Goal: Task Accomplishment & Management: Complete application form

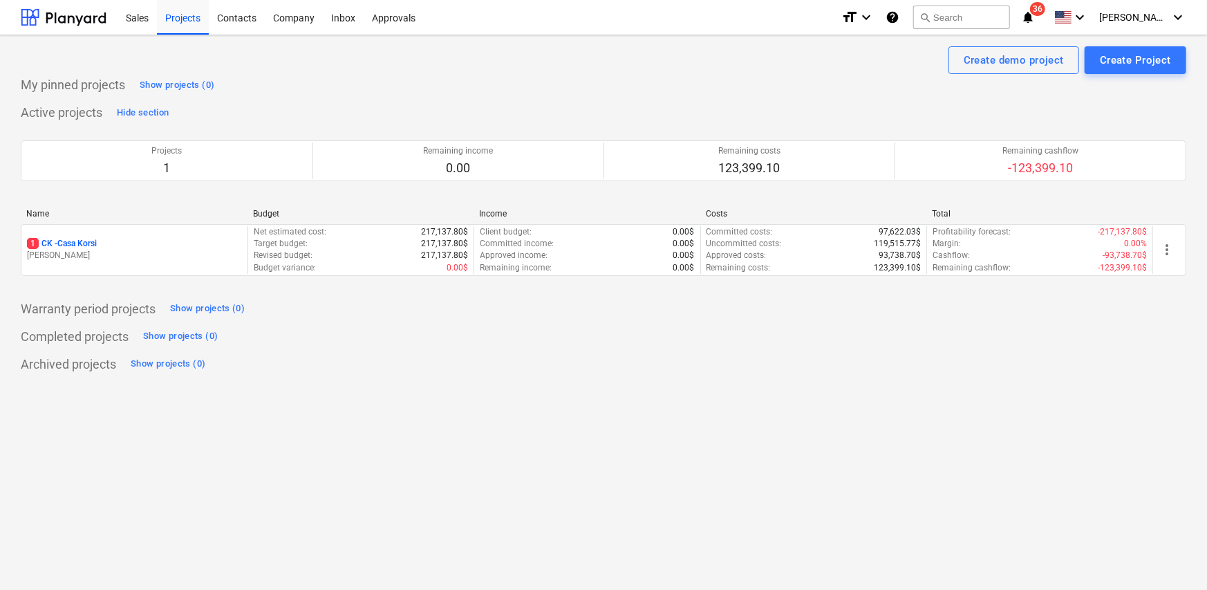
click at [134, 254] on p "[PERSON_NAME]" at bounding box center [134, 256] width 215 height 12
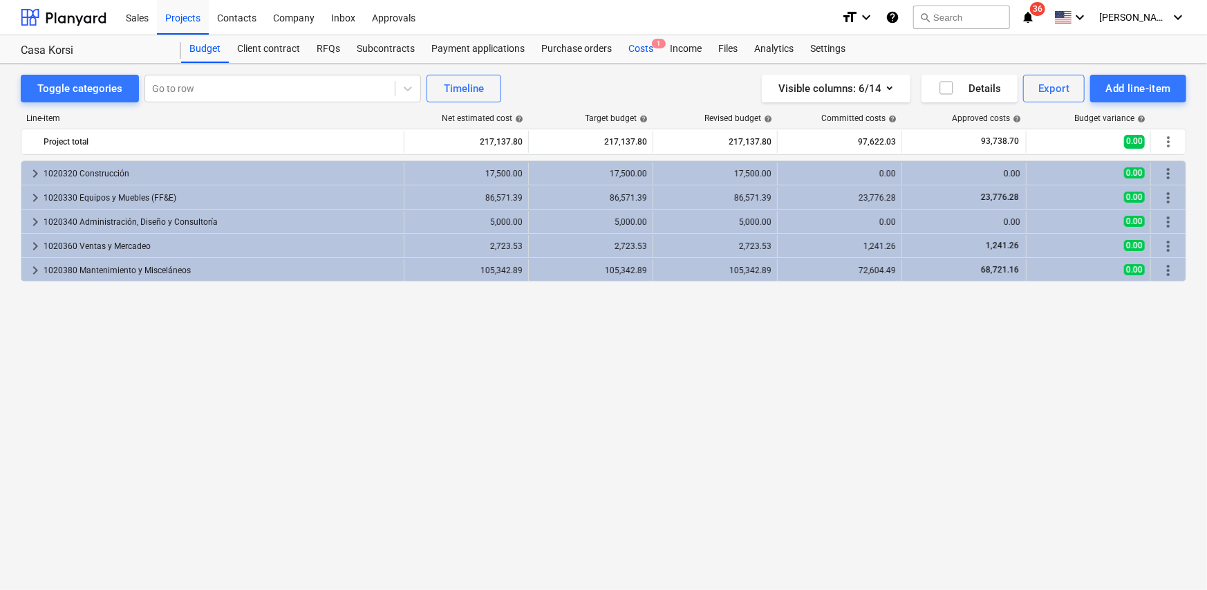
click at [639, 49] on div "Costs 1" at bounding box center [640, 49] width 41 height 28
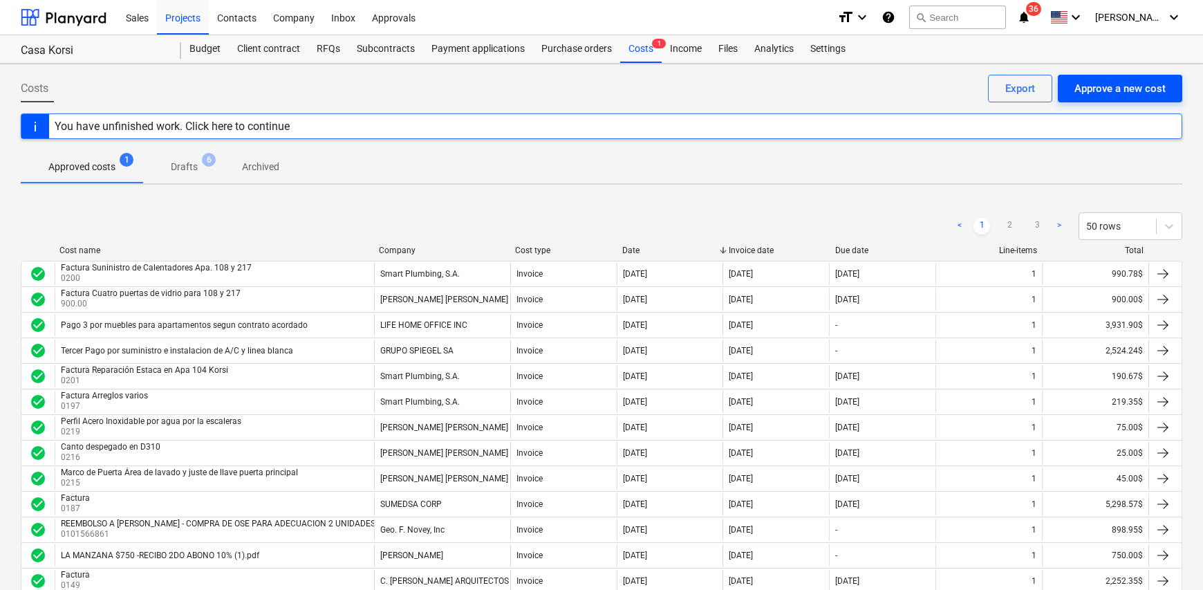
click at [1120, 88] on div "Approve a new cost" at bounding box center [1119, 89] width 91 height 18
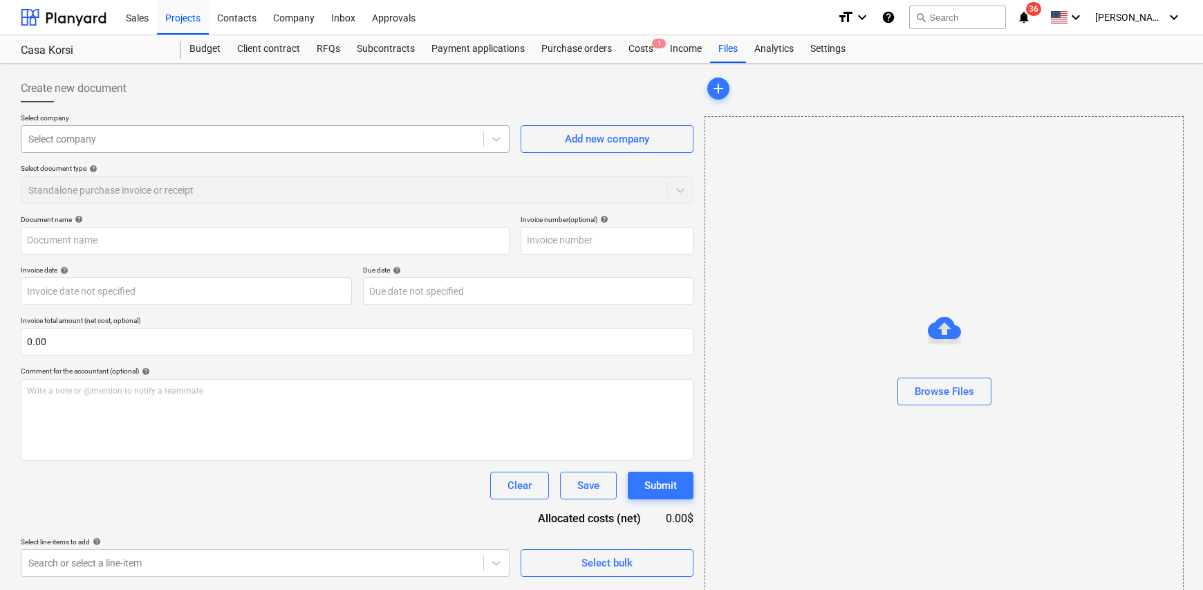
click at [158, 147] on div "Select company" at bounding box center [252, 138] width 462 height 19
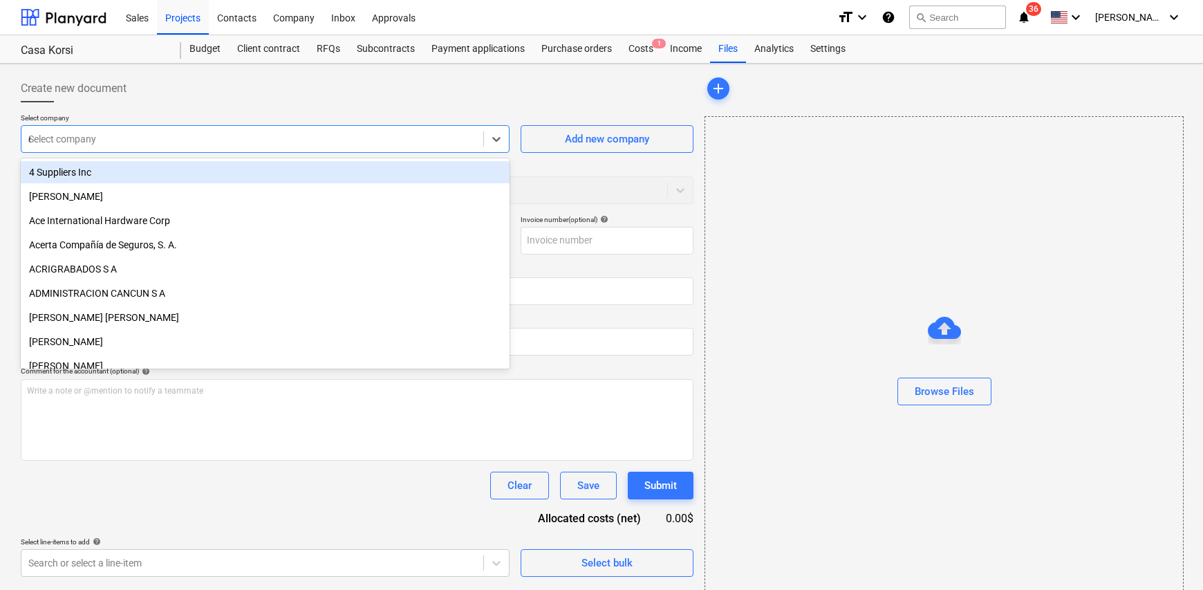
type input "ede"
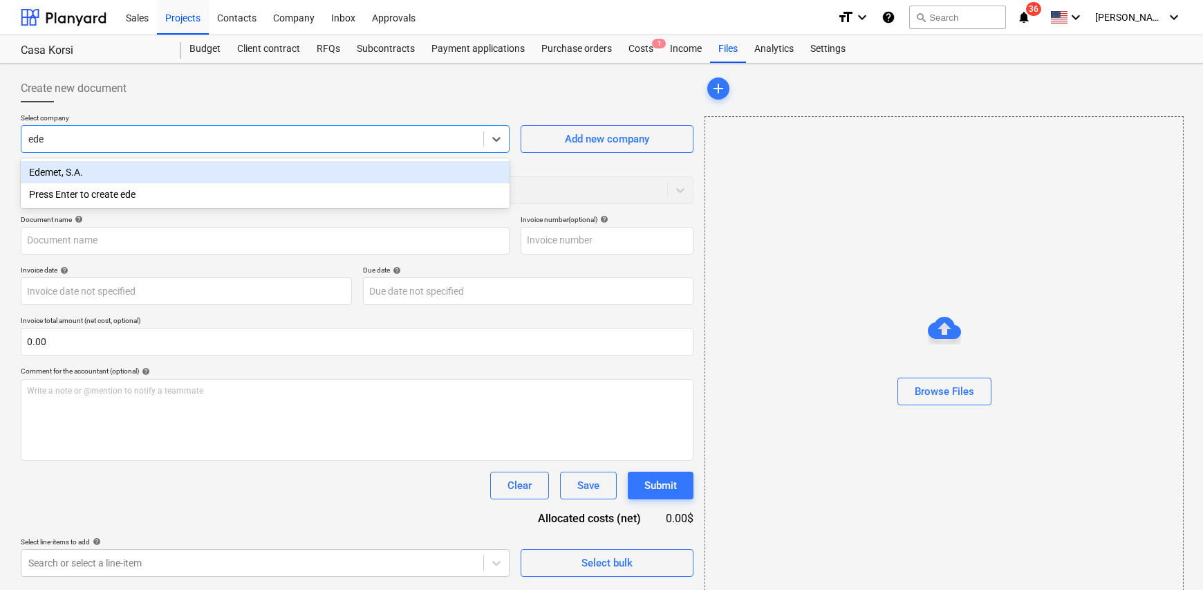
click at [84, 166] on div "Edemet, S.A." at bounding box center [265, 172] width 489 height 22
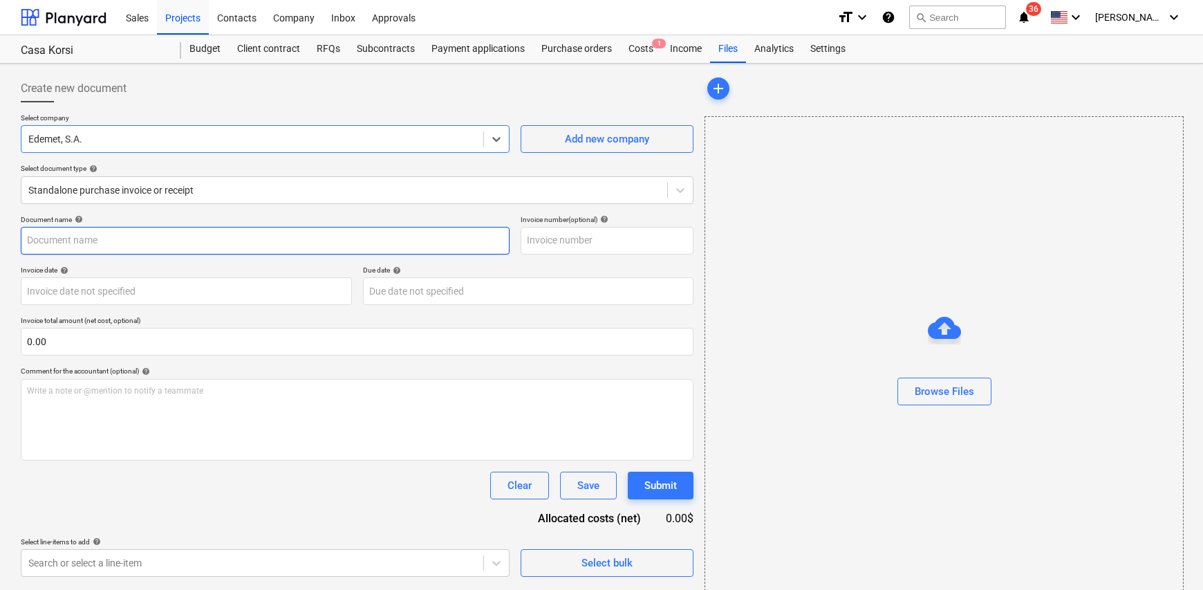
click at [87, 228] on input "text" at bounding box center [265, 241] width 489 height 28
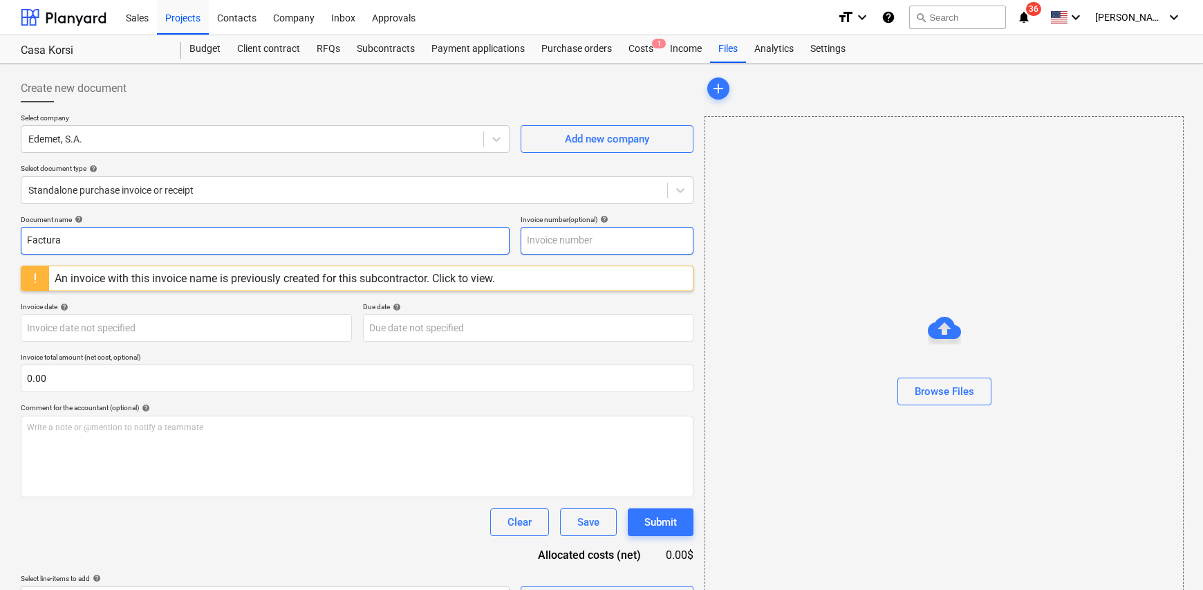
type input "Factura"
click at [591, 240] on input "text" at bounding box center [607, 241] width 173 height 28
type input "NIS 6565115-09-25"
click at [75, 330] on body "Sales Projects Contacts Company Inbox Approvals format_size keyboard_arrow_down…" at bounding box center [601, 295] width 1203 height 590
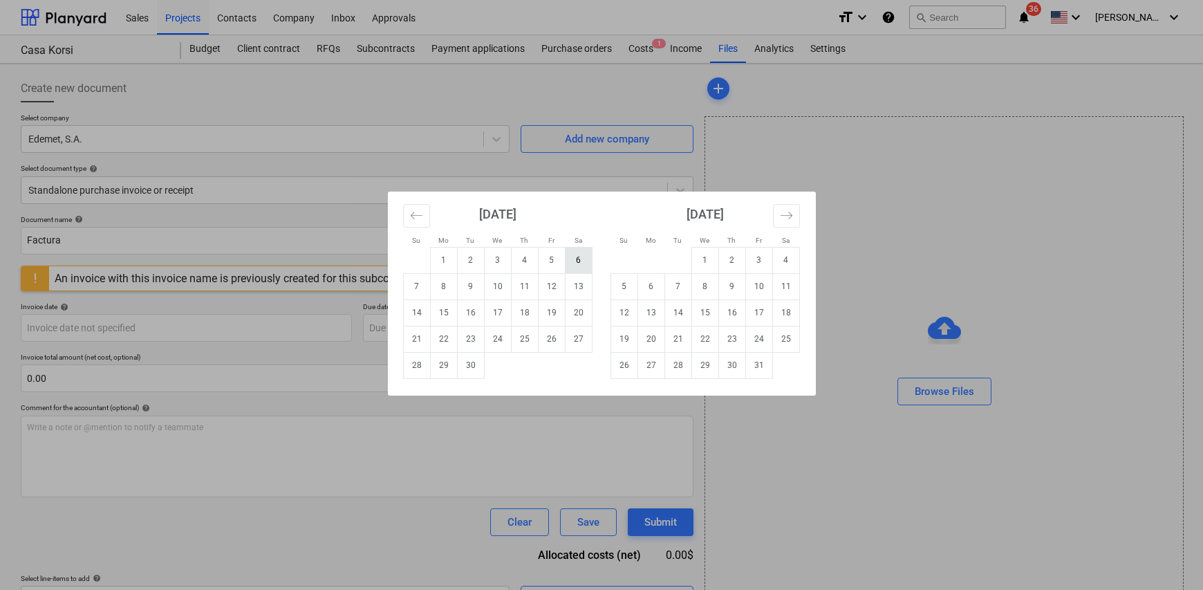
click at [575, 263] on td "6" at bounding box center [578, 260] width 27 height 26
type input "[DATE]"
click at [434, 325] on body "Sales Projects Contacts Company Inbox Approvals format_size keyboard_arrow_down…" at bounding box center [601, 295] width 1203 height 590
click at [470, 368] on td "30" at bounding box center [470, 365] width 27 height 26
type input "[DATE]"
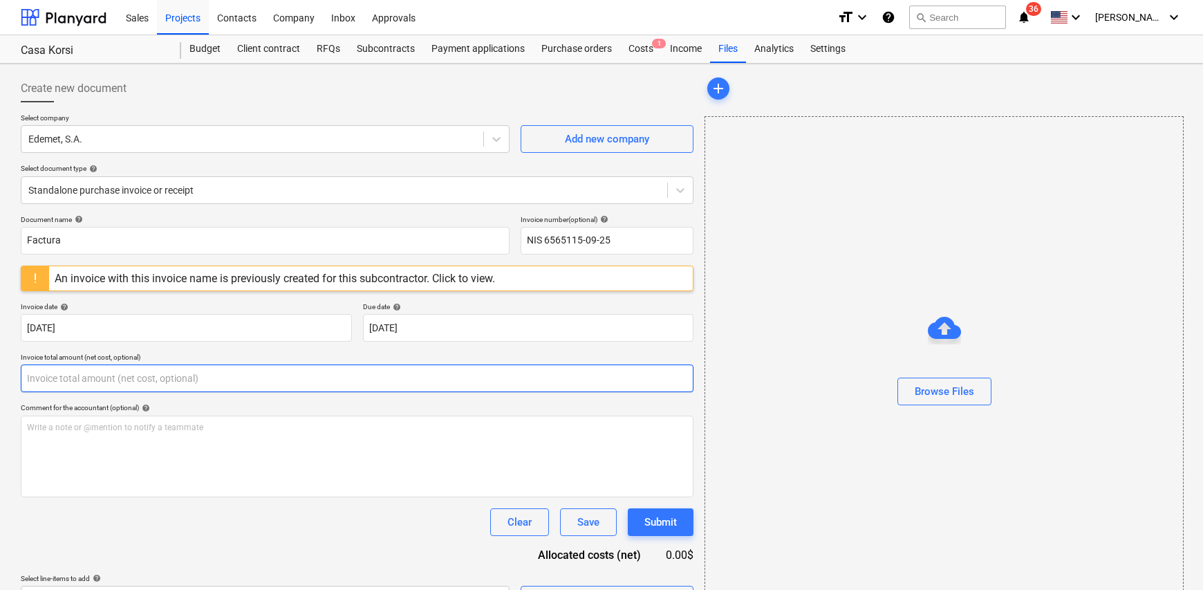
click at [74, 375] on input "text" at bounding box center [357, 378] width 673 height 28
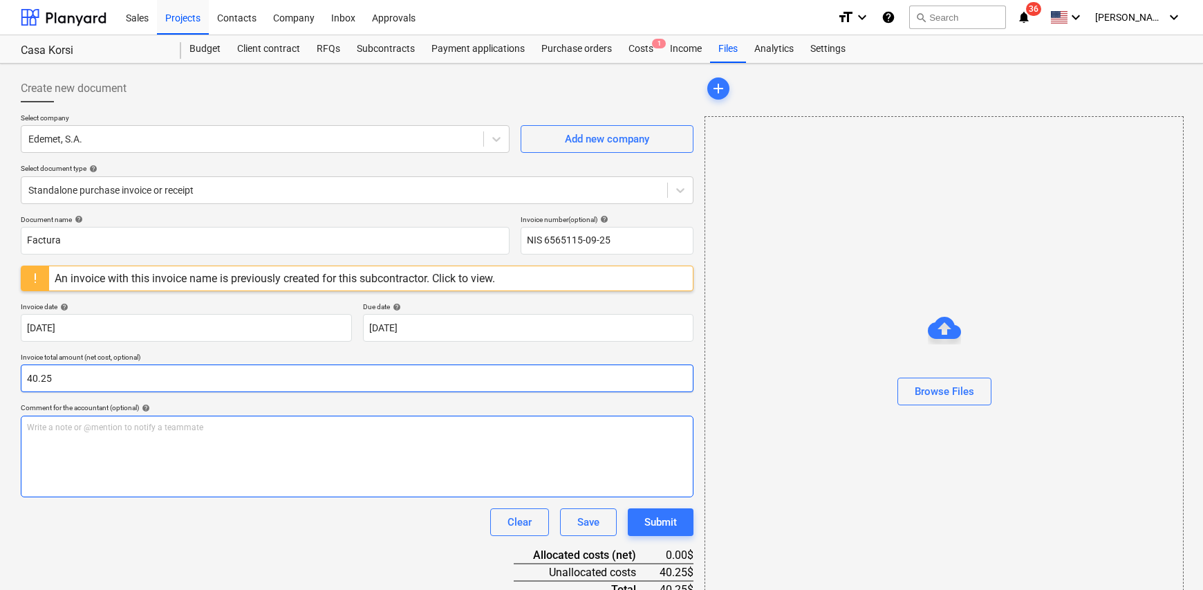
type input "40.25"
click at [93, 438] on div "Write a note or @mention to notify a teammate [PERSON_NAME]" at bounding box center [357, 456] width 673 height 82
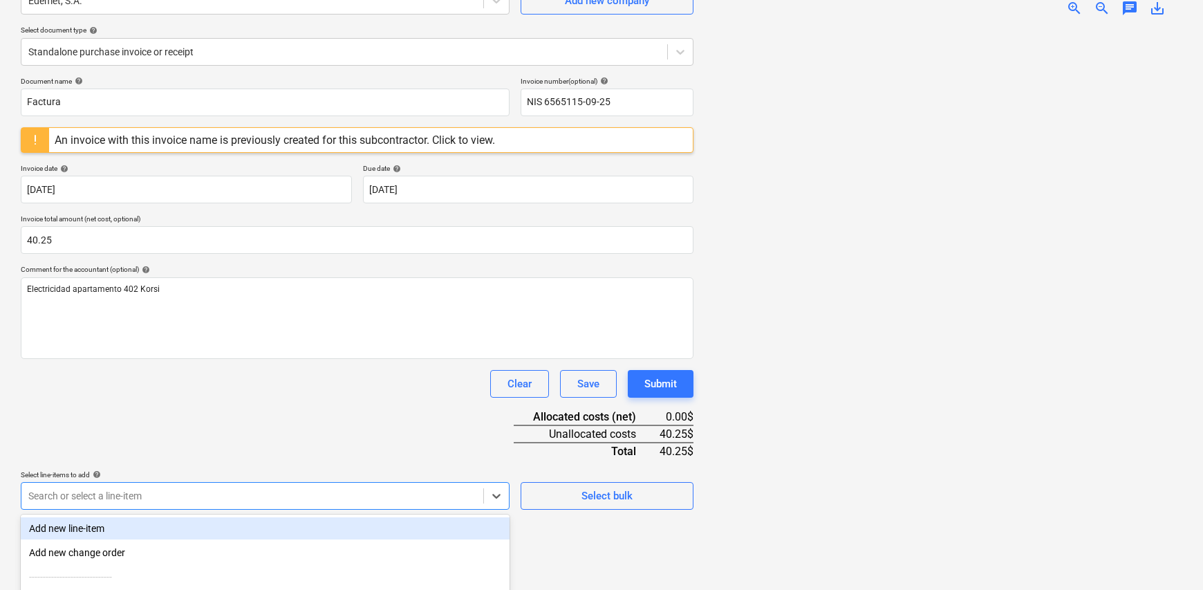
click at [431, 451] on body "Sales Projects Contacts Company Inbox Approvals format_size keyboard_arrow_down…" at bounding box center [601, 157] width 1203 height 590
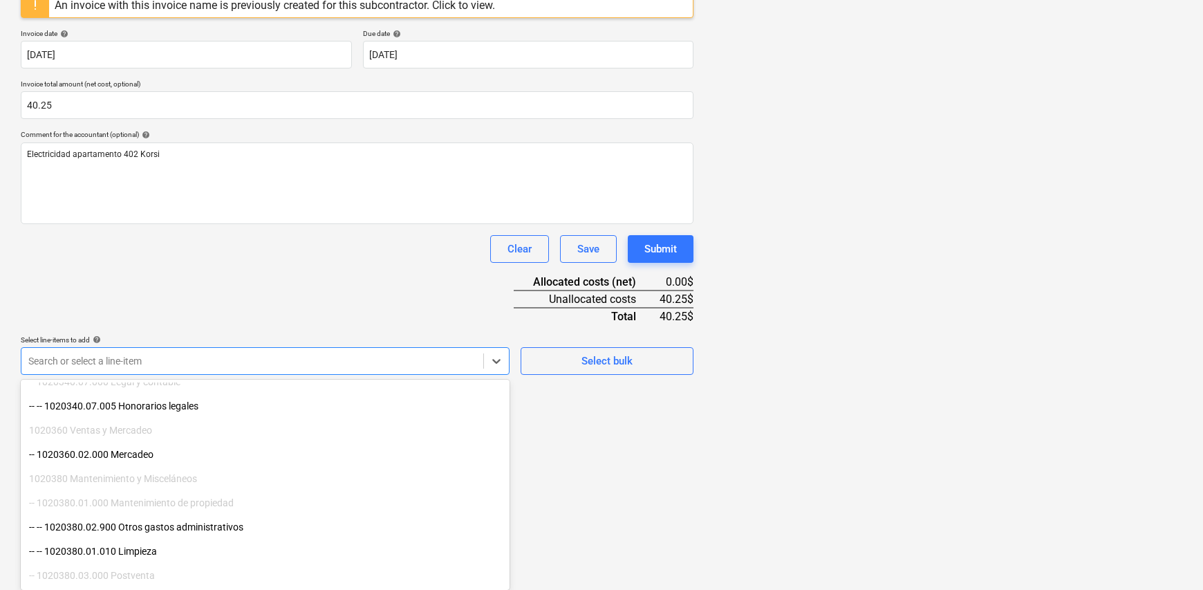
scroll to position [277, 0]
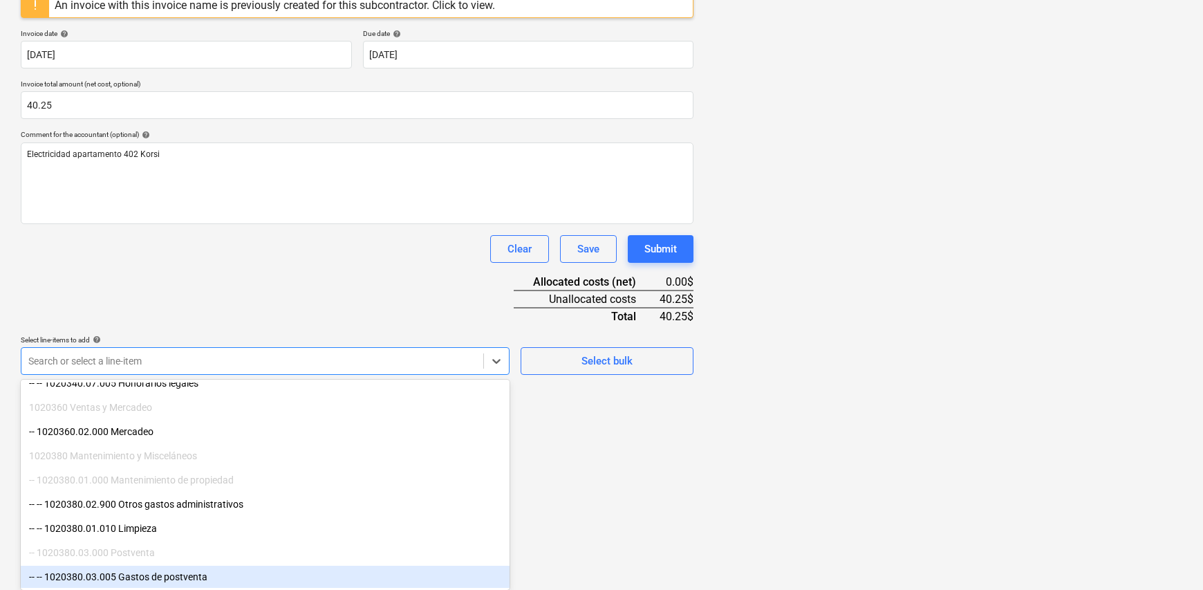
click at [199, 578] on div "-- -- 1020380.03.005 Gastos de postventa" at bounding box center [265, 577] width 489 height 22
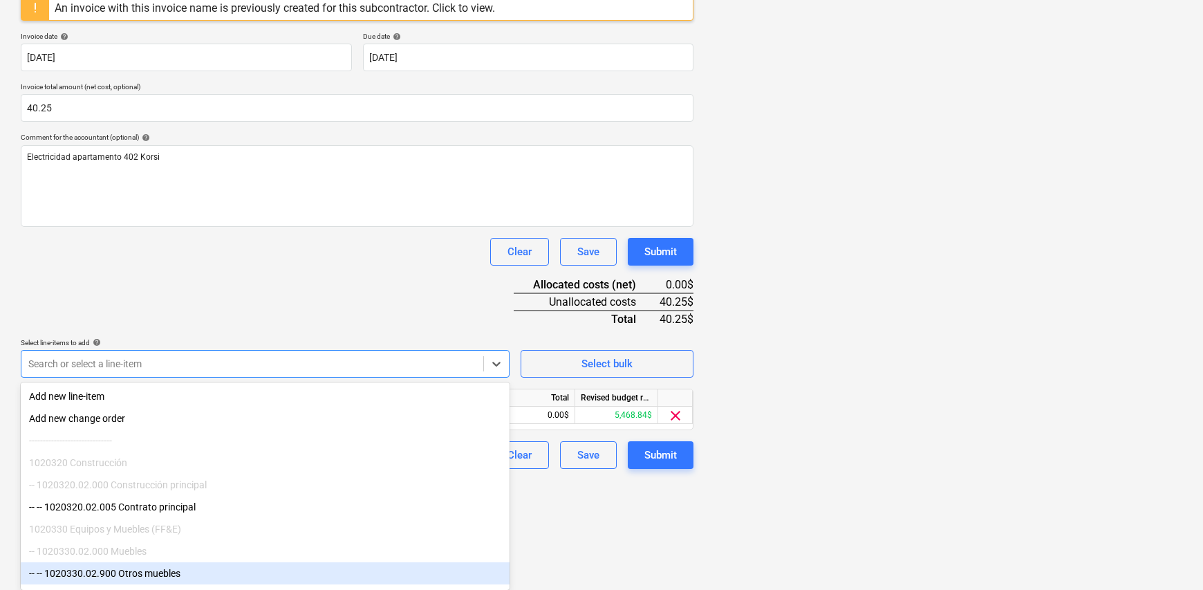
click at [656, 319] on html "Sales Projects Contacts Company Inbox Approvals format_size keyboard_arrow_down…" at bounding box center [601, 25] width 1203 height 590
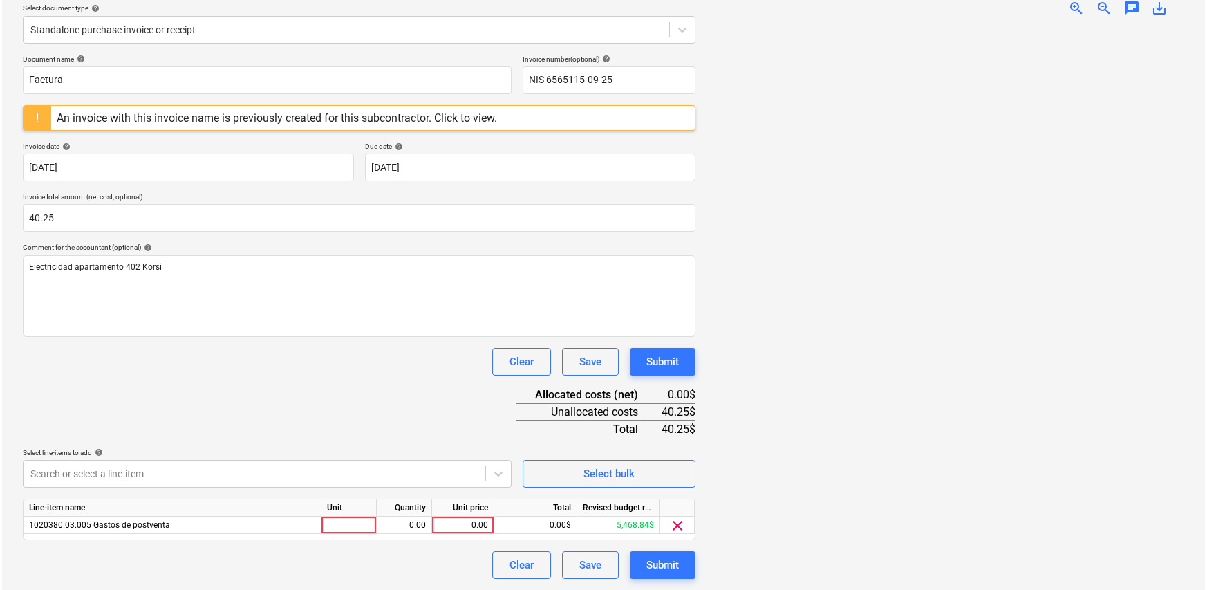
scroll to position [160, 0]
click at [340, 529] on div at bounding box center [346, 525] width 55 height 17
type input "1"
click at [400, 526] on div "0.00" at bounding box center [402, 525] width 44 height 17
type input "1"
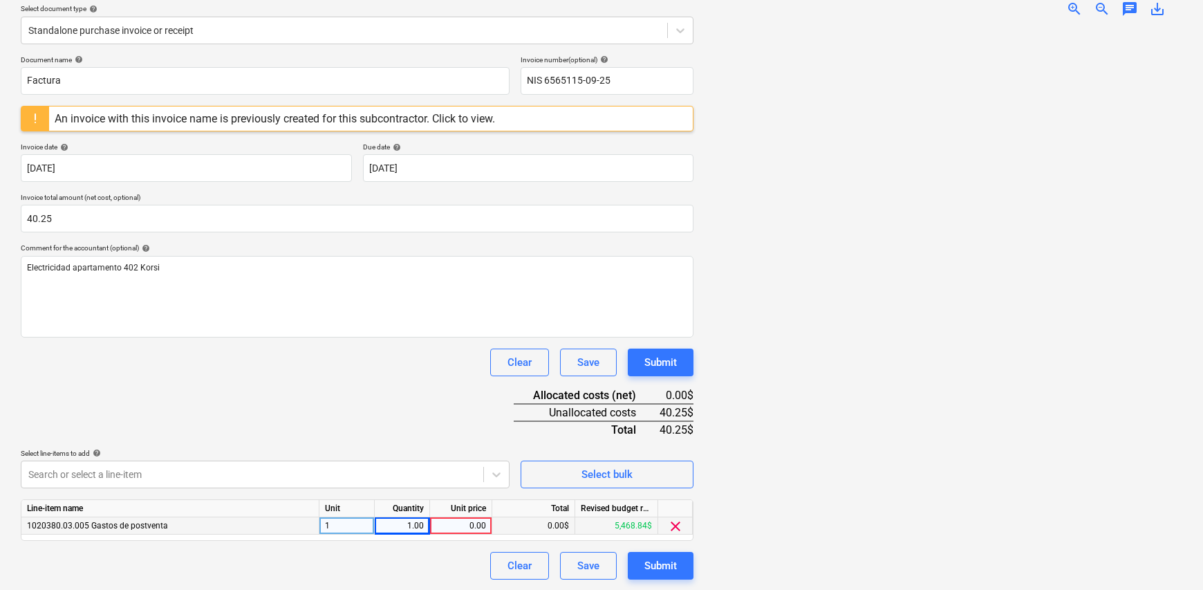
click at [473, 524] on div "0.00" at bounding box center [461, 525] width 50 height 17
type input "40.25"
click at [389, 435] on div "Document name help Factura Invoice number (optional) help NIS 6565115-09-25 An …" at bounding box center [357, 317] width 673 height 524
click at [660, 567] on div "Submit" at bounding box center [660, 566] width 32 height 18
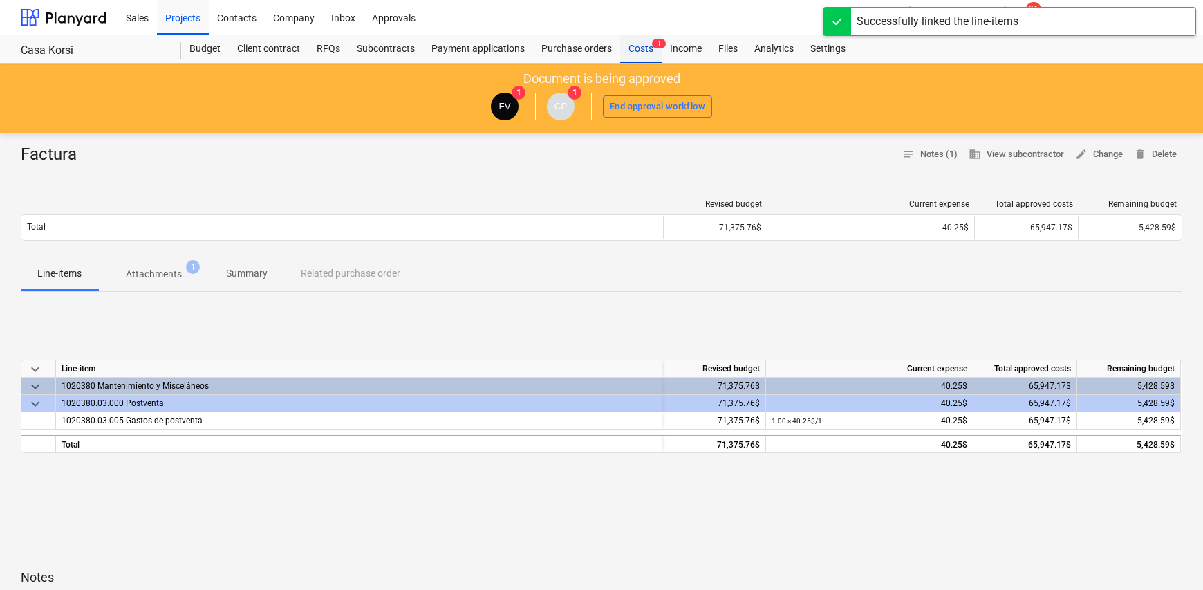
click at [633, 48] on div "Costs 1" at bounding box center [640, 49] width 41 height 28
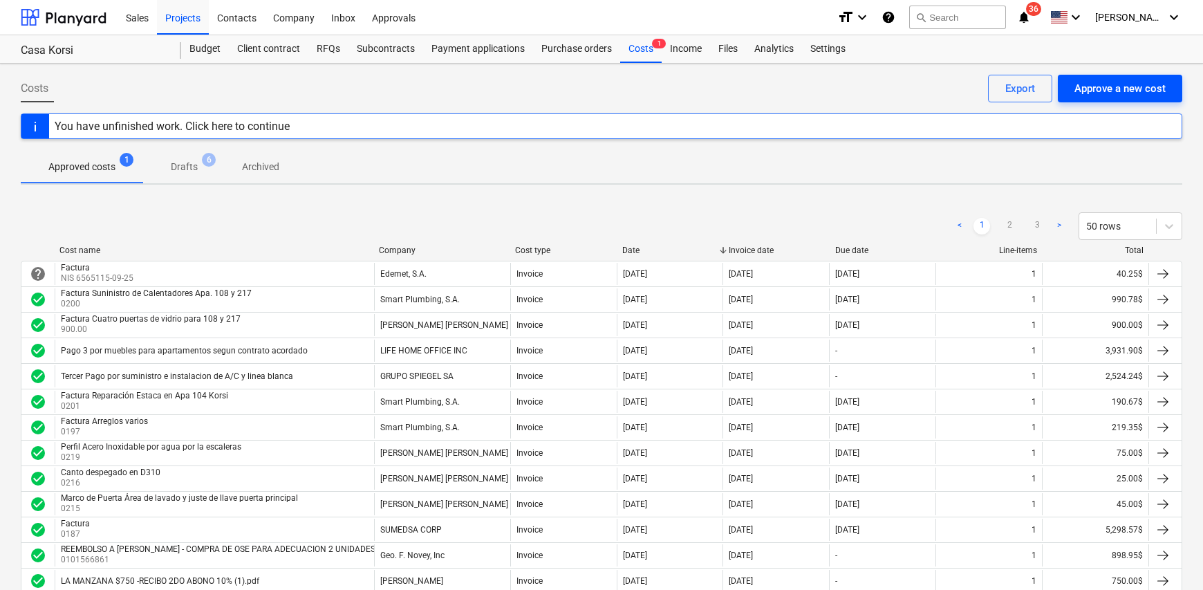
click at [1100, 90] on div "Approve a new cost" at bounding box center [1119, 89] width 91 height 18
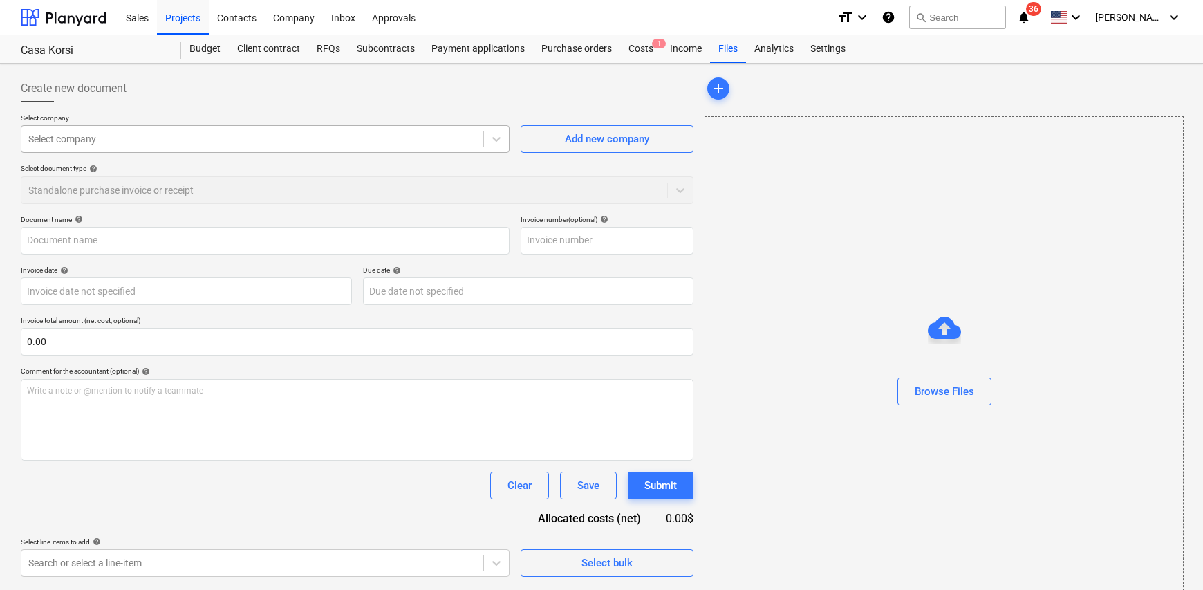
click at [111, 138] on div at bounding box center [252, 139] width 448 height 14
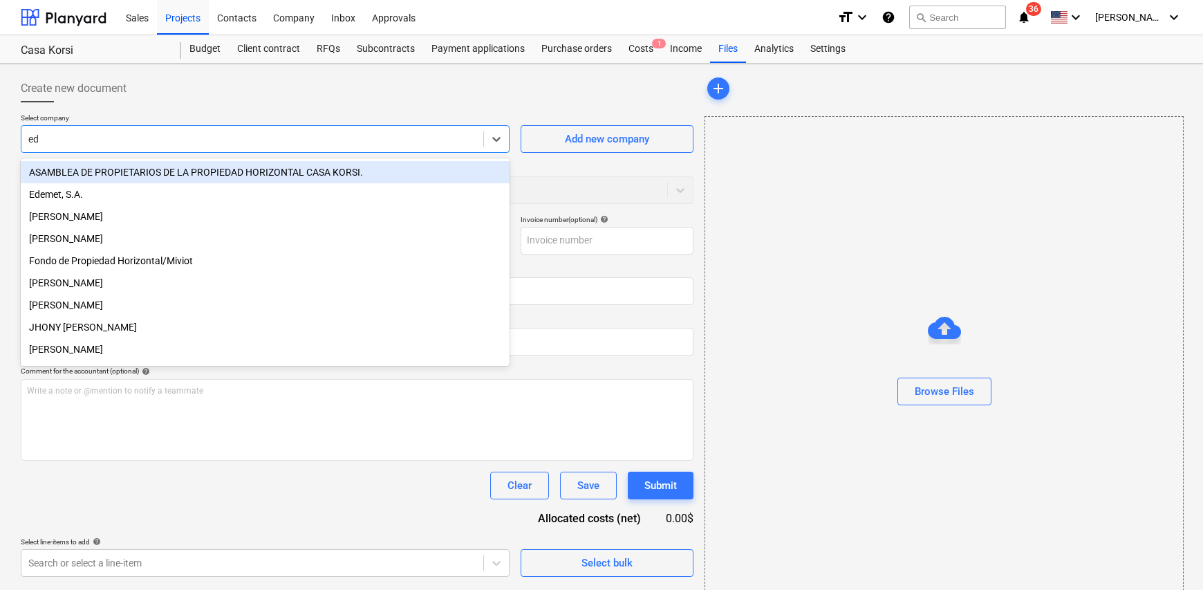
type input "ede"
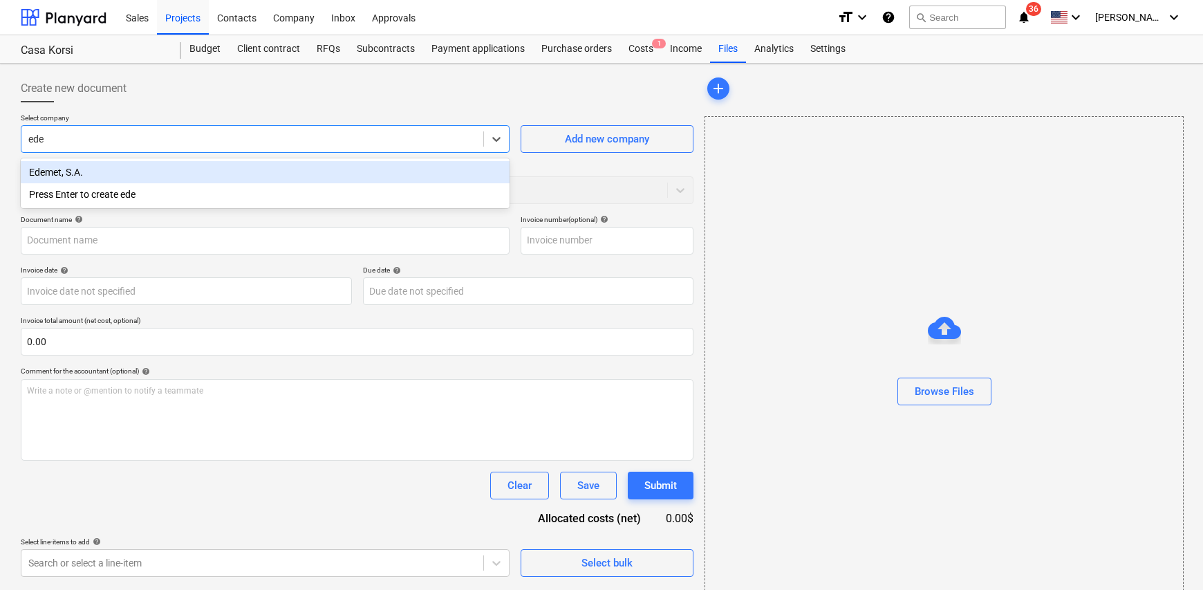
click at [102, 168] on div "Edemet, S.A." at bounding box center [265, 172] width 489 height 22
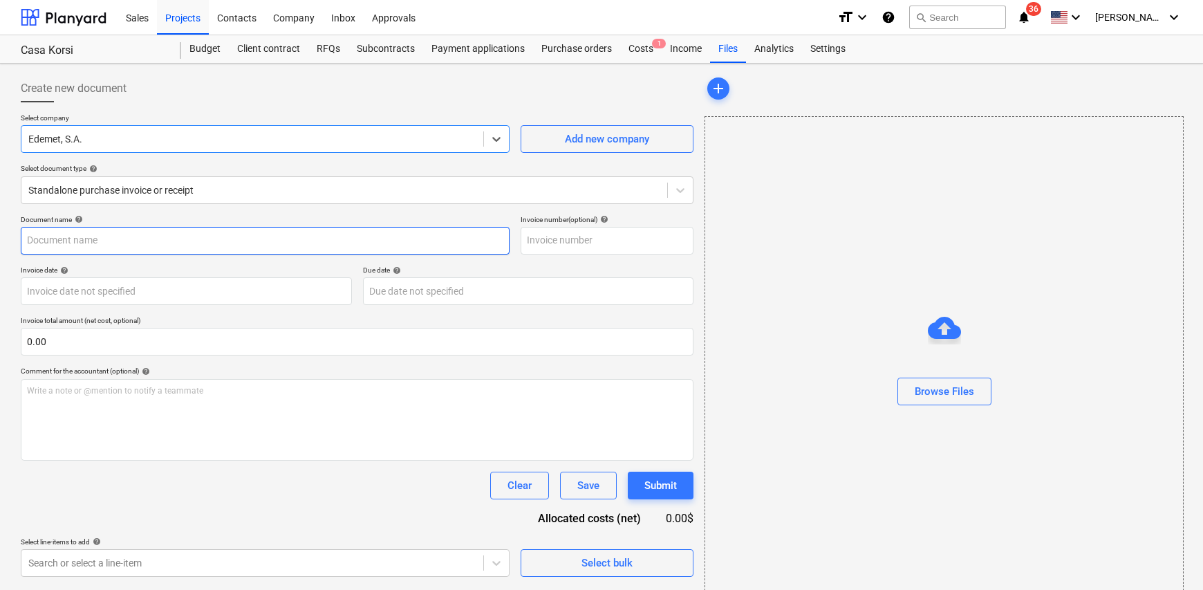
click at [88, 239] on input "text" at bounding box center [265, 241] width 489 height 28
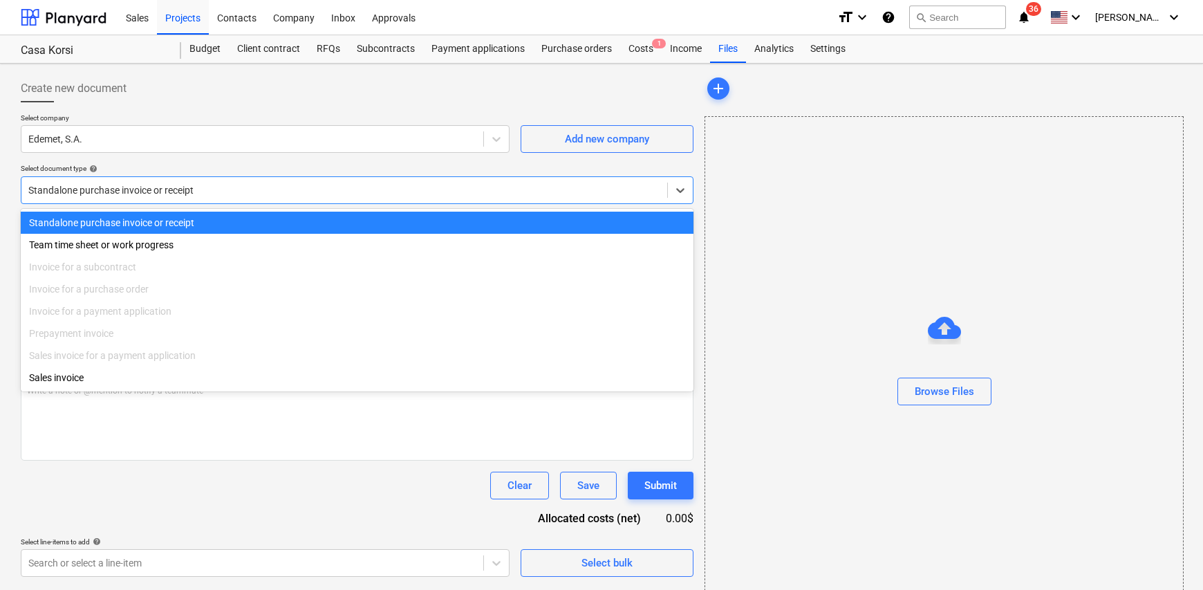
click at [89, 177] on div "Standalone purchase invoice or receipt" at bounding box center [357, 190] width 673 height 28
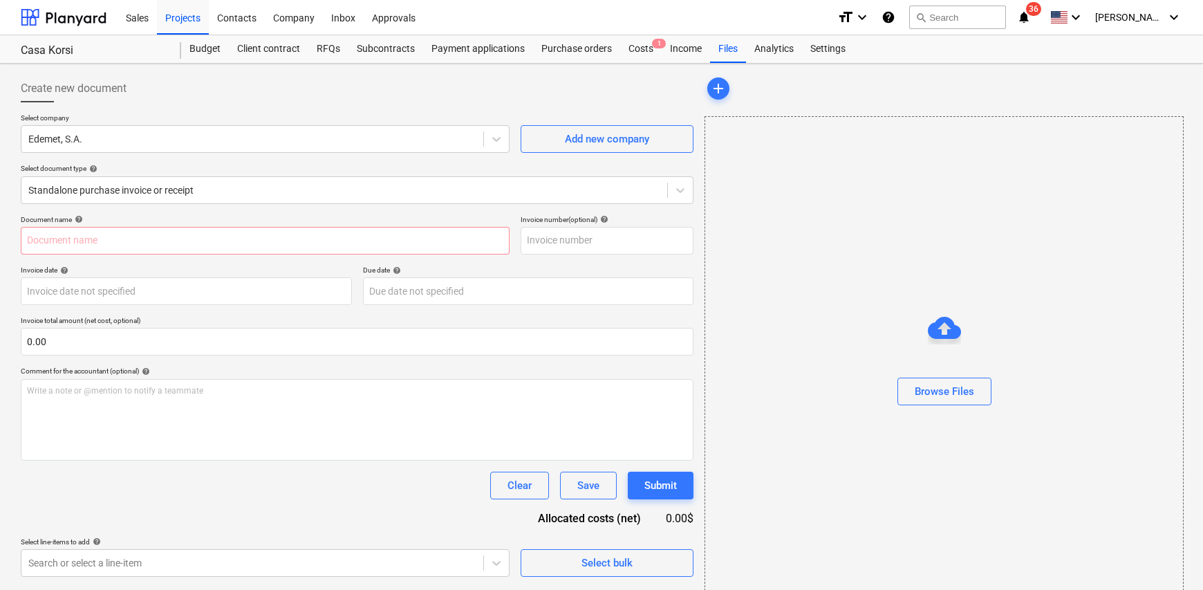
click at [766, 203] on div "Browse Files" at bounding box center [943, 363] width 479 height 495
click at [48, 241] on input "text" at bounding box center [265, 241] width 489 height 28
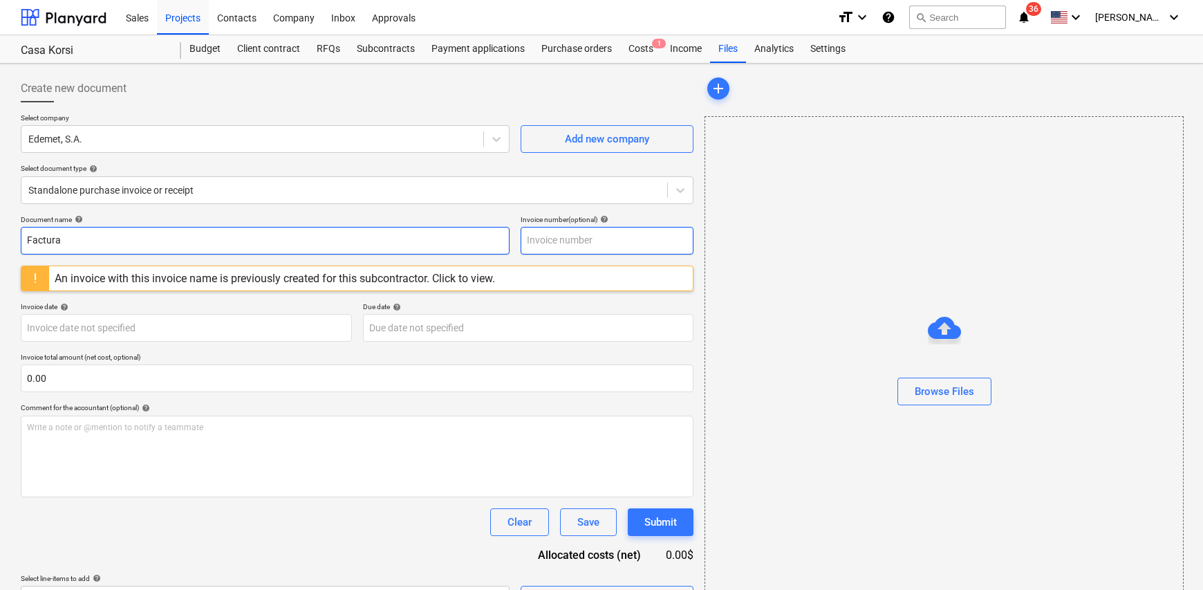
type input "Factura"
click at [579, 243] on input "text" at bounding box center [607, 241] width 173 height 28
type input "NIS 6578935-09-25"
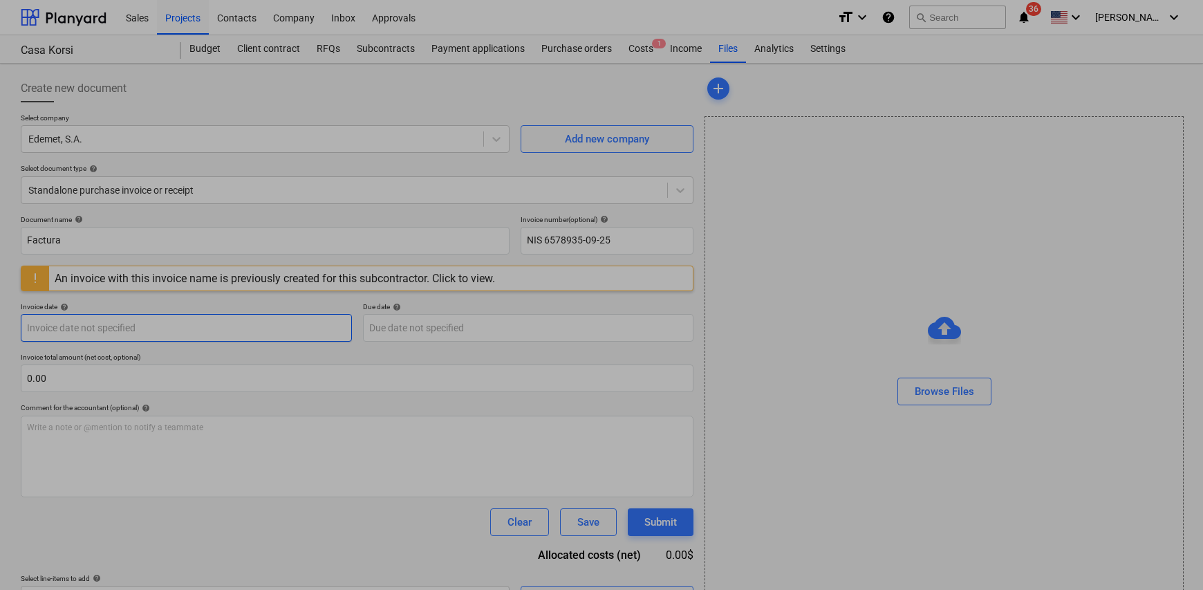
click at [71, 326] on body "Sales Projects Contacts Company Inbox Approvals format_size keyboard_arrow_down…" at bounding box center [601, 295] width 1203 height 590
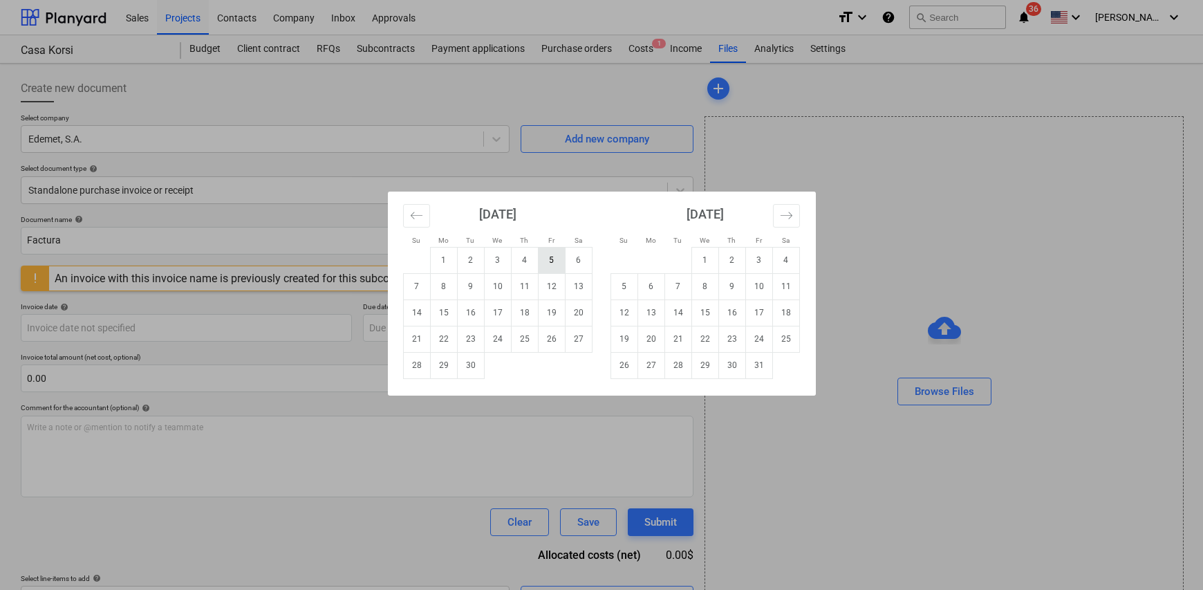
click at [548, 262] on td "5" at bounding box center [551, 260] width 27 height 26
type input "[DATE]"
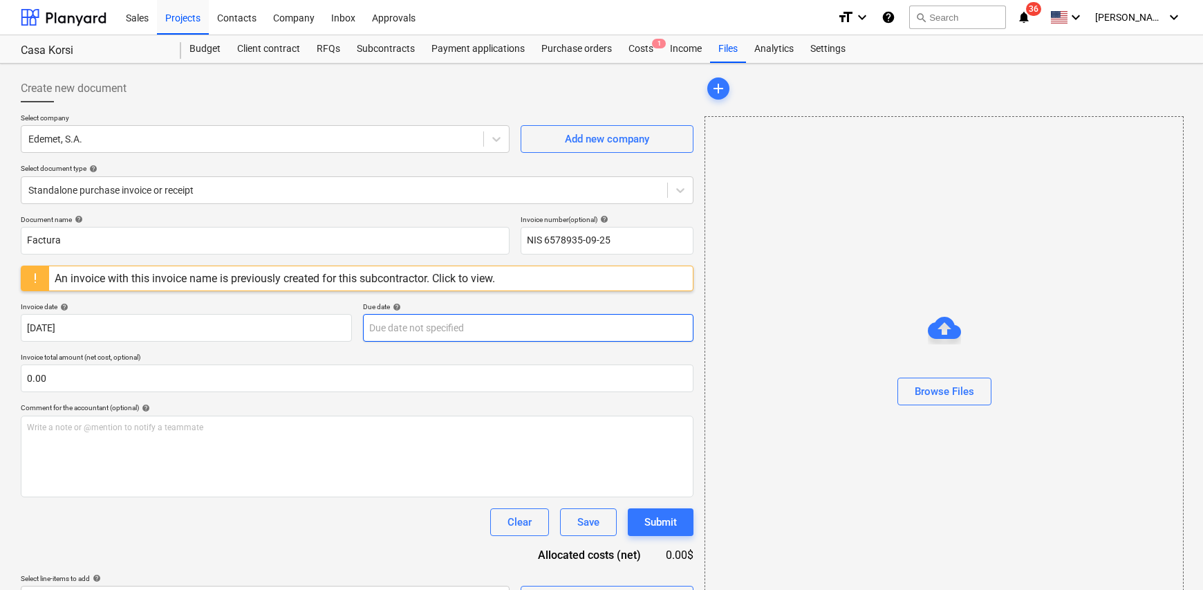
click at [420, 334] on body "Sales Projects Contacts Company Inbox Approvals format_size keyboard_arrow_down…" at bounding box center [601, 295] width 1203 height 590
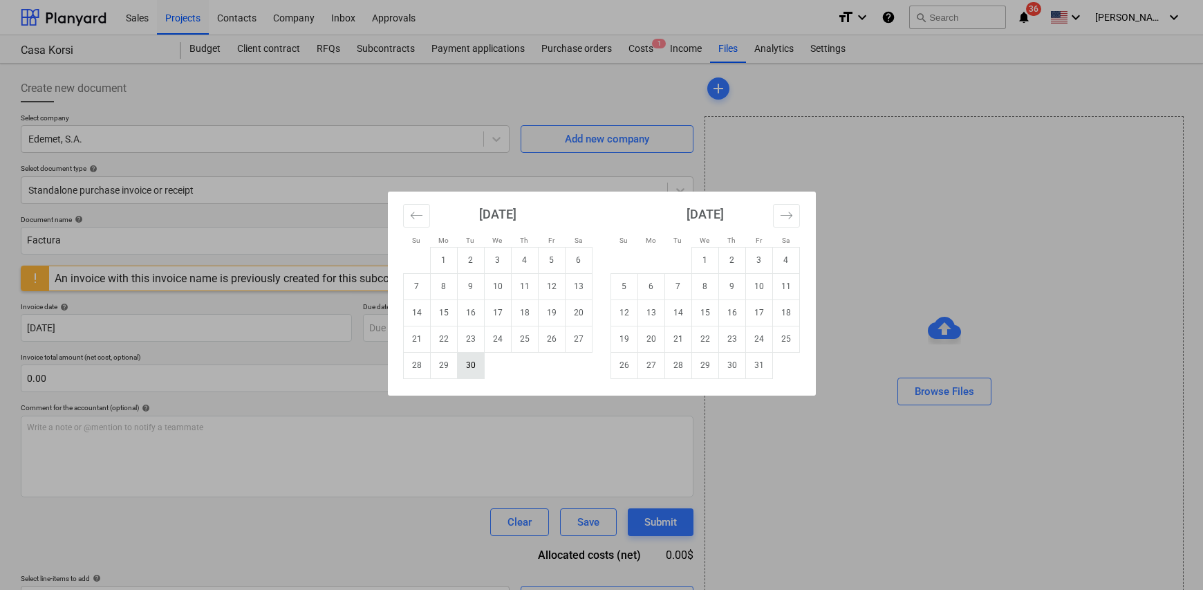
click at [473, 367] on td "30" at bounding box center [470, 365] width 27 height 26
type input "[DATE]"
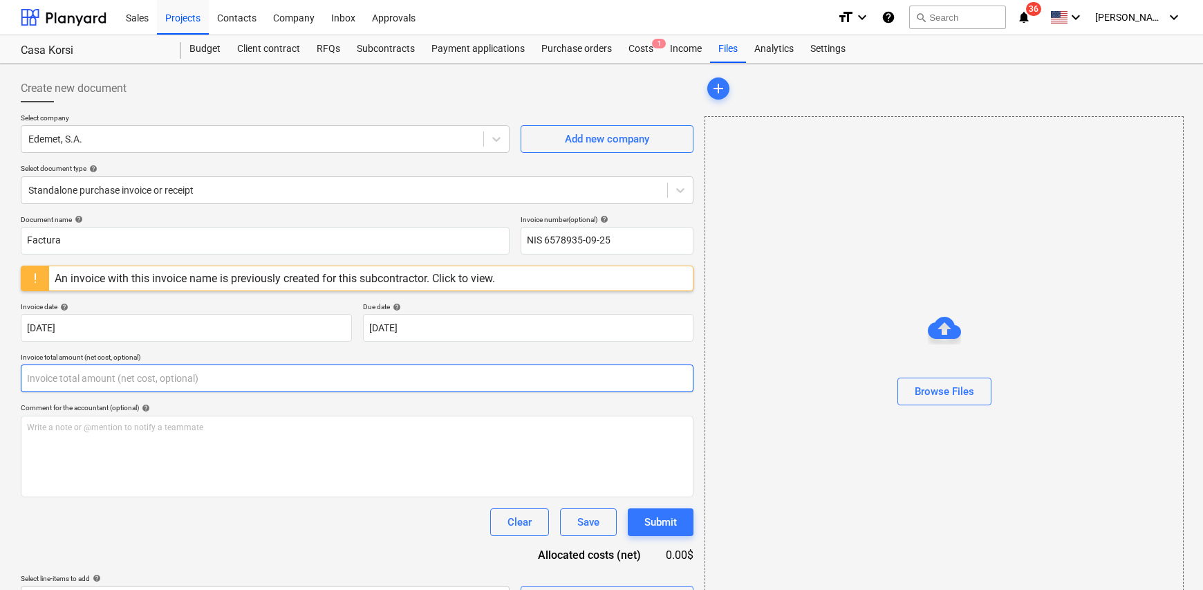
click at [50, 382] on input "text" at bounding box center [357, 378] width 673 height 28
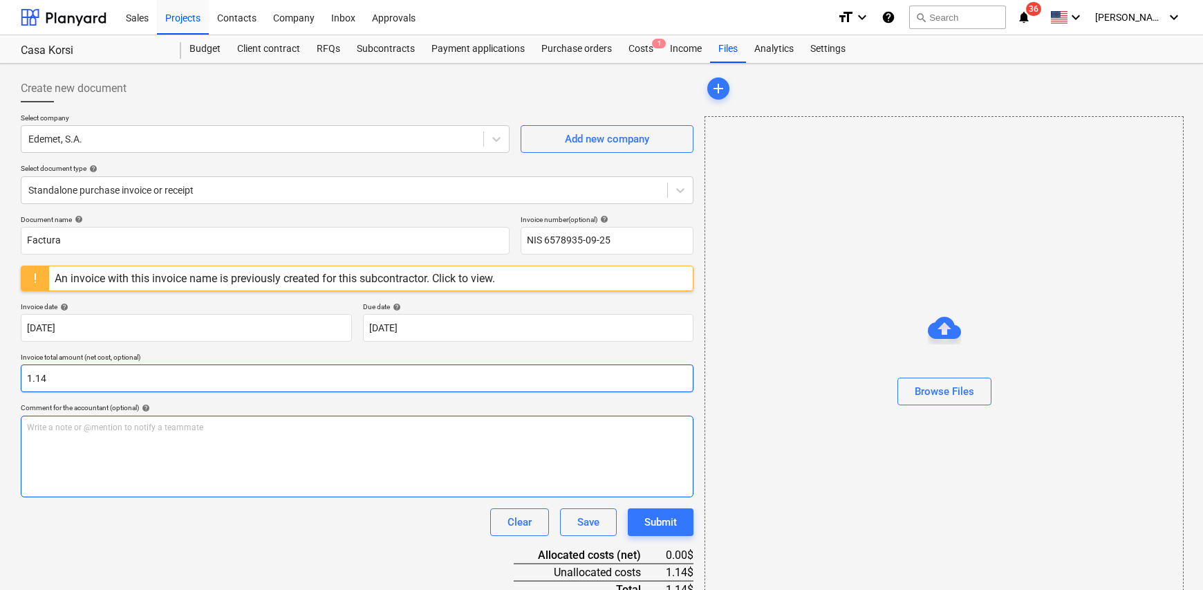
type input "1.14"
click at [149, 438] on div "Write a note or @mention to notify a teammate [PERSON_NAME]" at bounding box center [357, 456] width 673 height 82
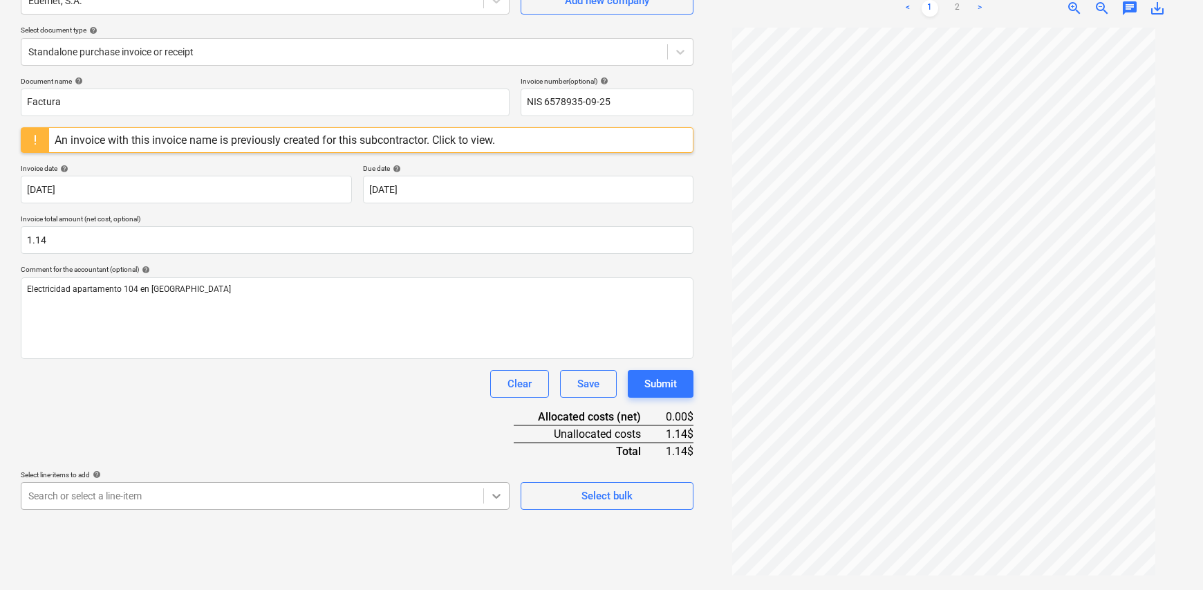
click at [502, 451] on body "Sales Projects Contacts Company Inbox Approvals format_size keyboard_arrow_down…" at bounding box center [601, 157] width 1203 height 590
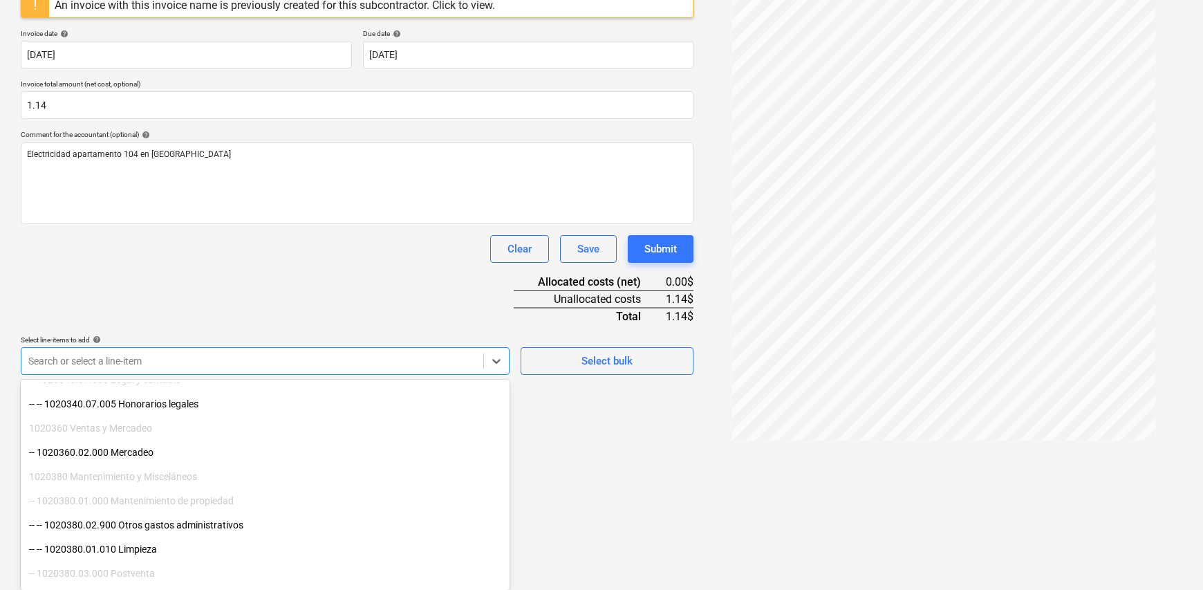
scroll to position [277, 0]
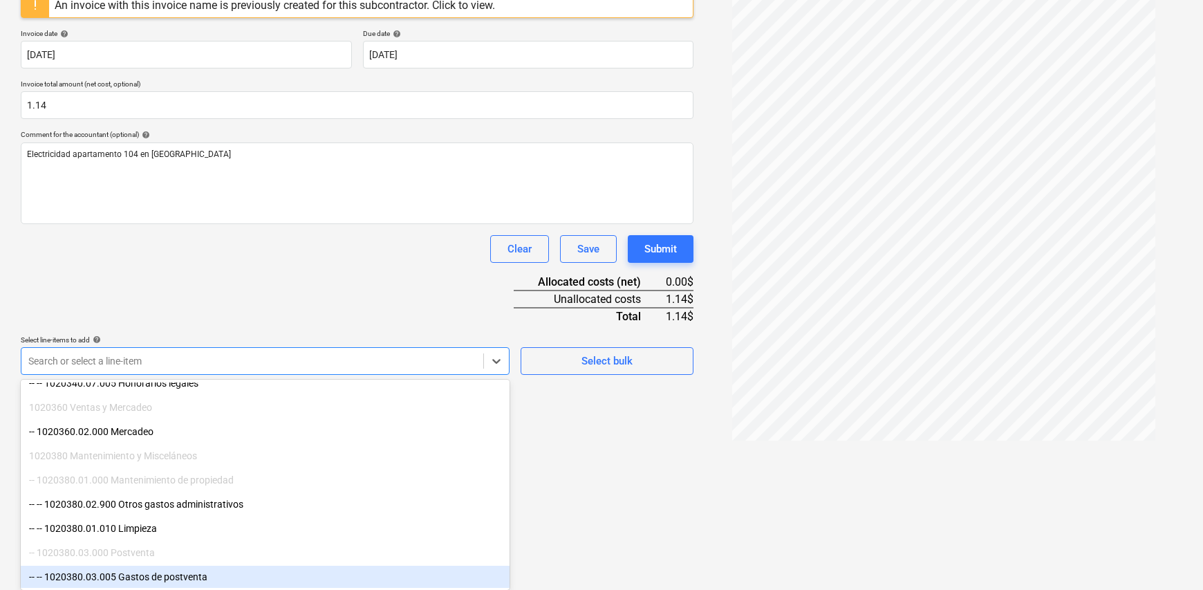
click at [194, 581] on div "-- -- 1020380.03.005 Gastos de postventa" at bounding box center [265, 577] width 489 height 22
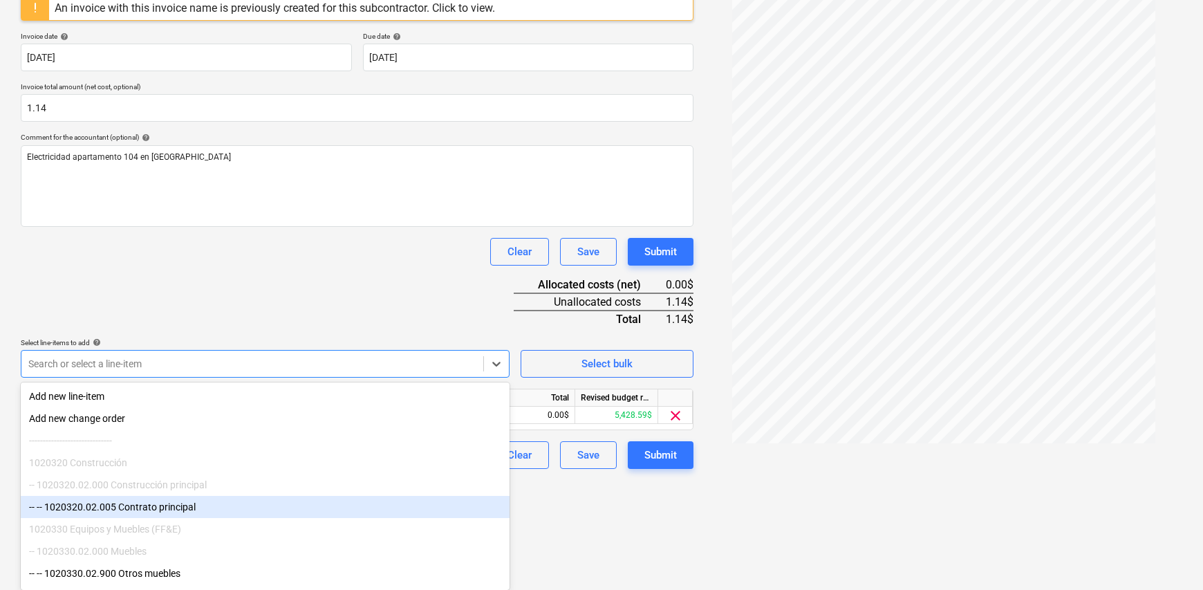
click at [627, 319] on html "Sales Projects Contacts Company Inbox Approvals format_size keyboard_arrow_down…" at bounding box center [601, 25] width 1203 height 590
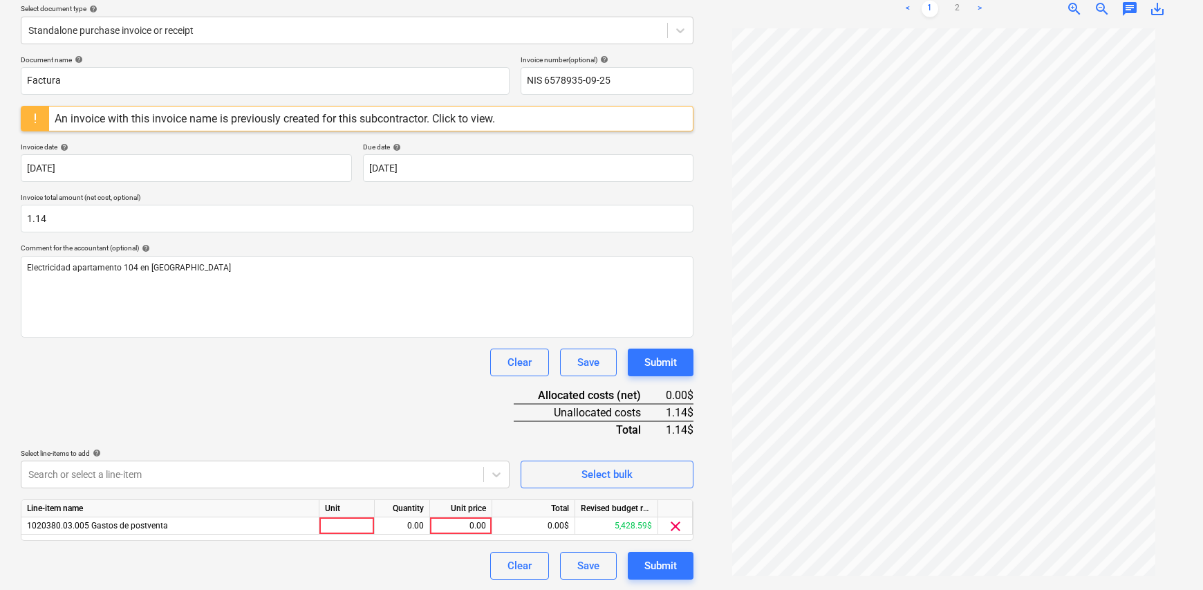
click at [342, 515] on div "Unit" at bounding box center [346, 508] width 55 height 17
click at [344, 529] on div at bounding box center [346, 525] width 55 height 17
type input "1"
click at [415, 524] on div "0.00" at bounding box center [402, 525] width 44 height 17
type input "1"
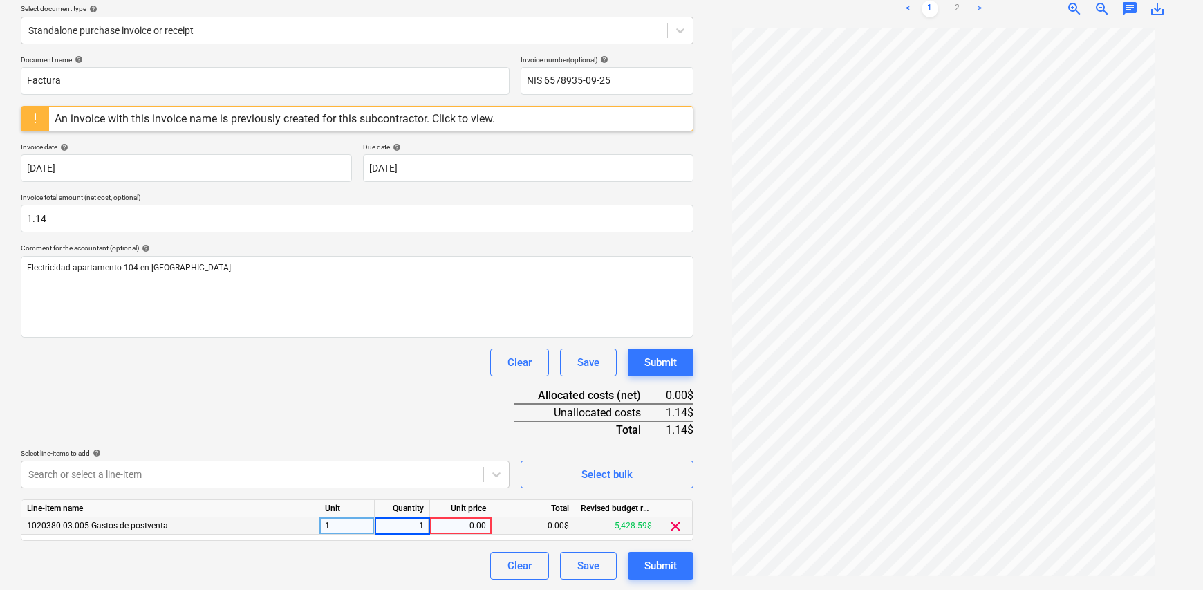
click at [449, 552] on div "Clear Save Submit" at bounding box center [357, 566] width 673 height 28
click at [466, 527] on div "0.00" at bounding box center [461, 525] width 50 height 17
type input "1.14"
click at [429, 567] on div "Clear Save Submit" at bounding box center [357, 566] width 673 height 28
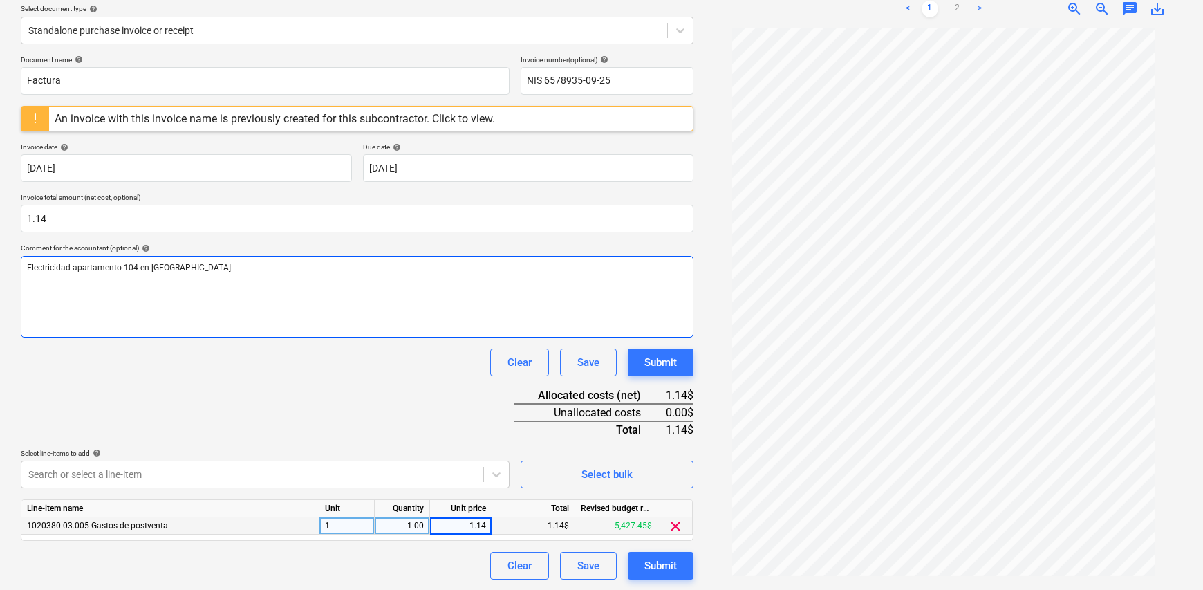
click at [193, 270] on p "Electricidad apartamento 104 en [GEOGRAPHIC_DATA]" at bounding box center [357, 268] width 660 height 12
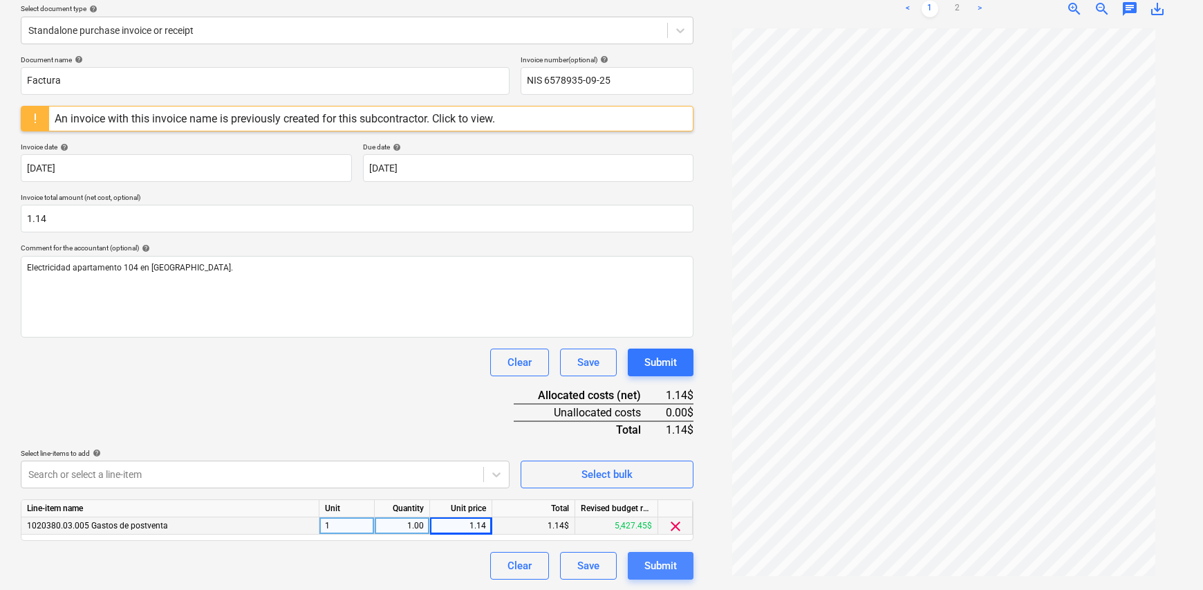
click at [669, 570] on div "Submit" at bounding box center [660, 566] width 32 height 18
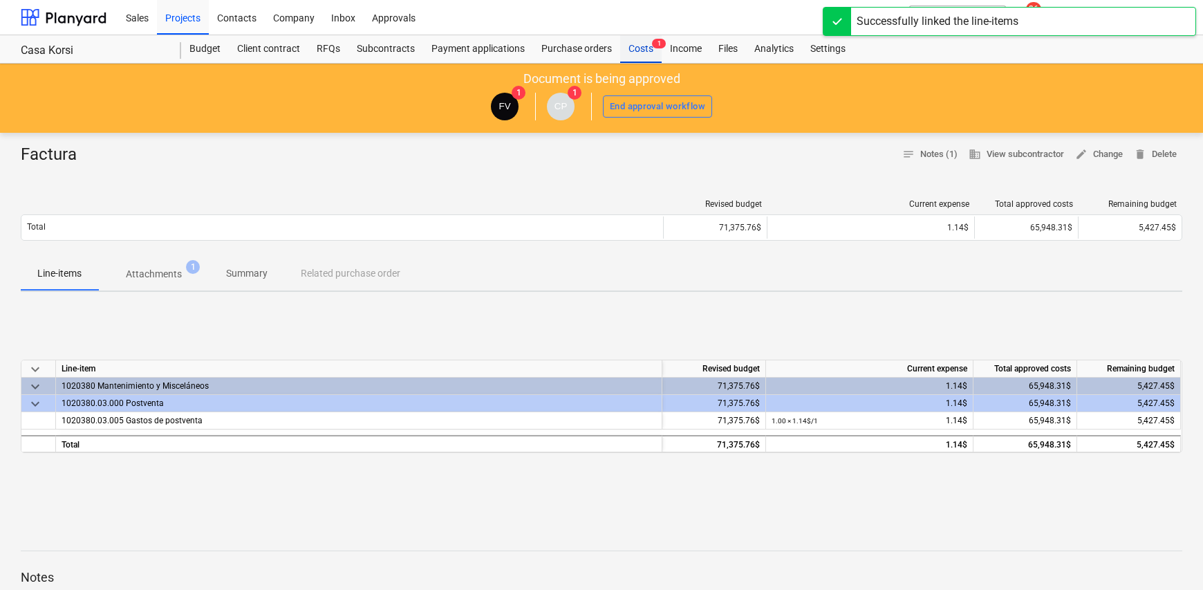
click at [639, 53] on div "Costs 1" at bounding box center [640, 49] width 41 height 28
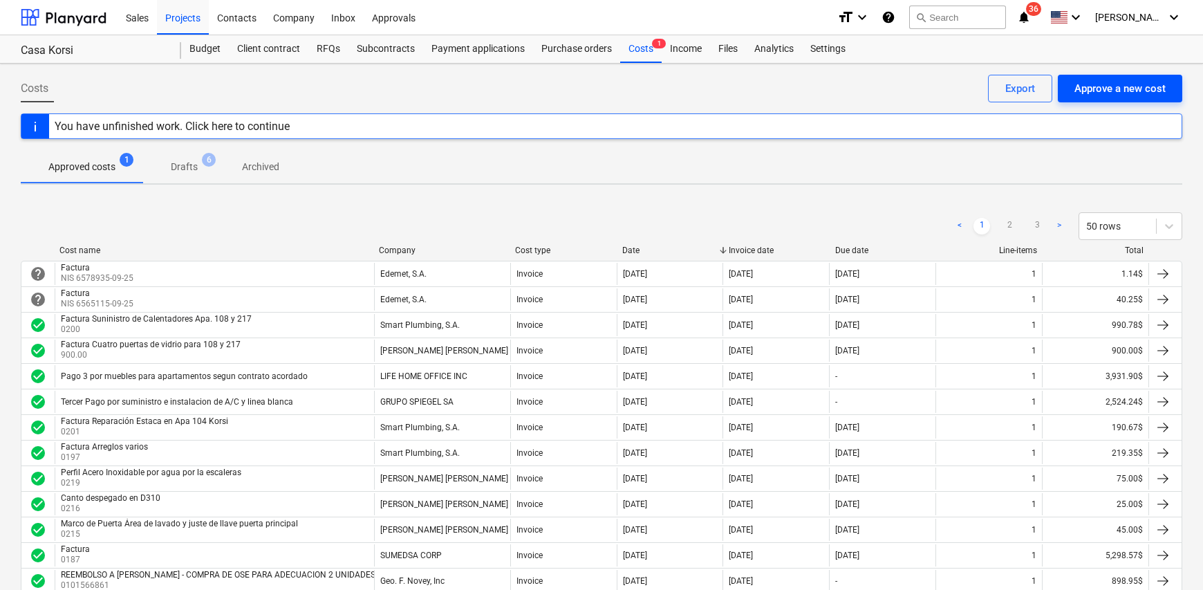
click at [1105, 91] on div "Approve a new cost" at bounding box center [1119, 89] width 91 height 18
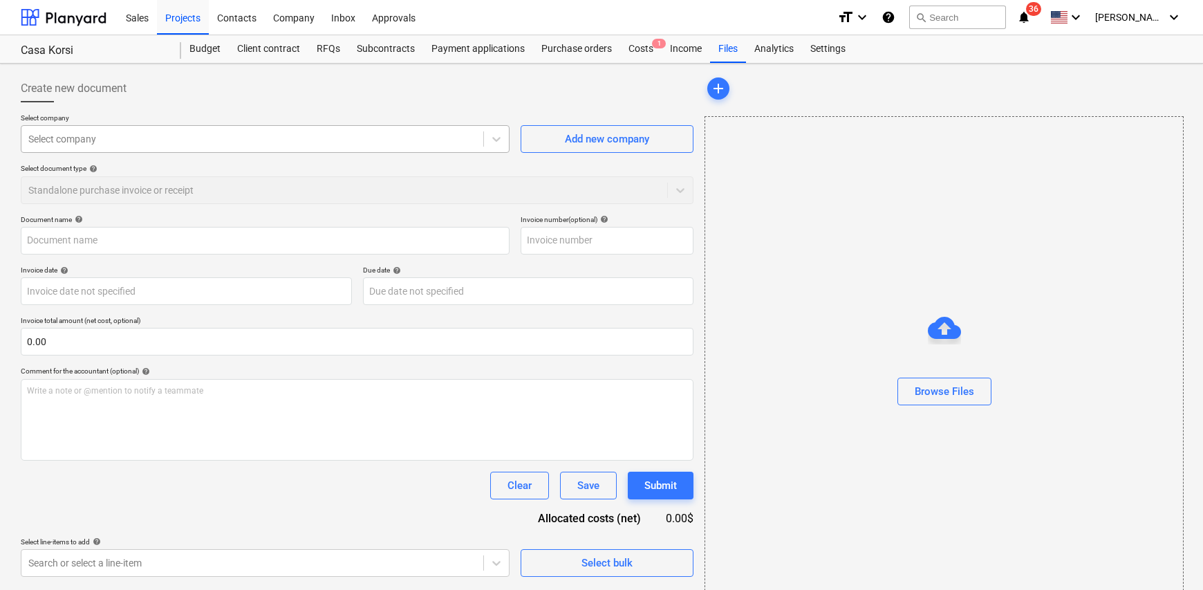
click at [72, 139] on div at bounding box center [252, 139] width 448 height 14
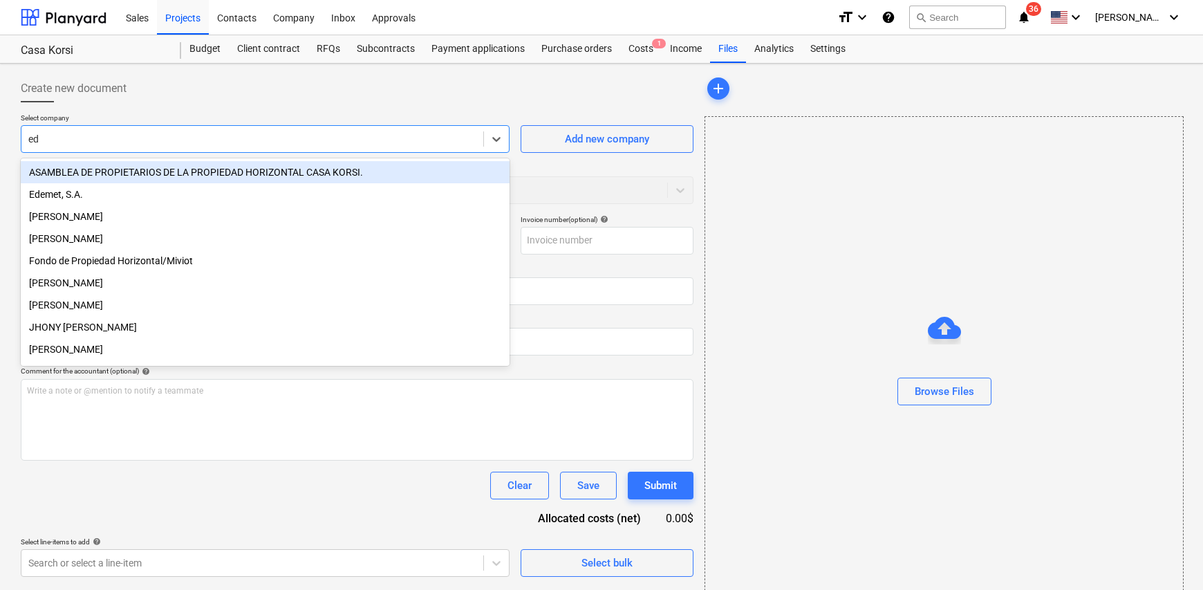
type input "ede"
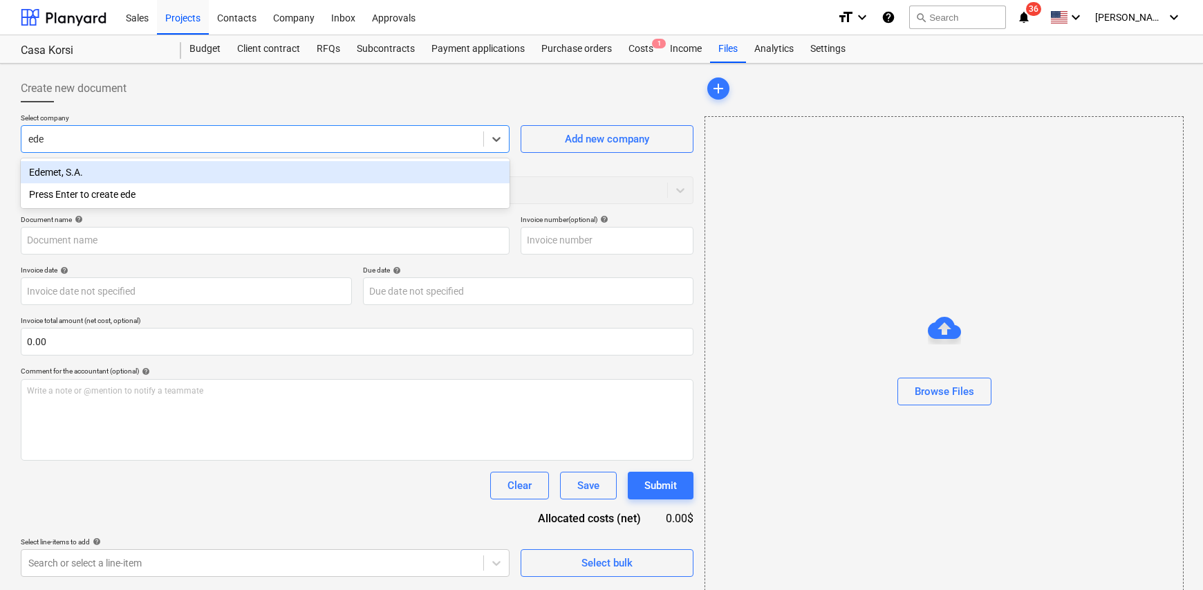
click at [97, 169] on div "Edemet, S.A." at bounding box center [265, 172] width 489 height 22
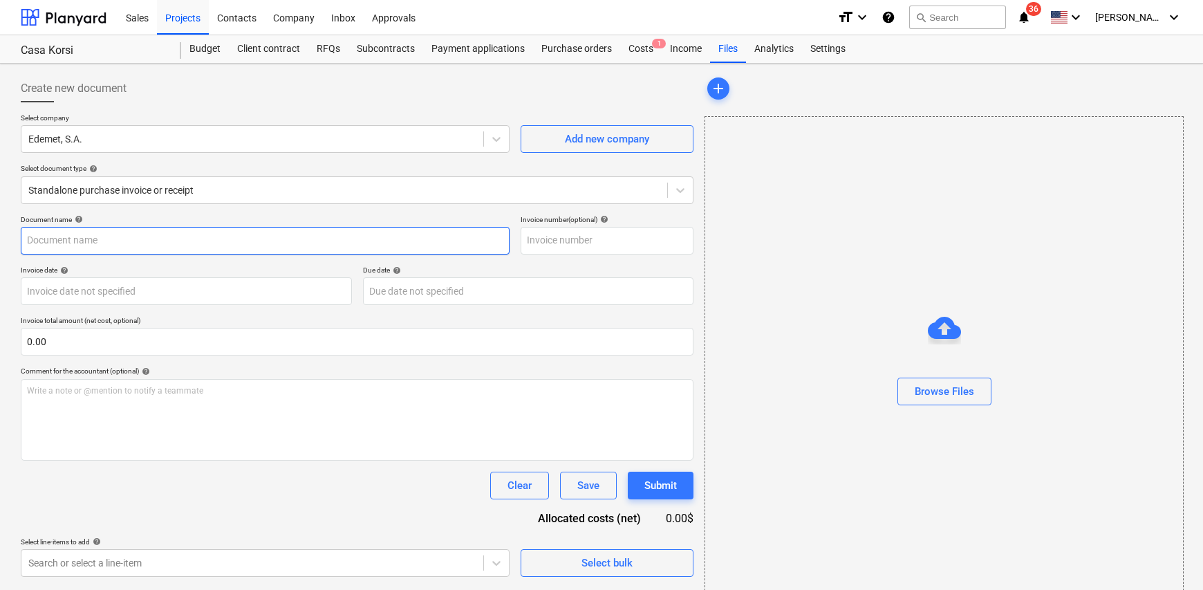
click at [118, 236] on input "text" at bounding box center [265, 241] width 489 height 28
type input "Factura"
click at [554, 239] on input "text" at bounding box center [607, 241] width 173 height 28
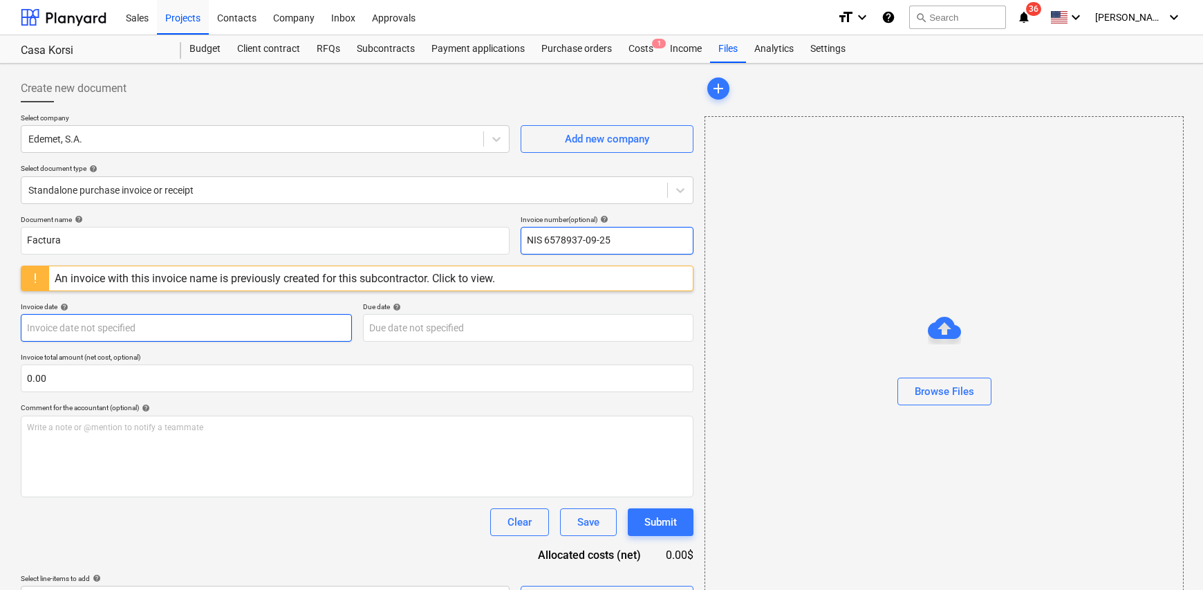
type input "NIS 6578937-09-25"
click at [117, 328] on body "Sales Projects Contacts Company Inbox Approvals format_size keyboard_arrow_down…" at bounding box center [601, 295] width 1203 height 590
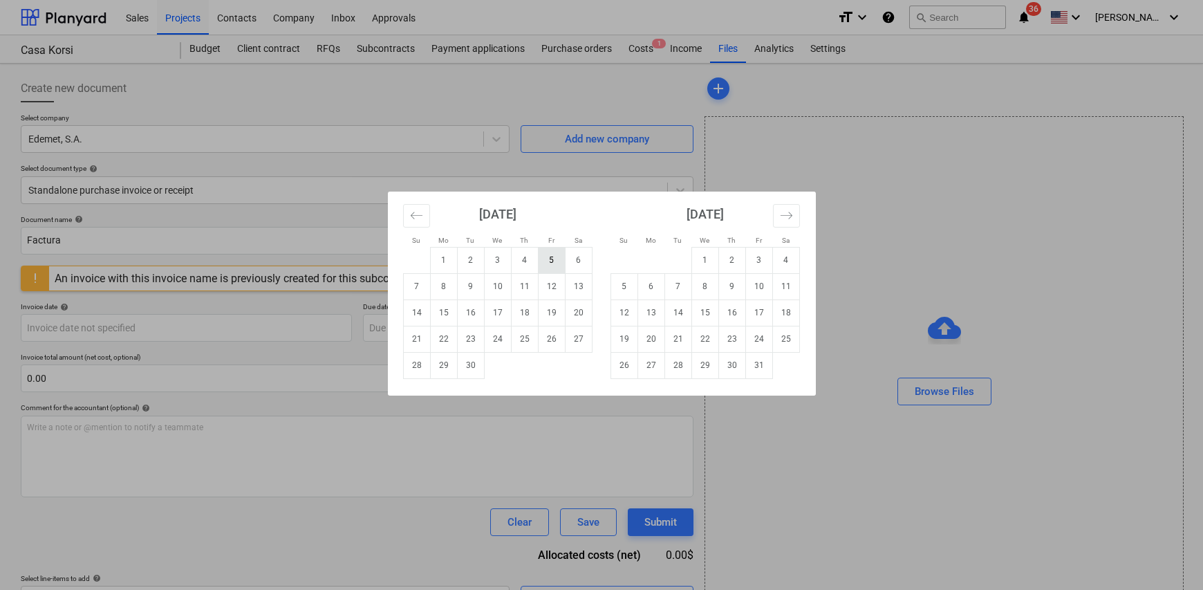
click at [550, 263] on td "5" at bounding box center [551, 260] width 27 height 26
type input "[DATE]"
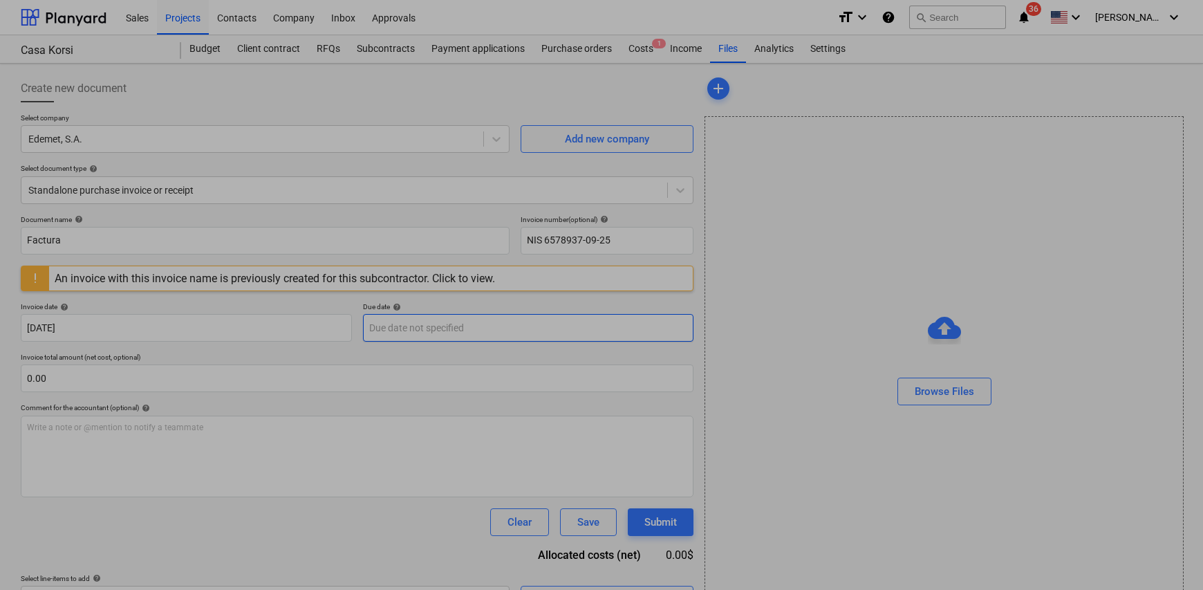
click at [420, 332] on body "Sales Projects Contacts Company Inbox Approvals format_size keyboard_arrow_down…" at bounding box center [601, 295] width 1203 height 590
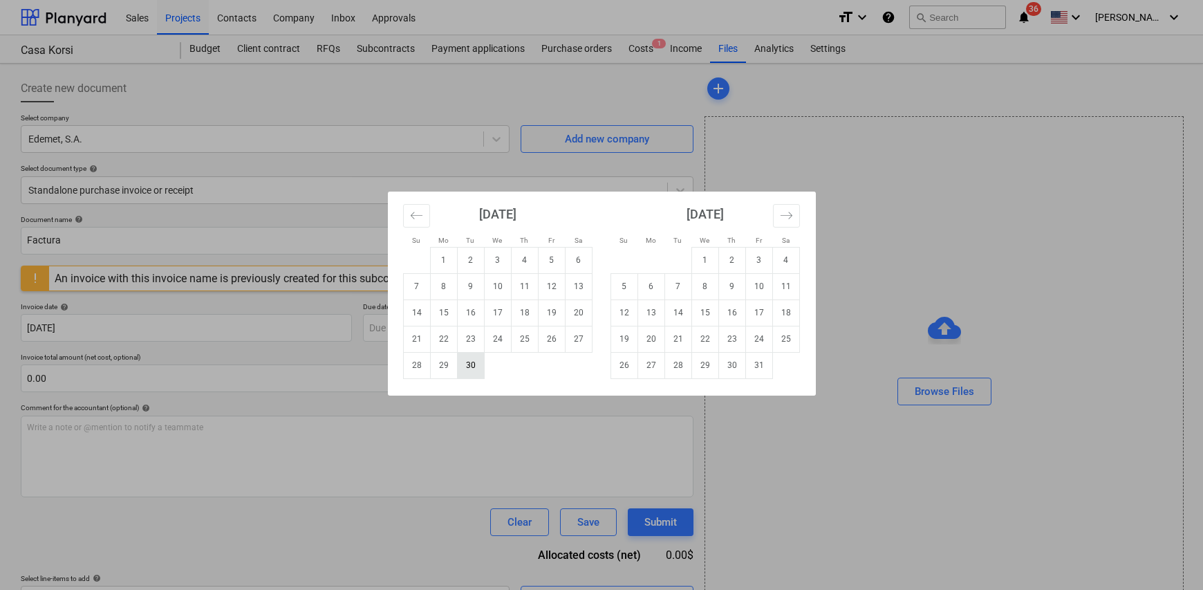
click at [470, 368] on td "30" at bounding box center [470, 365] width 27 height 26
type input "[DATE]"
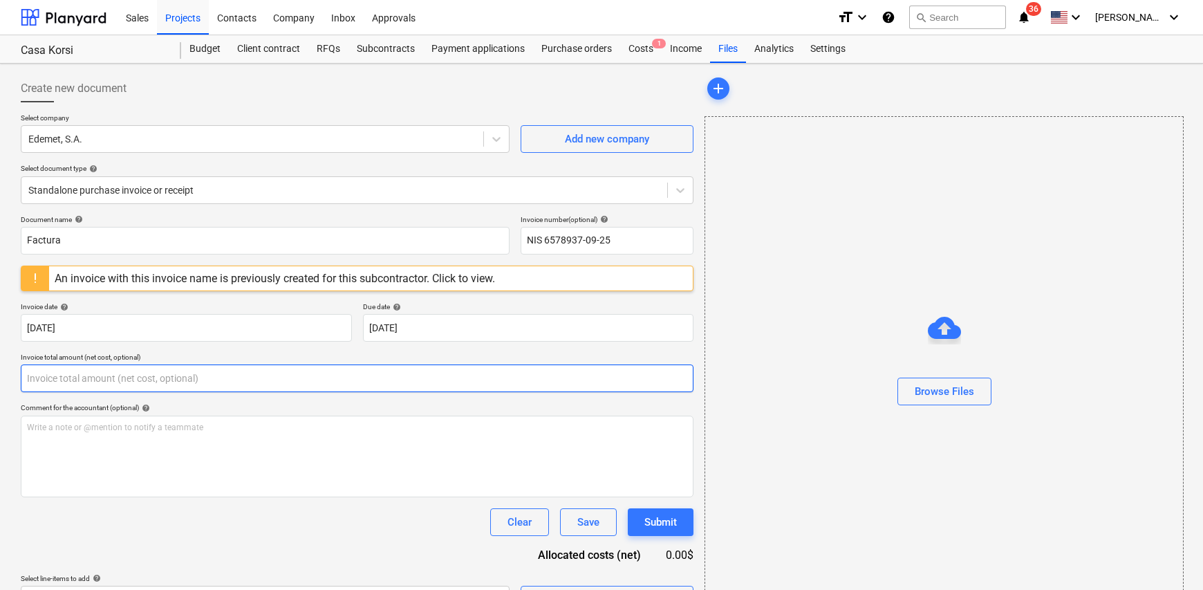
click at [139, 367] on input "text" at bounding box center [357, 378] width 673 height 28
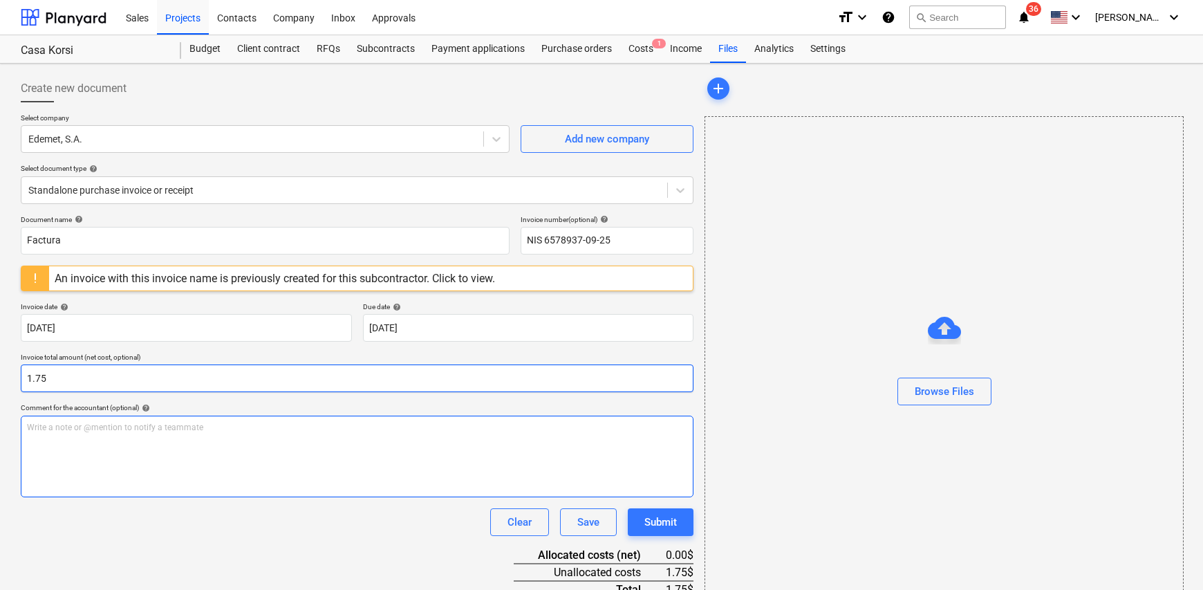
type input "1.75"
click at [105, 440] on div "Write a note or @mention to notify a teammate [PERSON_NAME]" at bounding box center [357, 456] width 673 height 82
paste div
drag, startPoint x: 167, startPoint y: 427, endPoint x: 7, endPoint y: 429, distance: 160.4
click at [7, 429] on div "Create new document Select company Edemet, S.A. Add new company Select document…" at bounding box center [601, 361] width 1203 height 595
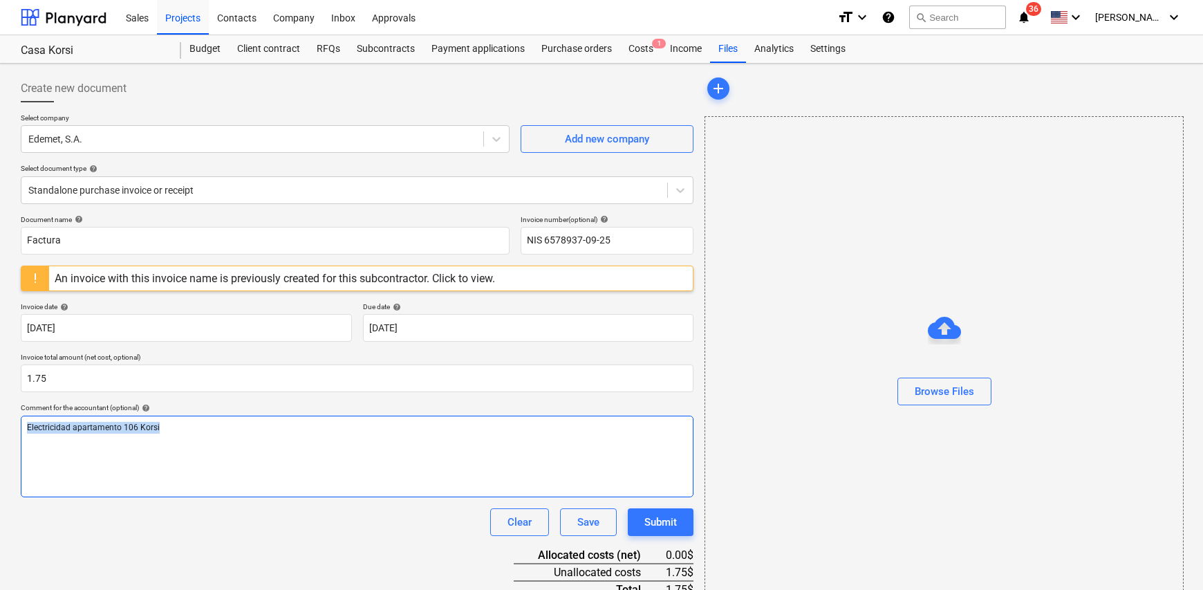
copy span "Electricidad apartamento 106 Korsi"
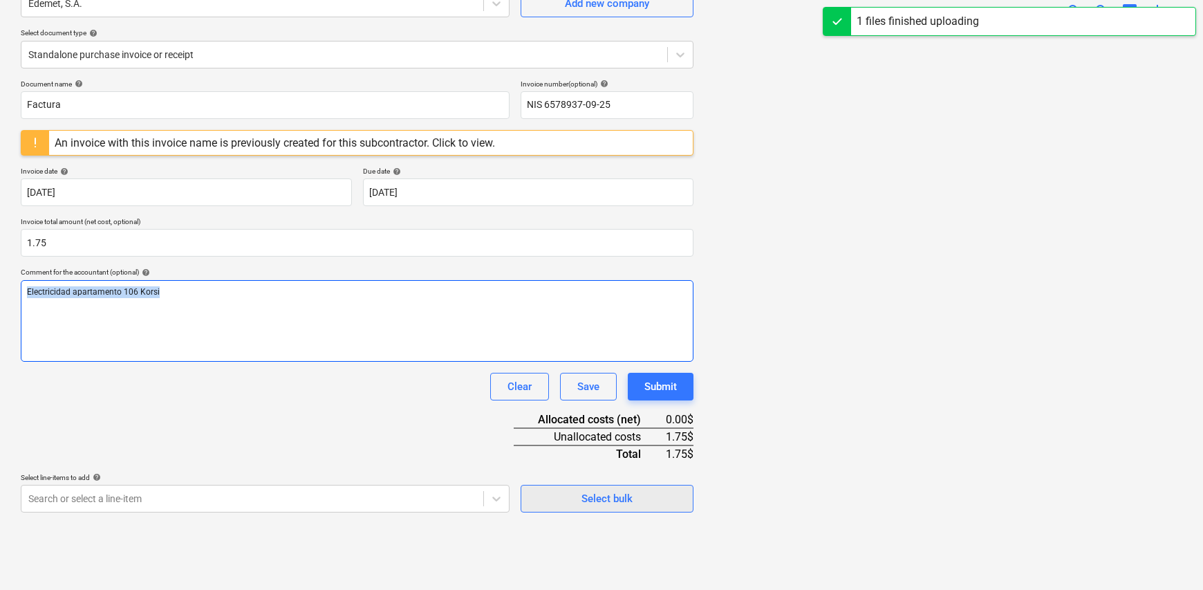
scroll to position [138, 0]
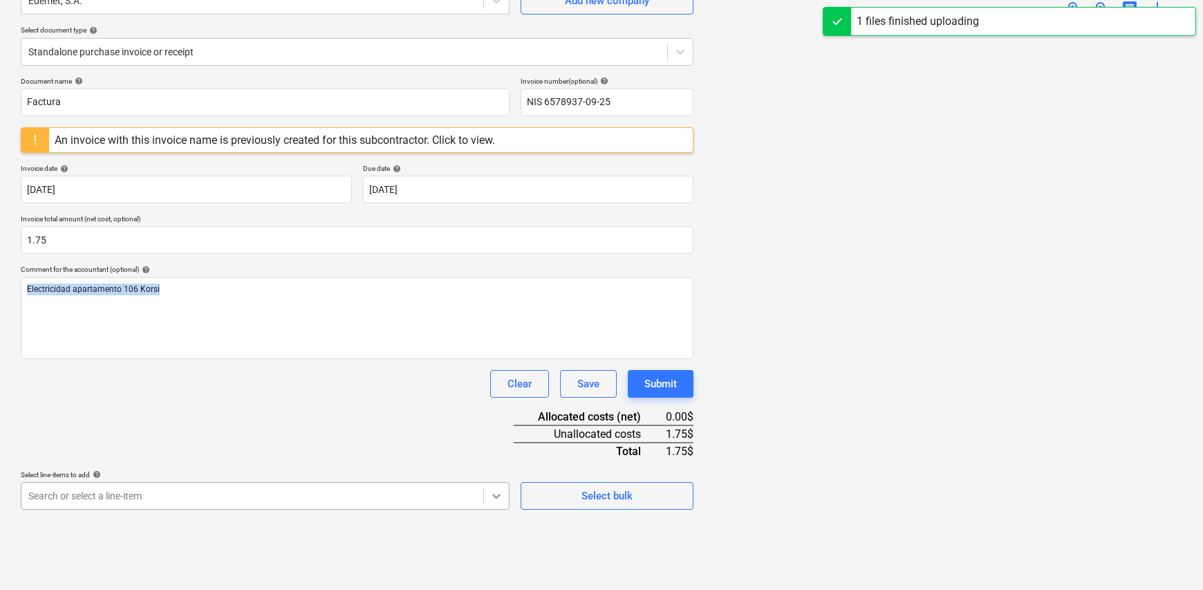
click at [498, 451] on body "Sales Projects Contacts Company Inbox Approvals format_size keyboard_arrow_down…" at bounding box center [601, 157] width 1203 height 590
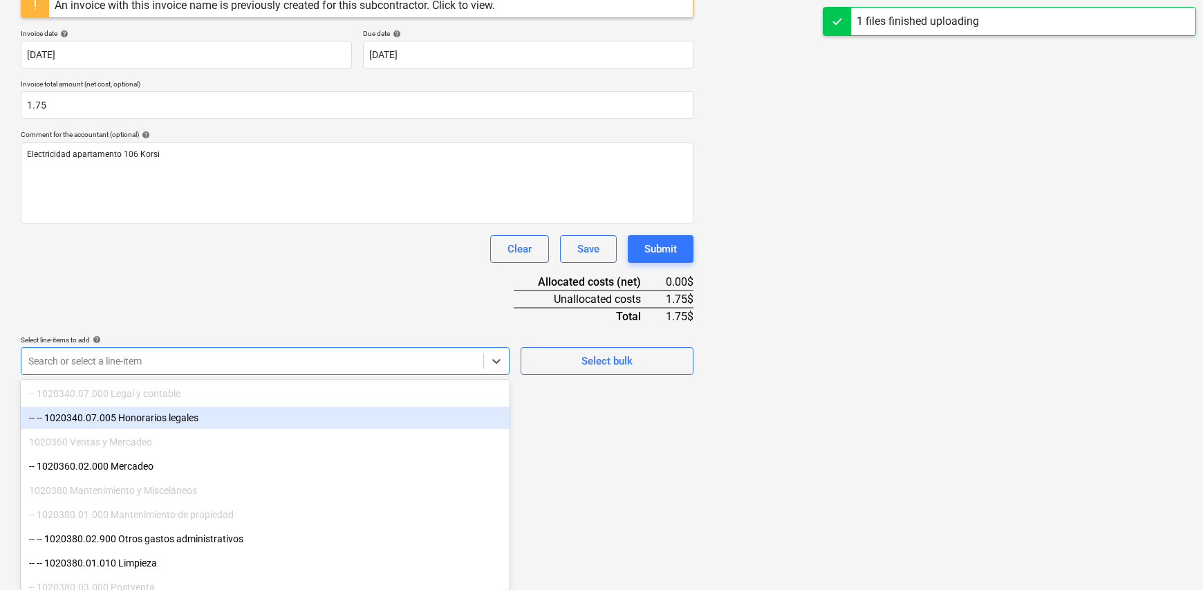
scroll to position [277, 0]
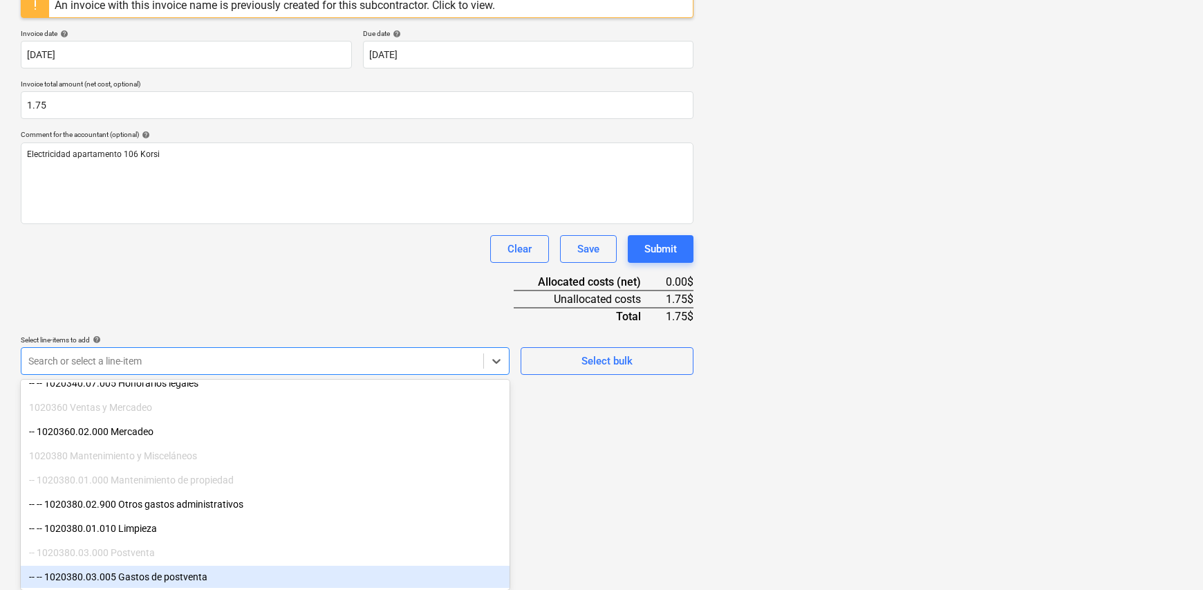
click at [198, 581] on div "-- -- 1020380.03.005 Gastos de postventa" at bounding box center [265, 577] width 489 height 22
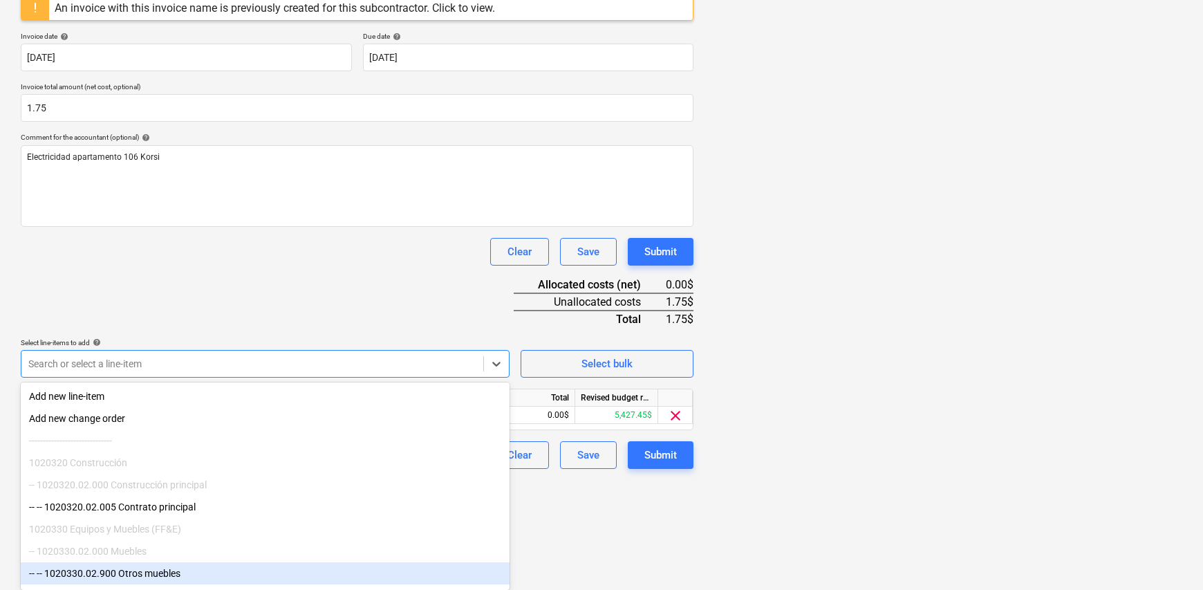
scroll to position [160, 0]
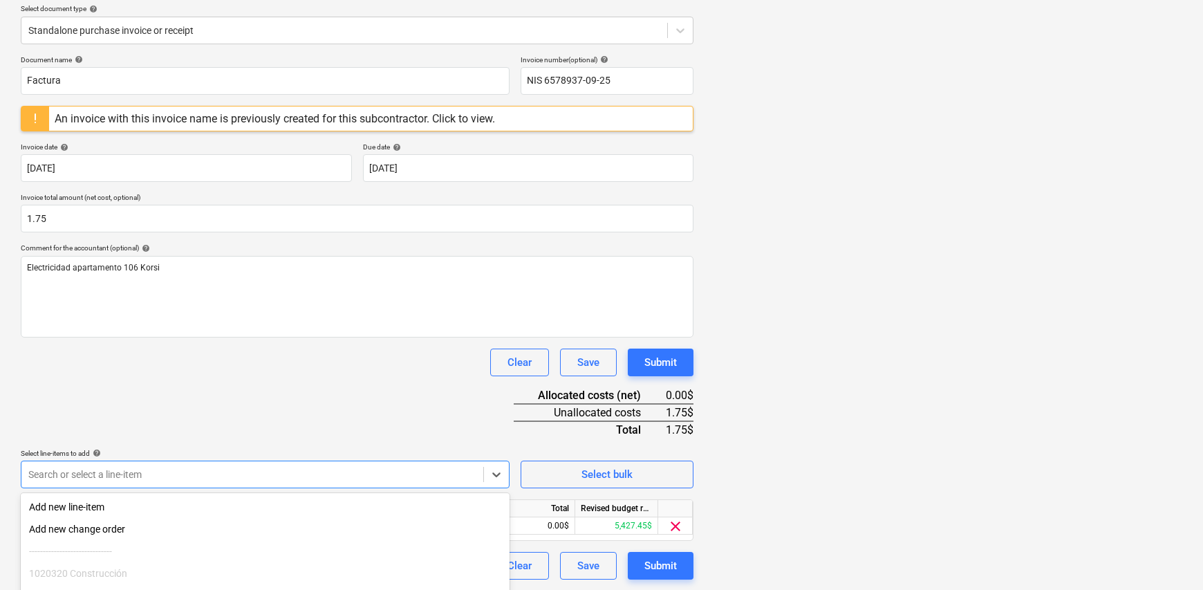
click at [635, 430] on html "Sales Projects Contacts Company Inbox Approvals format_size keyboard_arrow_down…" at bounding box center [601, 135] width 1203 height 590
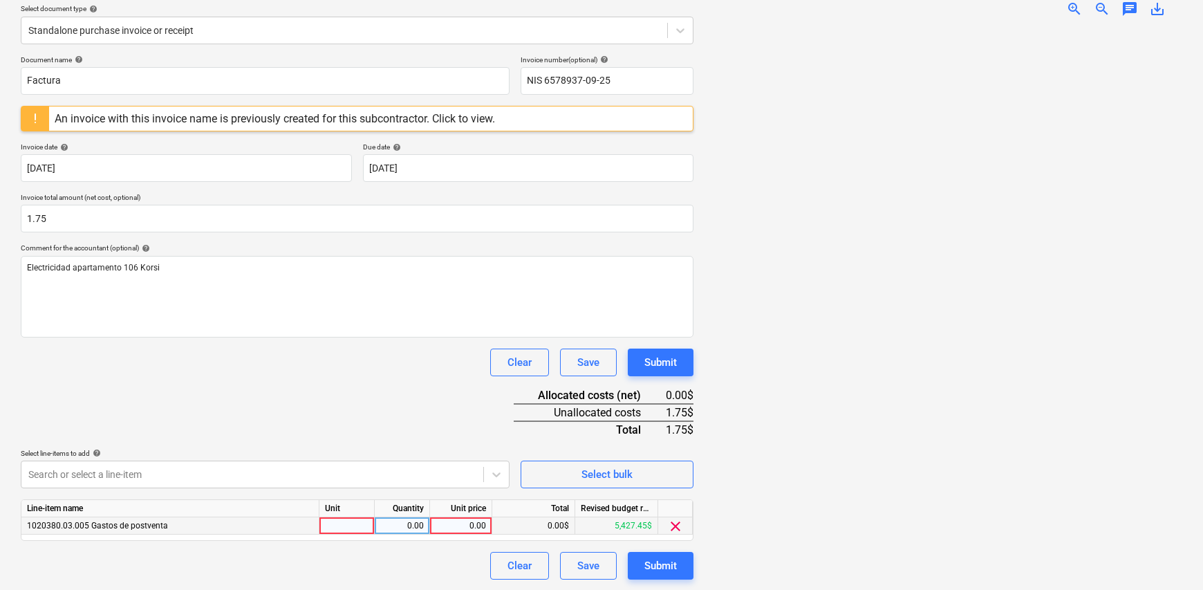
click at [353, 530] on div at bounding box center [346, 525] width 55 height 17
type input "1"
click at [400, 523] on div "0.00" at bounding box center [402, 525] width 44 height 17
type input "1"
click at [465, 552] on div "Clear Save Submit" at bounding box center [357, 566] width 673 height 28
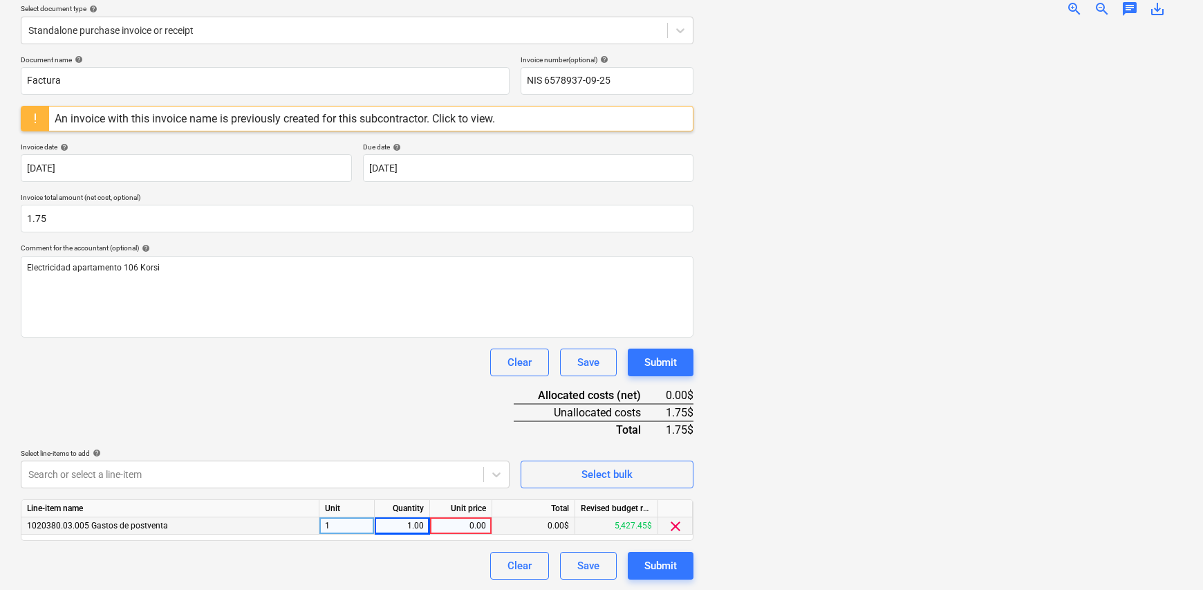
click at [465, 525] on div "0.00" at bounding box center [461, 525] width 50 height 17
type input "1.75"
click at [445, 552] on div "Clear Save Submit" at bounding box center [357, 566] width 673 height 28
click at [671, 563] on div "Submit" at bounding box center [660, 566] width 32 height 18
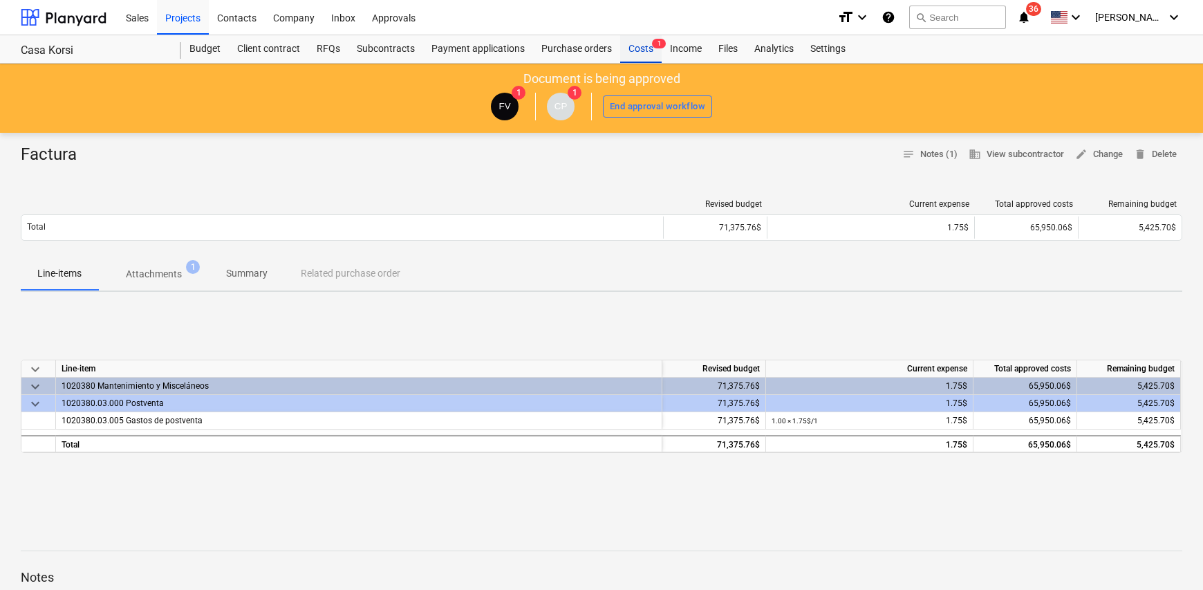
click at [633, 47] on div "Costs 1" at bounding box center [640, 49] width 41 height 28
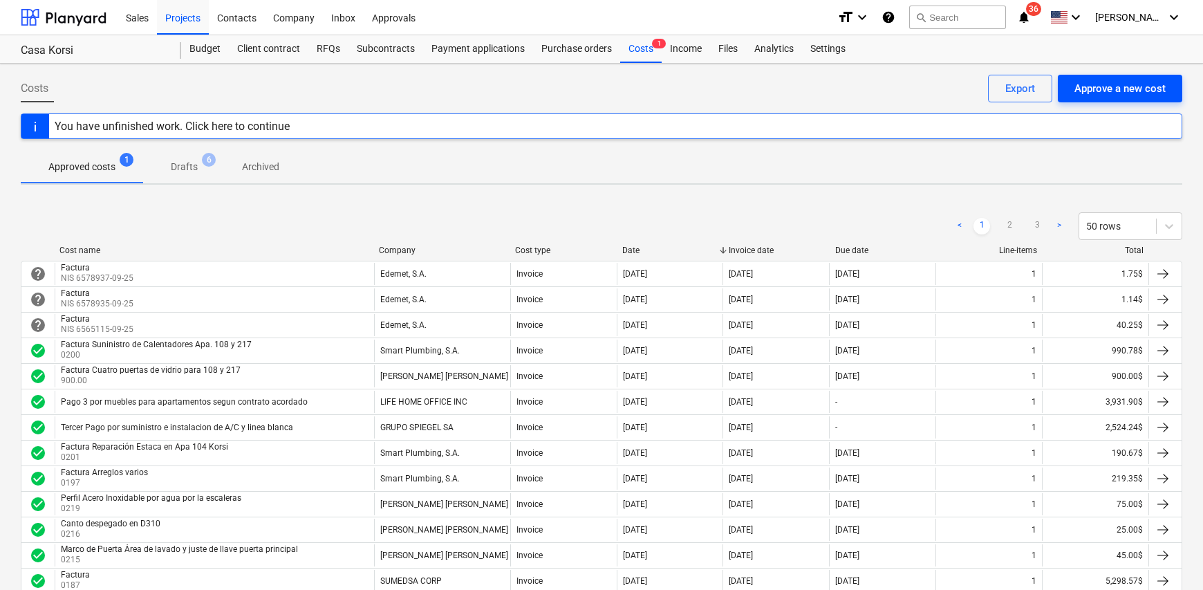
click at [1121, 90] on div "Approve a new cost" at bounding box center [1119, 89] width 91 height 18
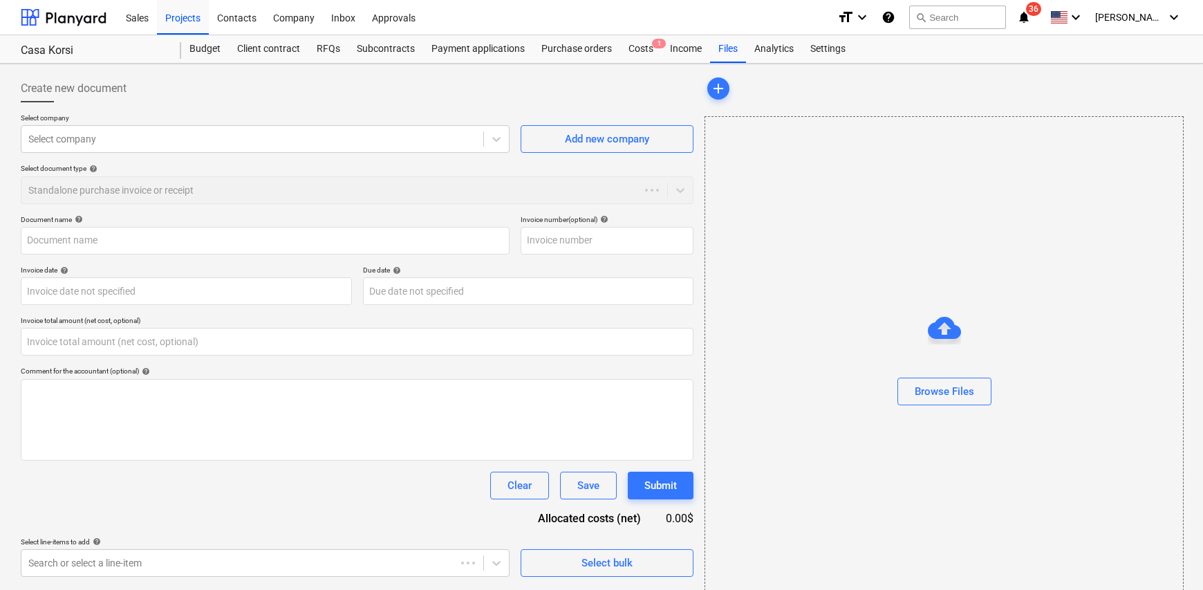
type input "0.00"
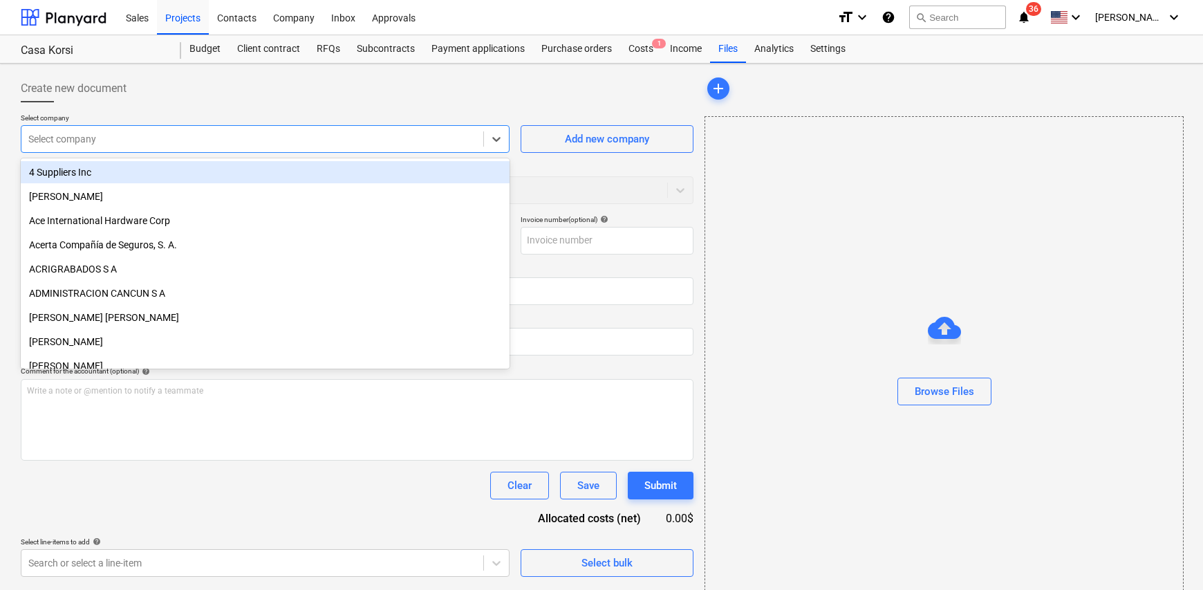
click at [172, 142] on div at bounding box center [252, 139] width 448 height 14
type input "ede"
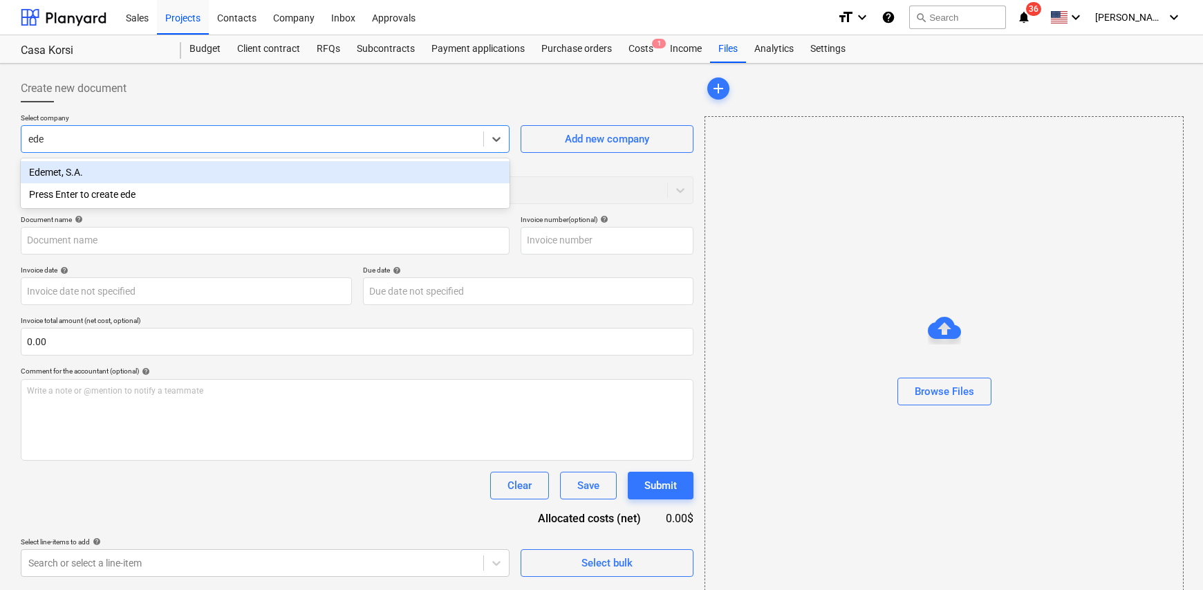
click at [104, 167] on div "Edemet, S.A." at bounding box center [265, 172] width 489 height 22
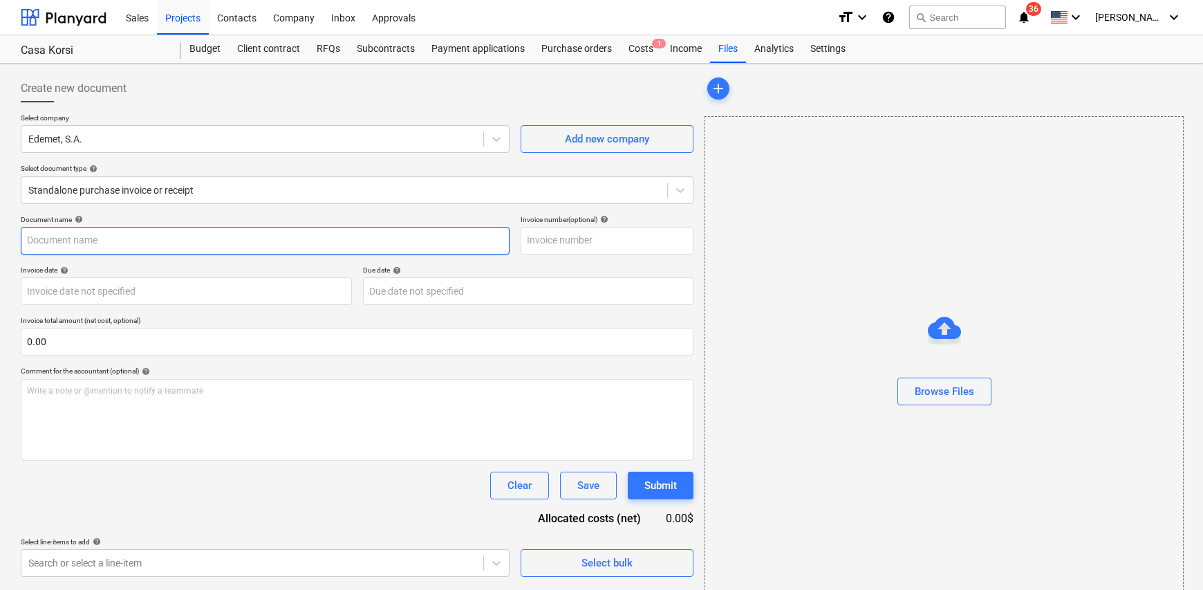
click at [98, 233] on input "text" at bounding box center [265, 241] width 489 height 28
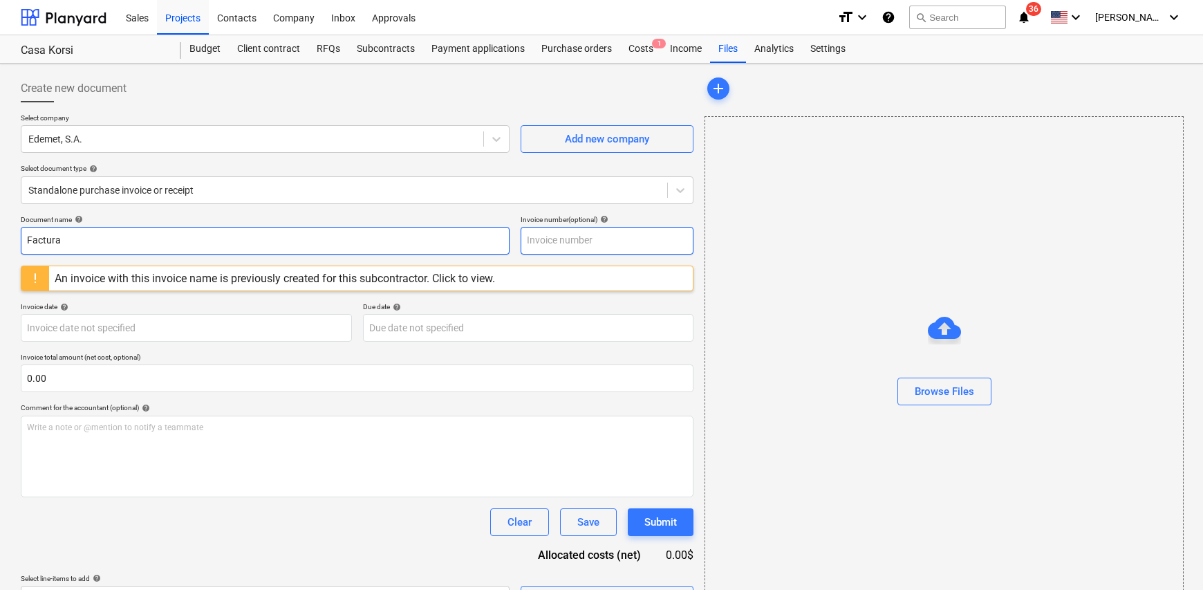
type input "Factura"
click at [561, 234] on input "text" at bounding box center [607, 241] width 173 height 28
type input "NIS 6578944-09-25"
click at [214, 333] on body "Sales Projects Contacts Company Inbox Approvals format_size keyboard_arrow_down…" at bounding box center [601, 295] width 1203 height 590
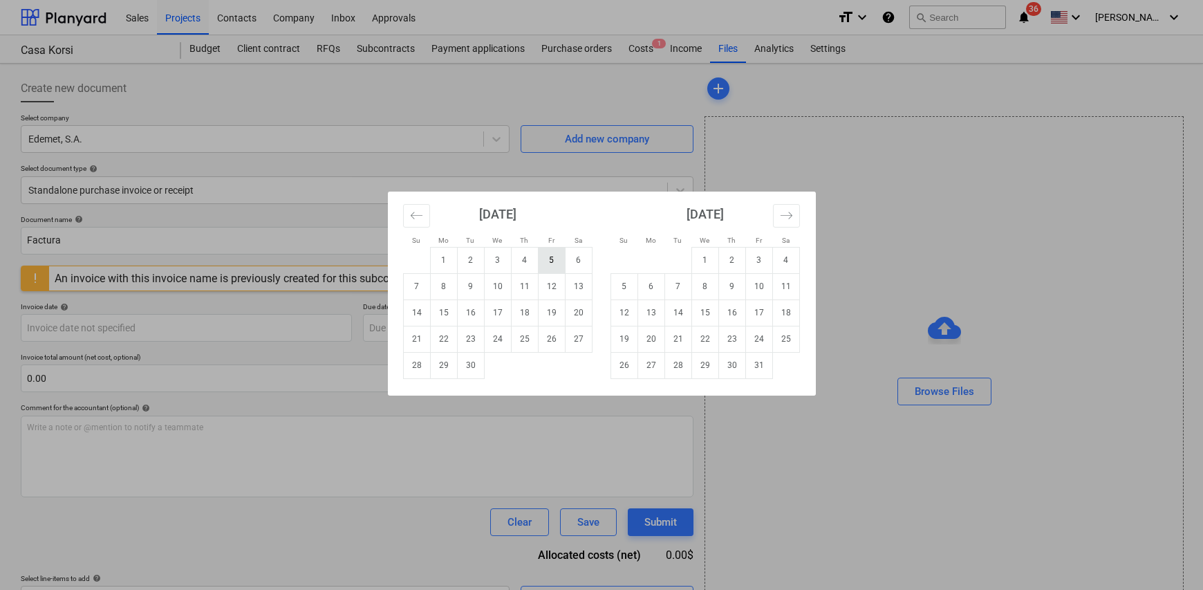
click at [552, 260] on td "5" at bounding box center [551, 260] width 27 height 26
type input "[DATE]"
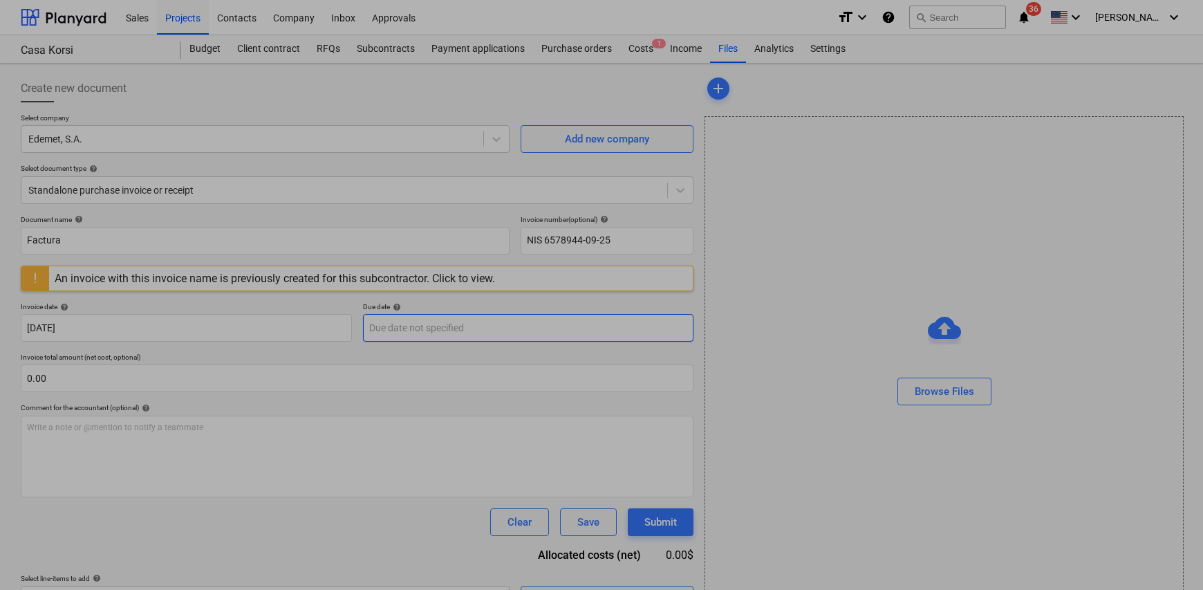
click at [442, 327] on body "Sales Projects Contacts Company Inbox Approvals format_size keyboard_arrow_down…" at bounding box center [601, 295] width 1203 height 590
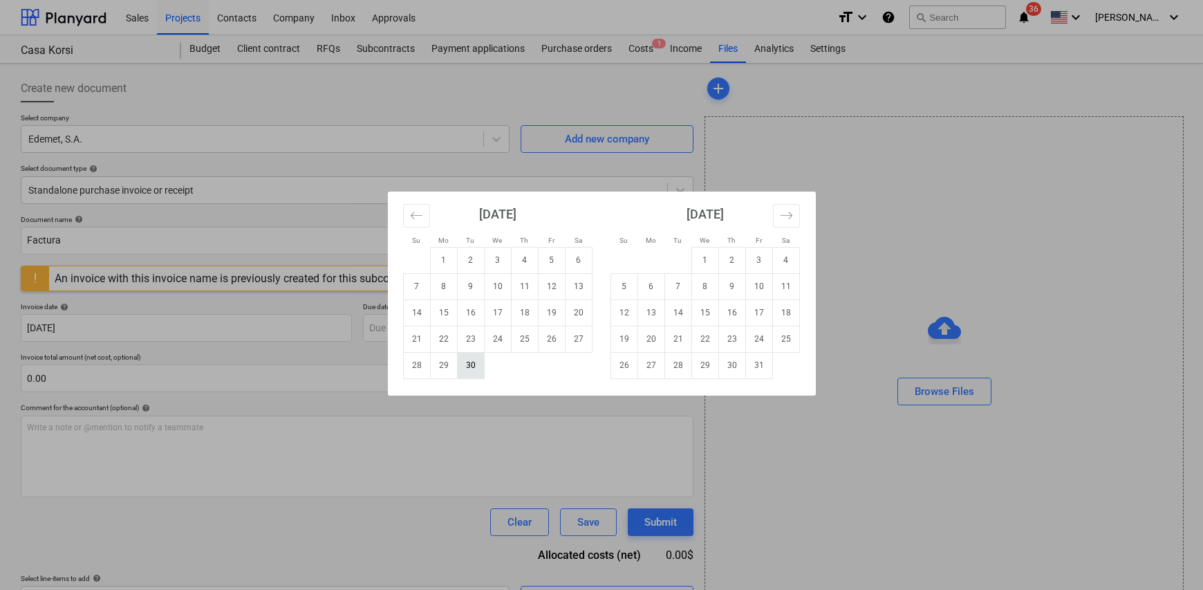
click at [476, 371] on td "30" at bounding box center [470, 365] width 27 height 26
type input "[DATE]"
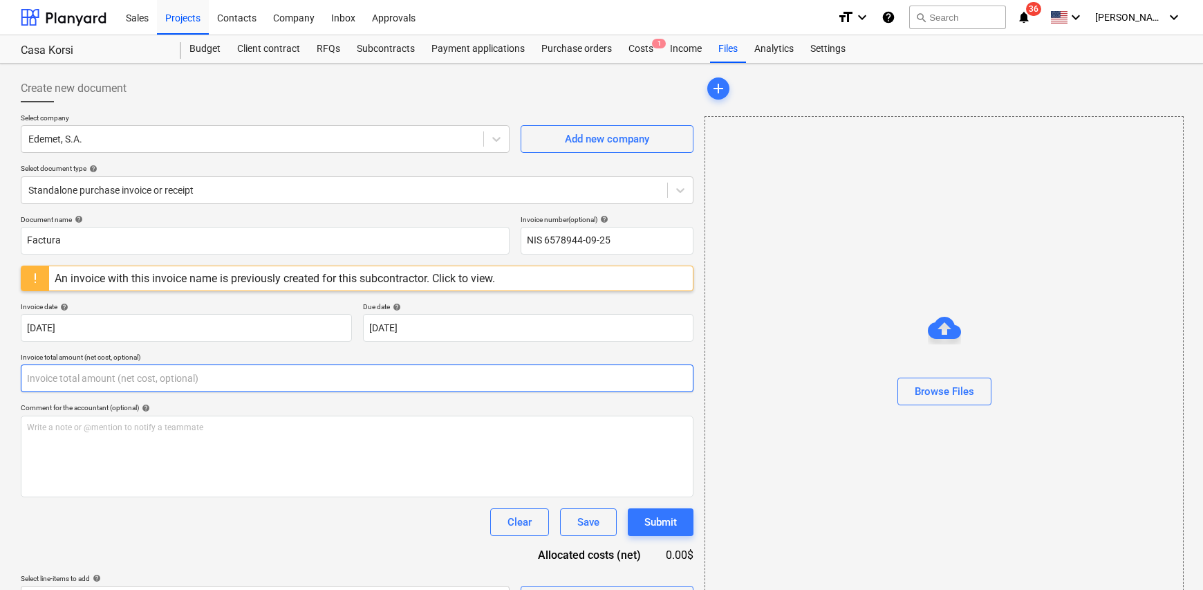
click at [109, 373] on input "text" at bounding box center [357, 378] width 673 height 28
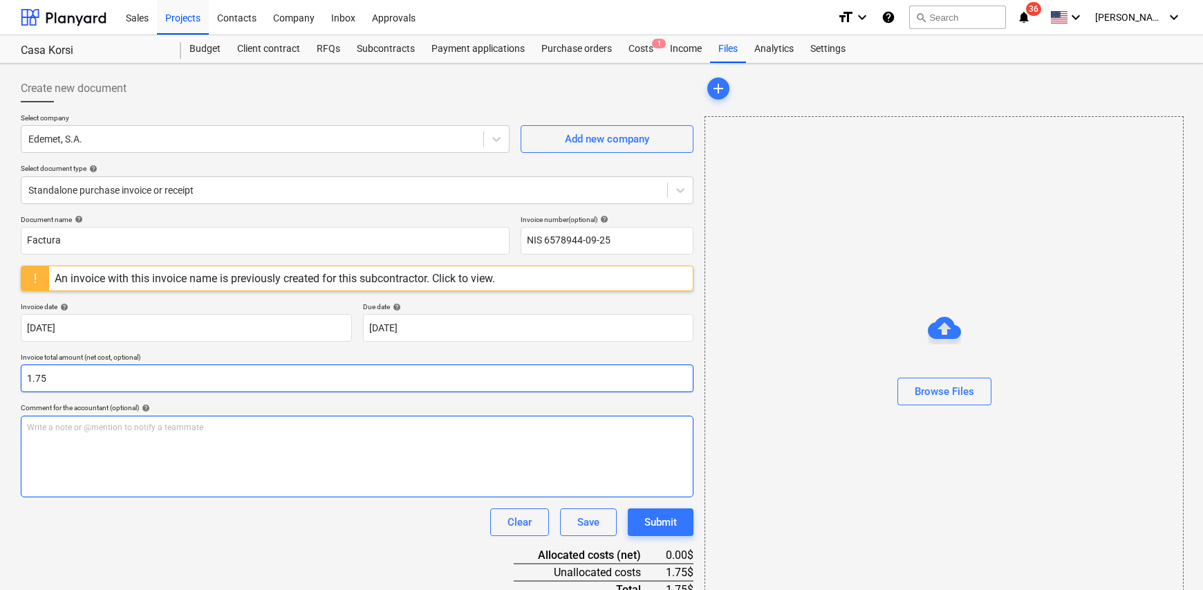
type input "1.75"
click at [75, 427] on p "Write a note or @mention to notify a teammate [PERSON_NAME]" at bounding box center [357, 428] width 660 height 12
drag, startPoint x: 138, startPoint y: 426, endPoint x: 123, endPoint y: 427, distance: 14.6
click at [123, 427] on span "Electricidad apartamento 106 Korsi" at bounding box center [93, 427] width 133 height 10
click at [366, 469] on div "Electricidad apartamento 208Korsi" at bounding box center [357, 456] width 673 height 82
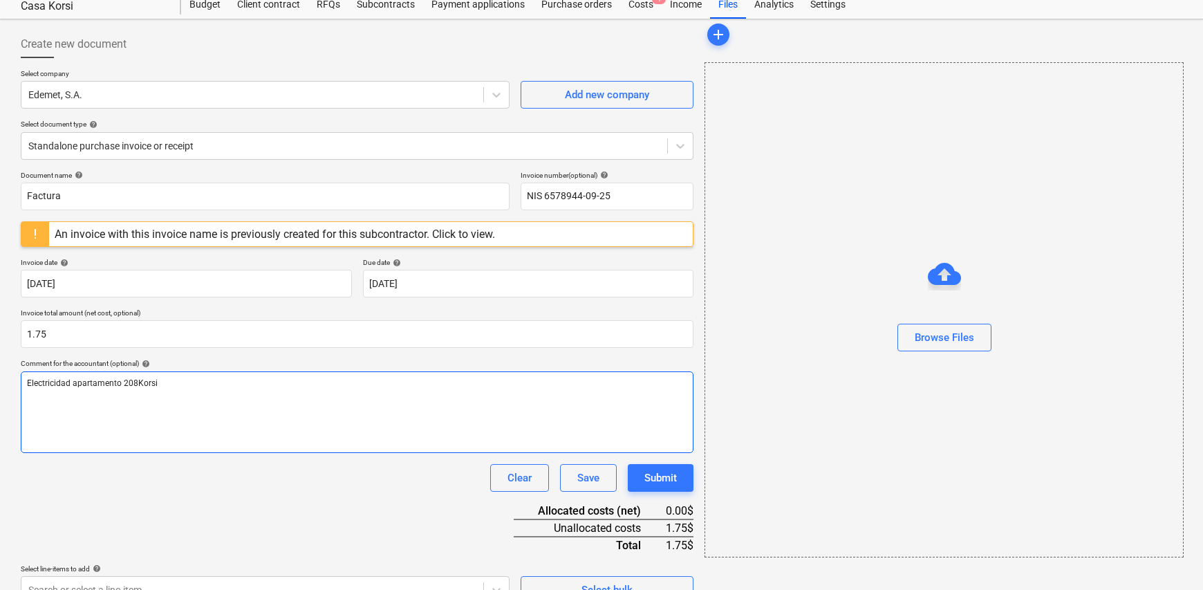
scroll to position [69, 0]
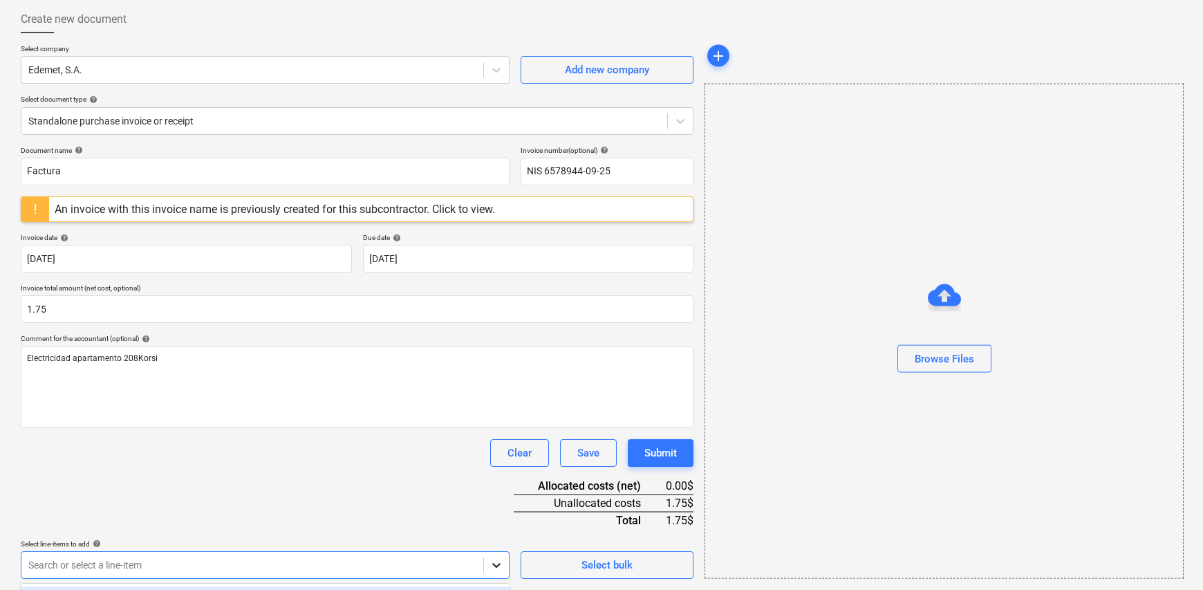
click at [501, 521] on body "Sales Projects Contacts Company Inbox Approvals format_size keyboard_arrow_down…" at bounding box center [601, 226] width 1203 height 590
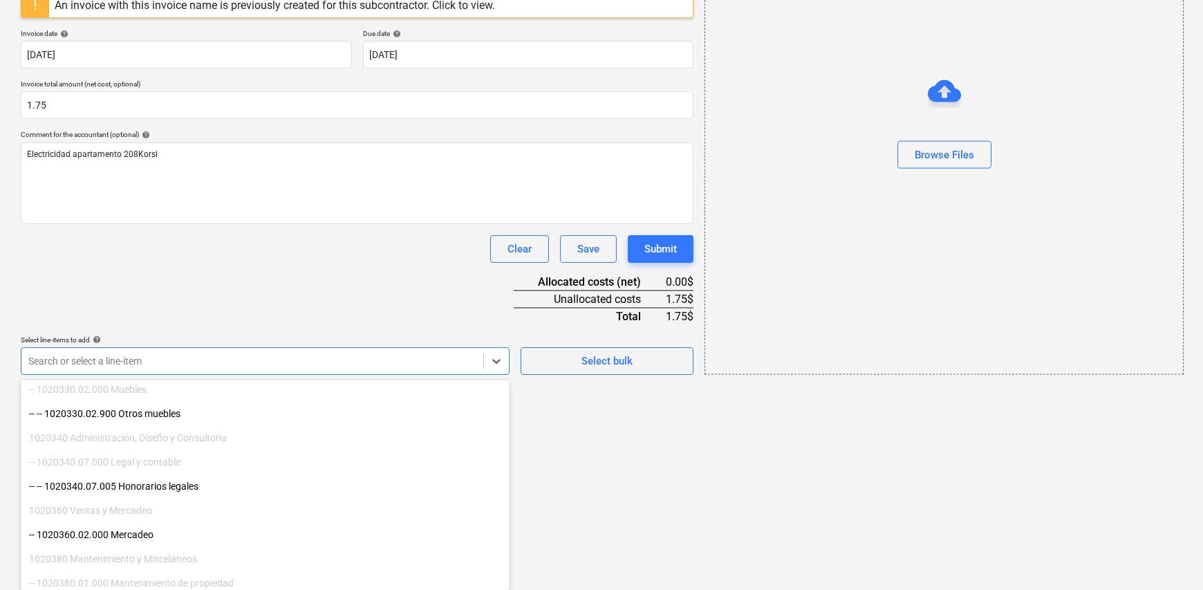
scroll to position [277, 0]
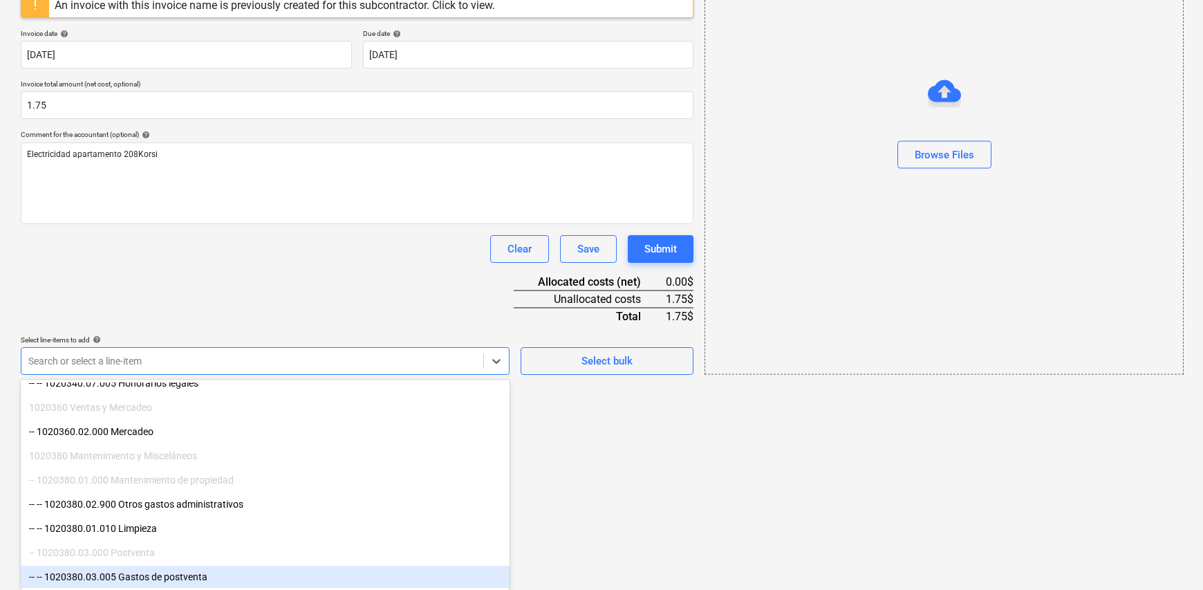
click at [216, 575] on div "-- -- 1020380.03.005 Gastos de postventa" at bounding box center [265, 577] width 489 height 22
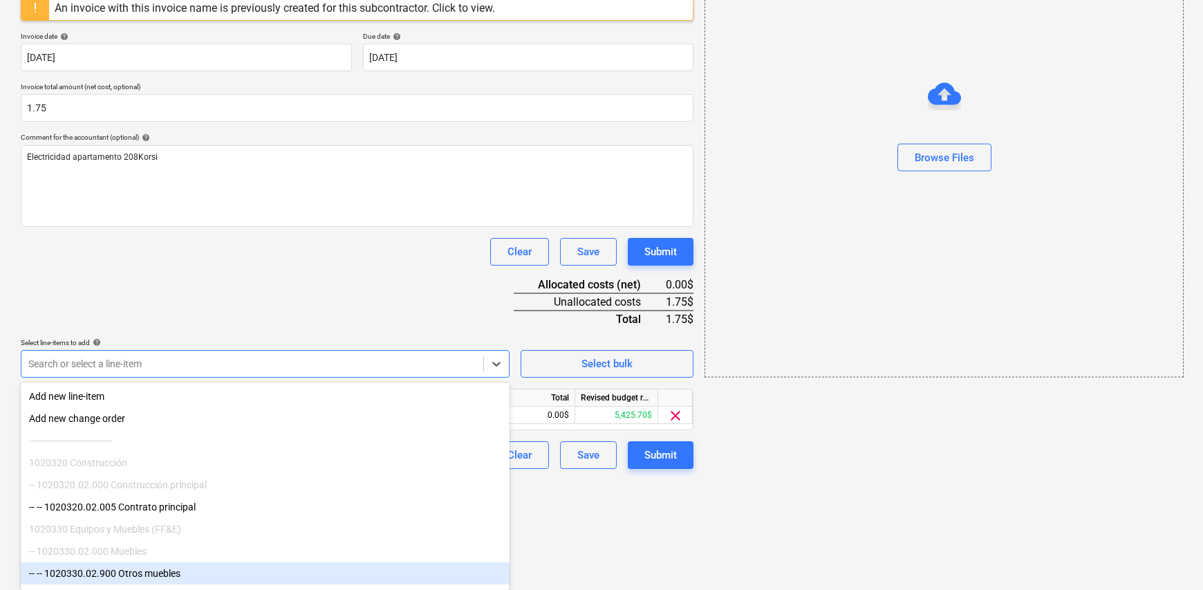
click at [646, 319] on html "Sales Projects Contacts Company Inbox Approvals format_size keyboard_arrow_down…" at bounding box center [601, 25] width 1203 height 590
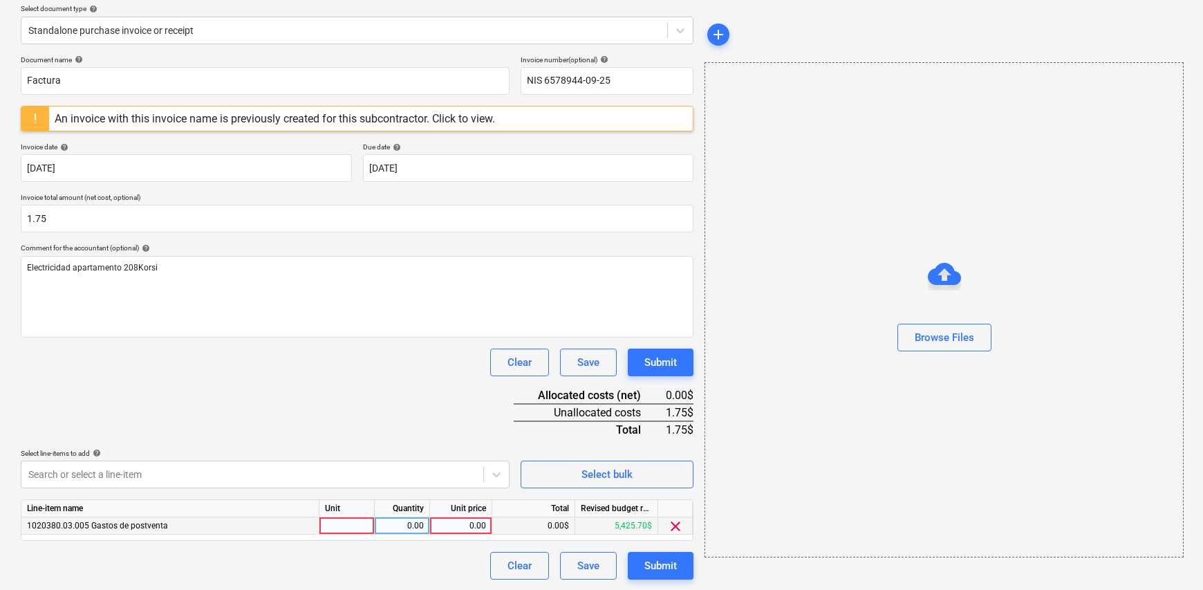
click at [341, 520] on div at bounding box center [346, 525] width 55 height 17
type input "1"
click at [406, 514] on div "Quantity" at bounding box center [402, 508] width 55 height 17
click at [401, 525] on div "0.00" at bounding box center [402, 525] width 44 height 17
drag, startPoint x: 454, startPoint y: 575, endPoint x: 464, endPoint y: 545, distance: 32.1
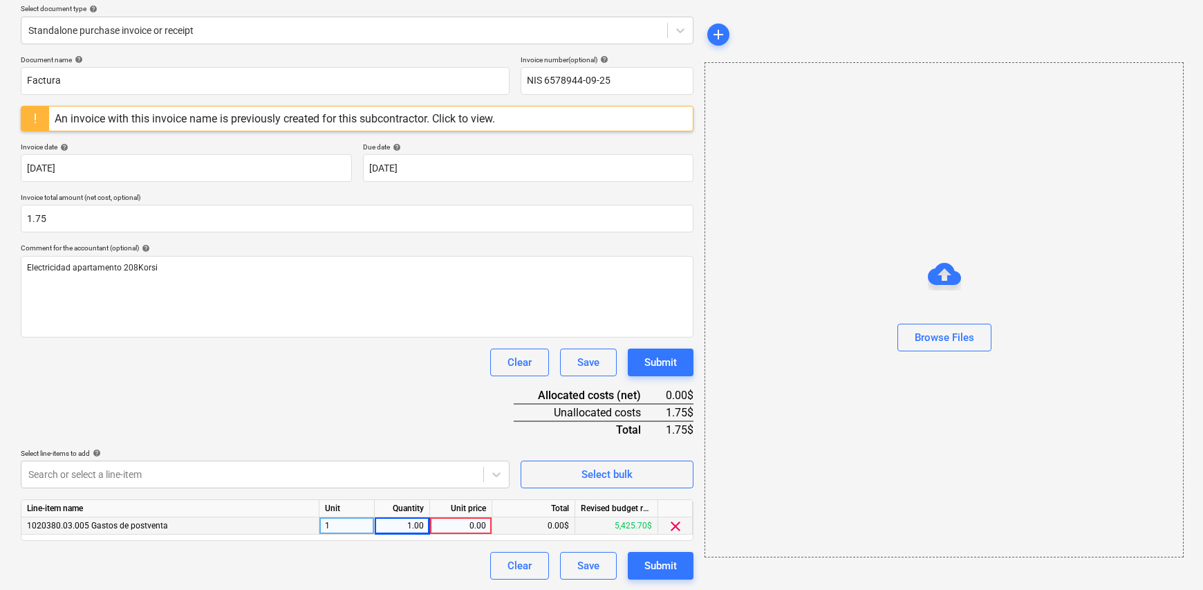
click at [454, 574] on div "Clear Save Submit" at bounding box center [357, 566] width 673 height 28
click at [462, 524] on div "0.00" at bounding box center [461, 525] width 50 height 17
type input "1.75"
click at [387, 411] on div "Document name help Factura Invoice number (optional) help NIS 6578944-09-25 An …" at bounding box center [357, 317] width 673 height 524
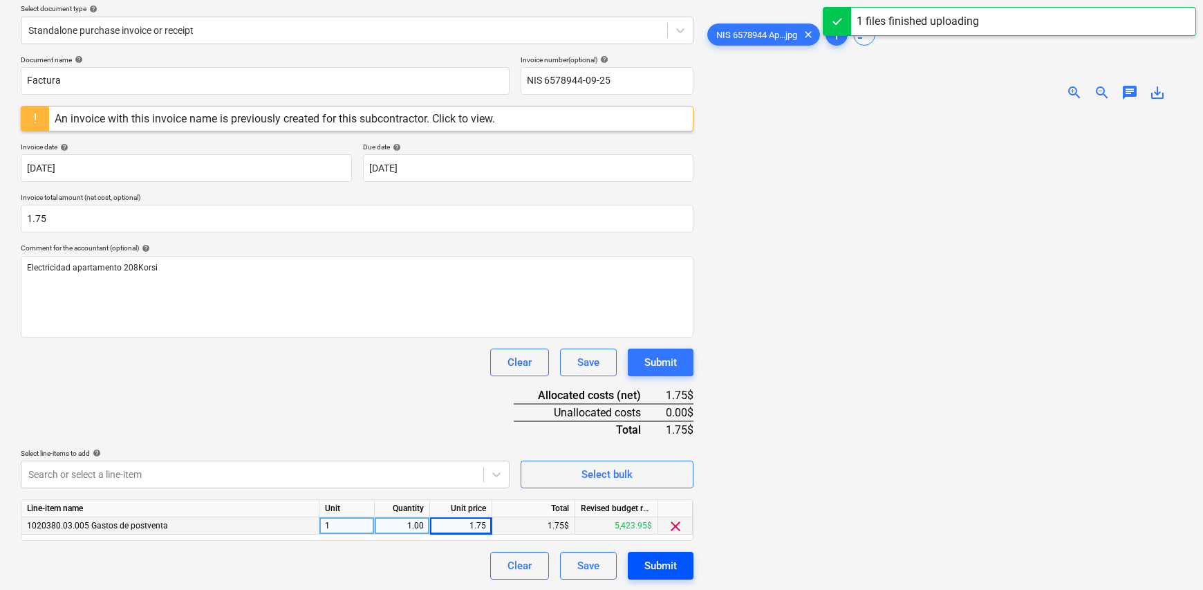
click at [670, 565] on div "Submit" at bounding box center [660, 566] width 32 height 18
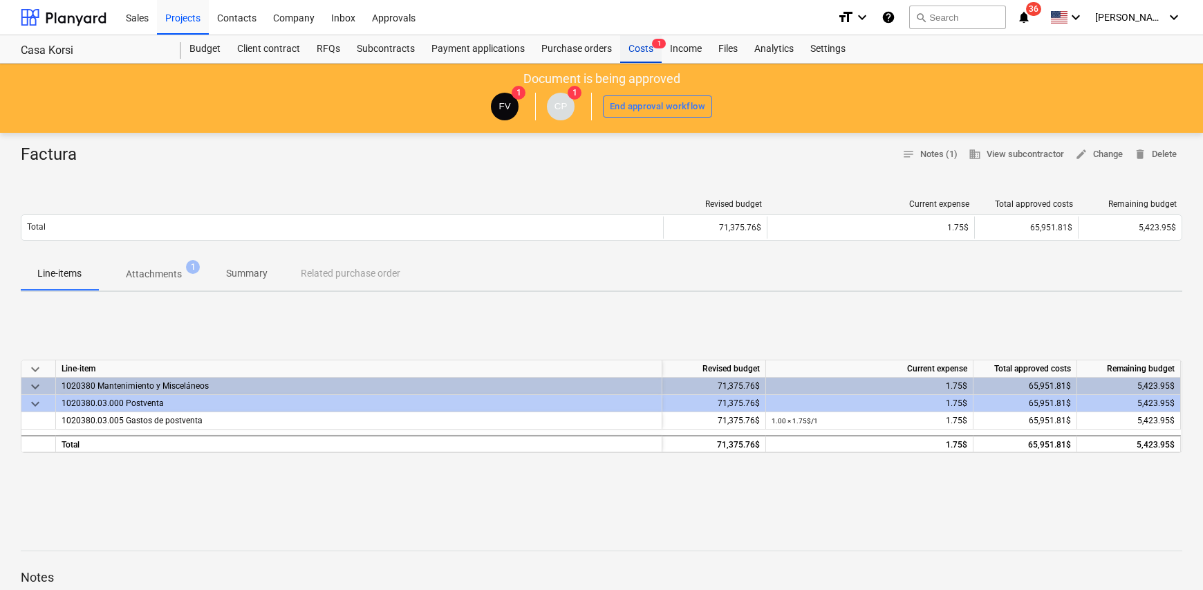
click at [639, 50] on div "Costs 1" at bounding box center [640, 49] width 41 height 28
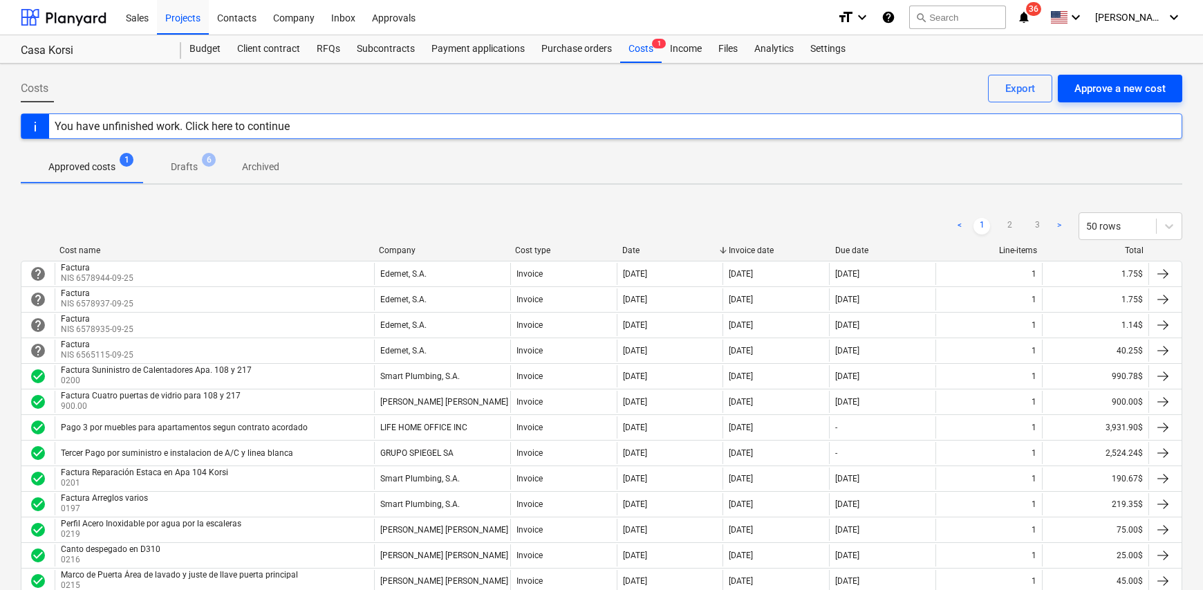
click at [1112, 95] on div "Approve a new cost" at bounding box center [1119, 89] width 91 height 18
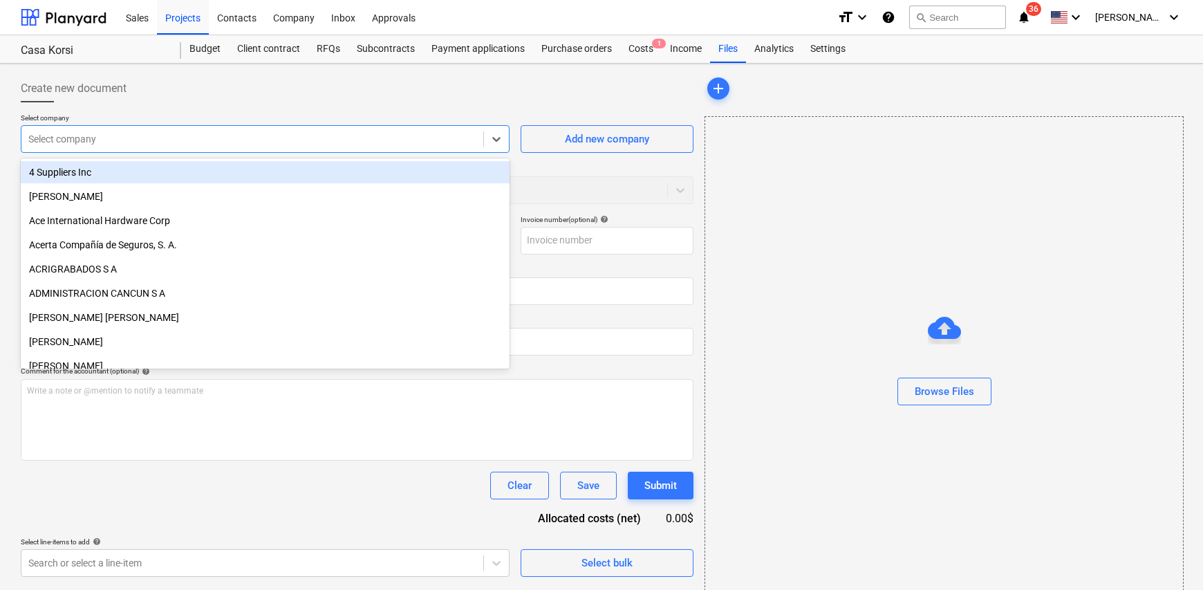
click at [165, 138] on div at bounding box center [252, 139] width 448 height 14
type input "ede"
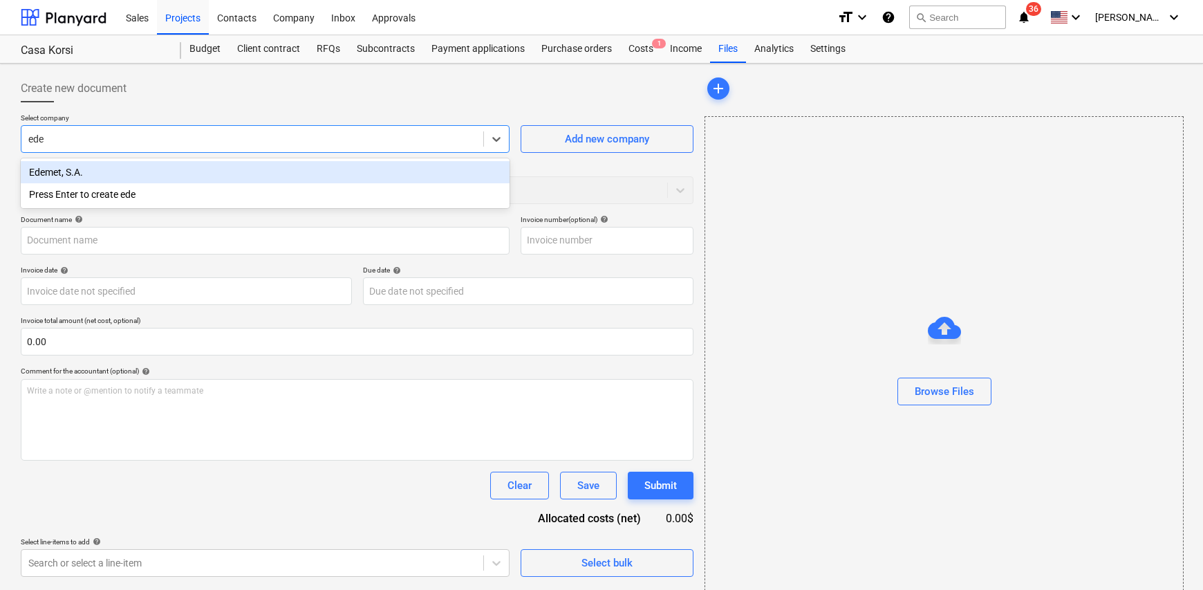
click at [102, 176] on div "Edemet, S.A." at bounding box center [265, 172] width 489 height 22
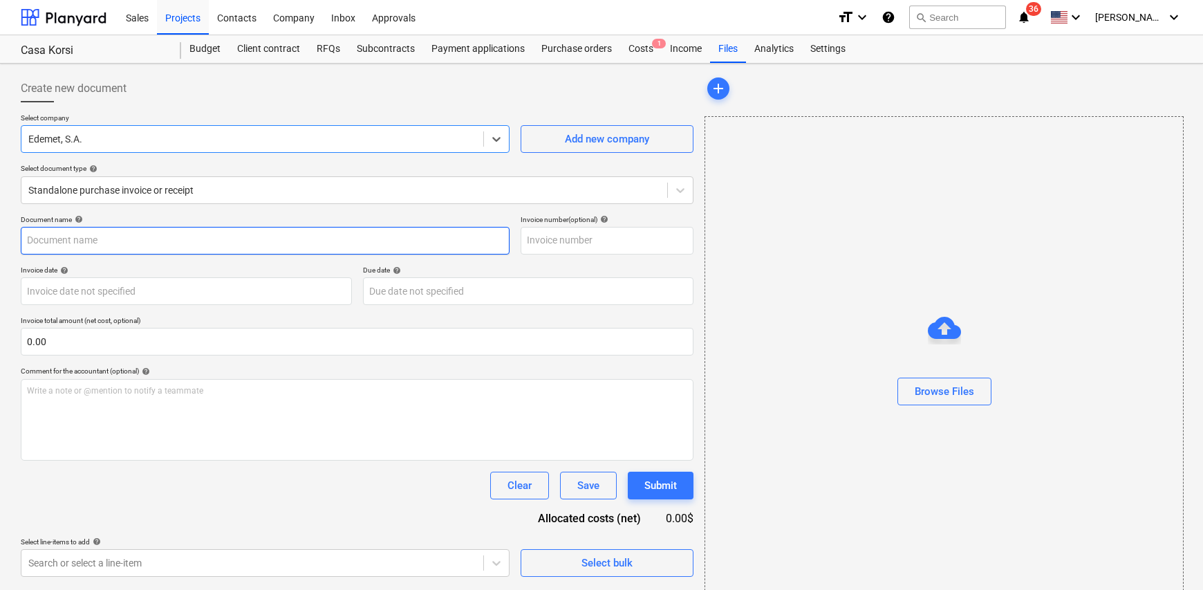
click at [97, 245] on input "text" at bounding box center [265, 241] width 489 height 28
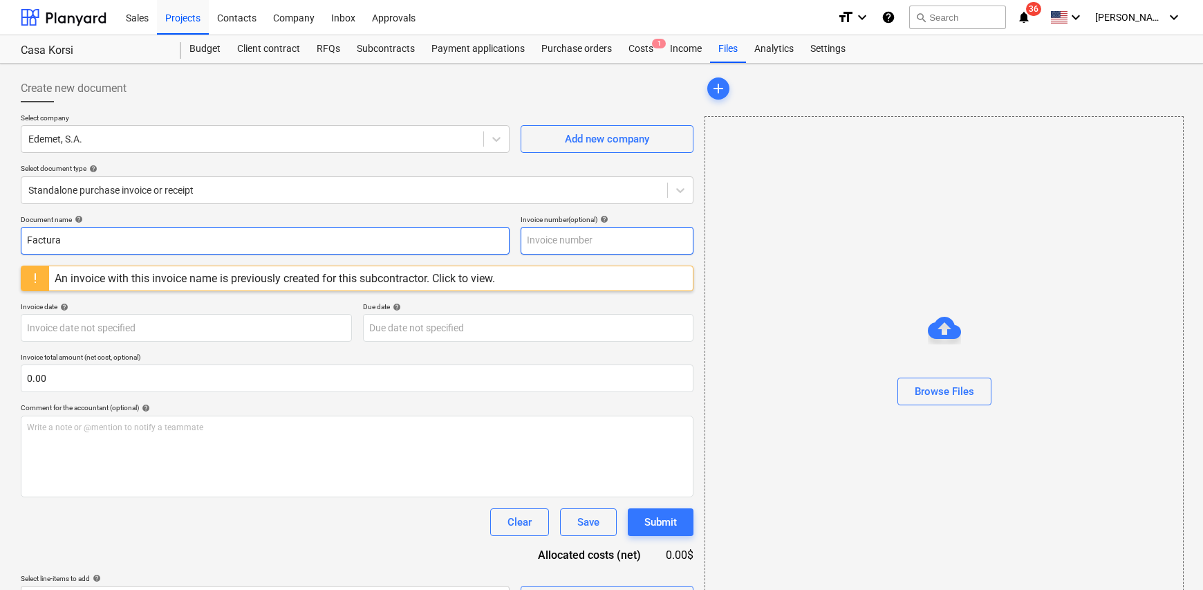
type input "Factura"
click at [601, 247] on input "text" at bounding box center [607, 241] width 173 height 28
type input "NIS 6579408-09-25"
click at [121, 326] on body "Sales Projects Contacts Company Inbox Approvals format_size keyboard_arrow_down…" at bounding box center [601, 295] width 1203 height 590
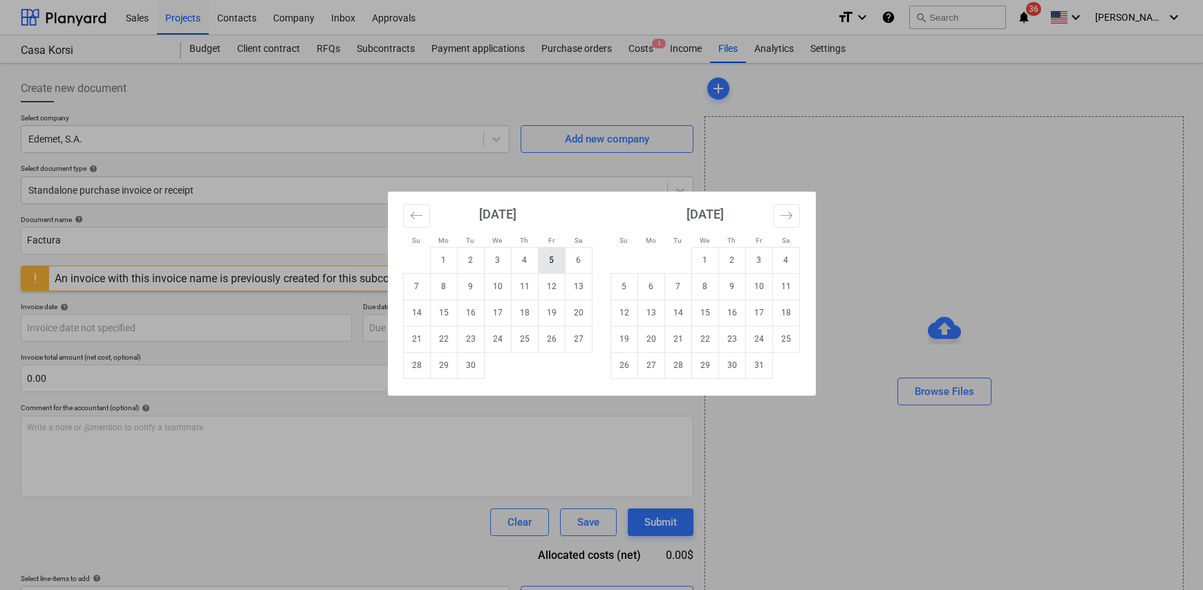
click at [545, 260] on td "5" at bounding box center [551, 260] width 27 height 26
type input "[DATE]"
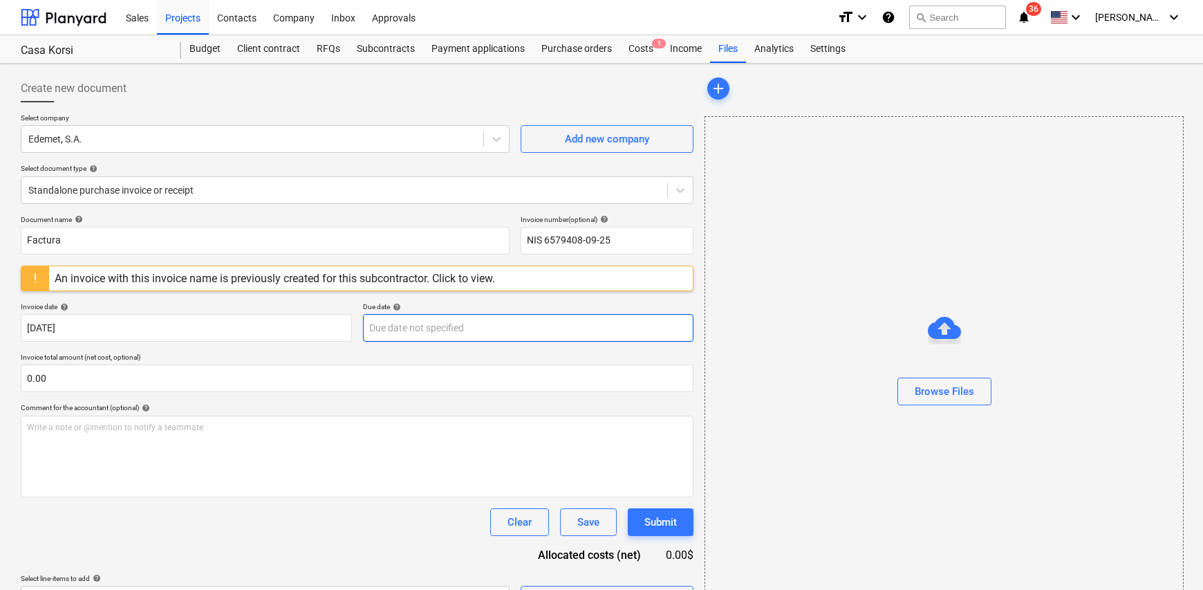
click at [449, 326] on body "Sales Projects Contacts Company Inbox Approvals format_size keyboard_arrow_down…" at bounding box center [601, 295] width 1203 height 590
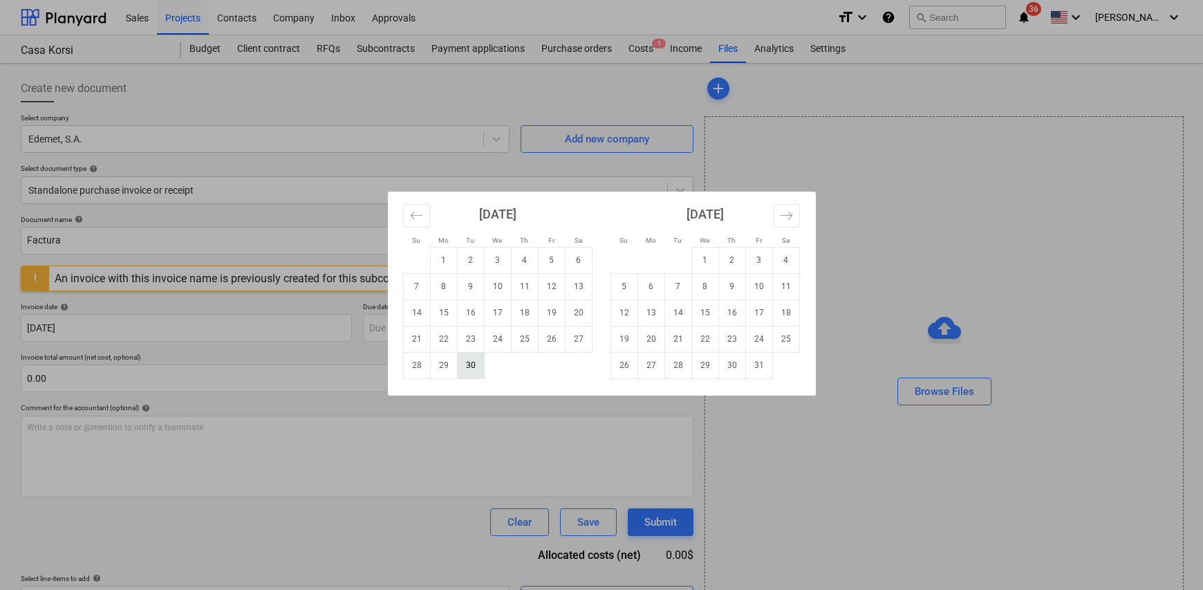
click at [469, 367] on td "30" at bounding box center [470, 365] width 27 height 26
type input "[DATE]"
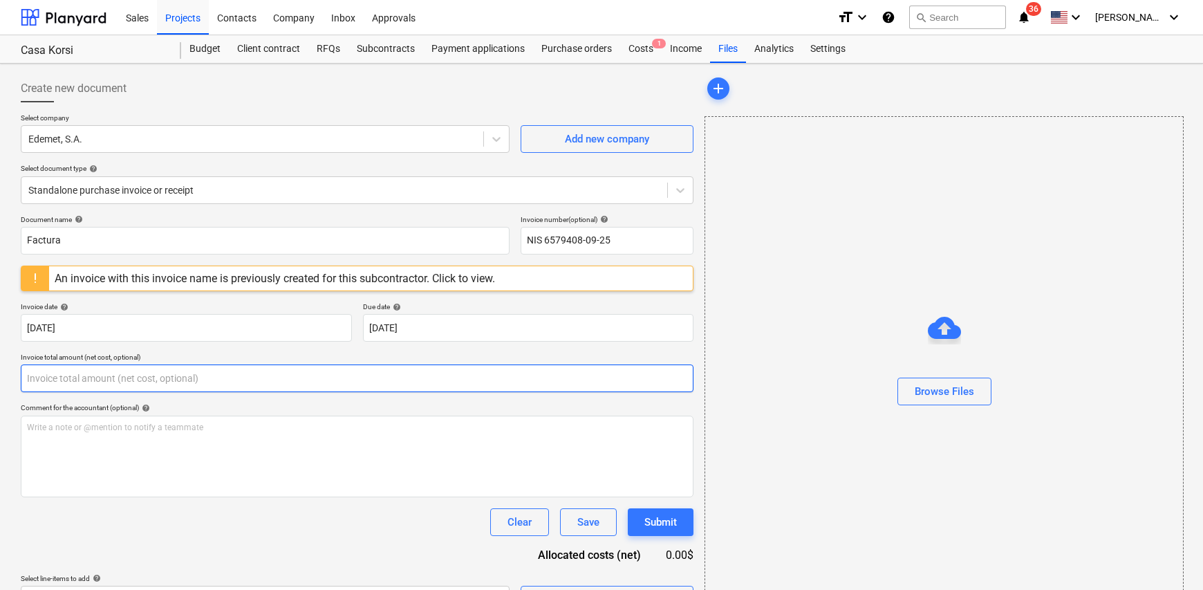
click at [44, 375] on input "text" at bounding box center [357, 378] width 673 height 28
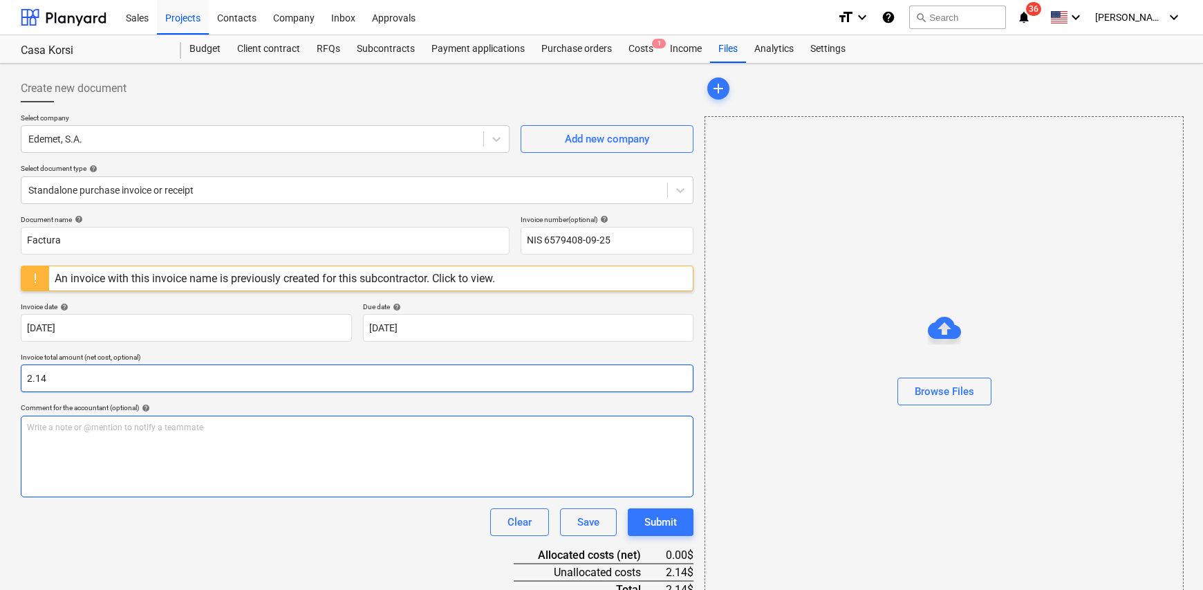
type input "2.14"
click at [82, 435] on div "Write a note or @mention to notify a teammate [PERSON_NAME]" at bounding box center [357, 456] width 673 height 82
click at [136, 433] on div "Electricidad apartamento 106 Korsi" at bounding box center [357, 456] width 673 height 82
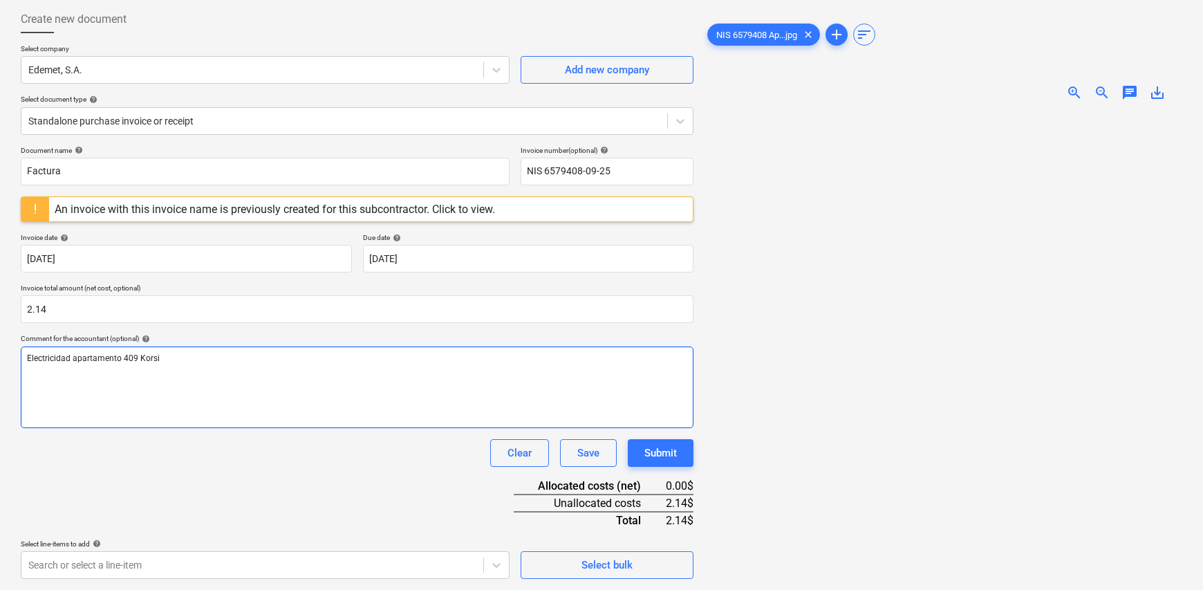
click at [216, 367] on div "Electricidad apartamento 409 Korsi" at bounding box center [357, 387] width 673 height 82
click at [214, 373] on div "Electricidad apartamento 409 Korsi" at bounding box center [357, 387] width 673 height 82
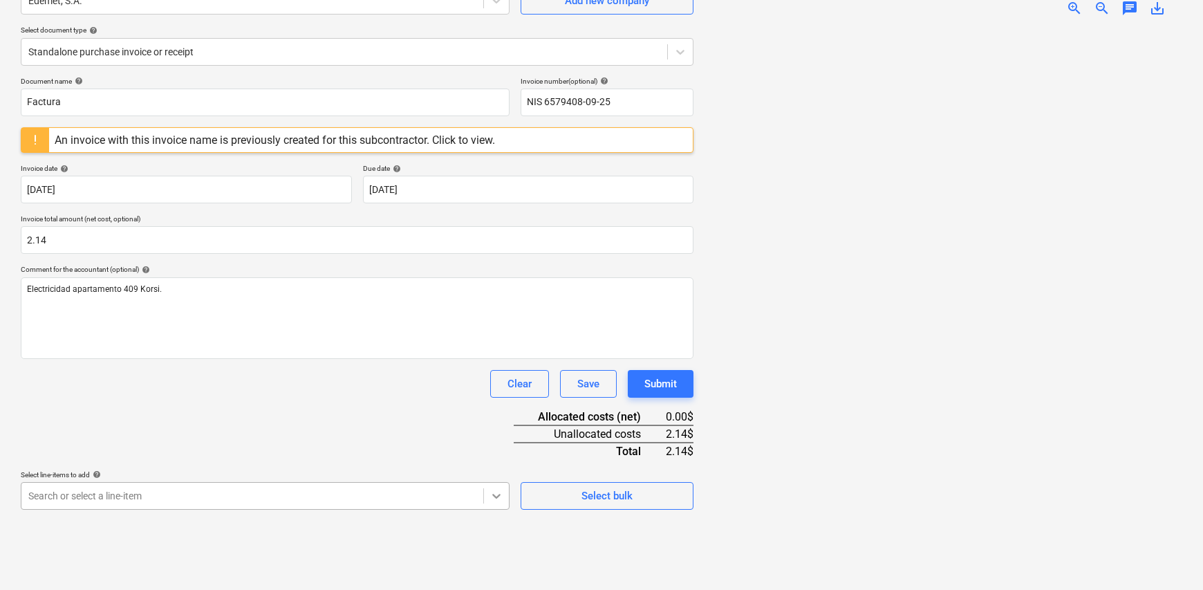
scroll to position [273, 0]
click at [492, 451] on body "Sales Projects Contacts Company Inbox Approvals format_size keyboard_arrow_down…" at bounding box center [601, 157] width 1203 height 590
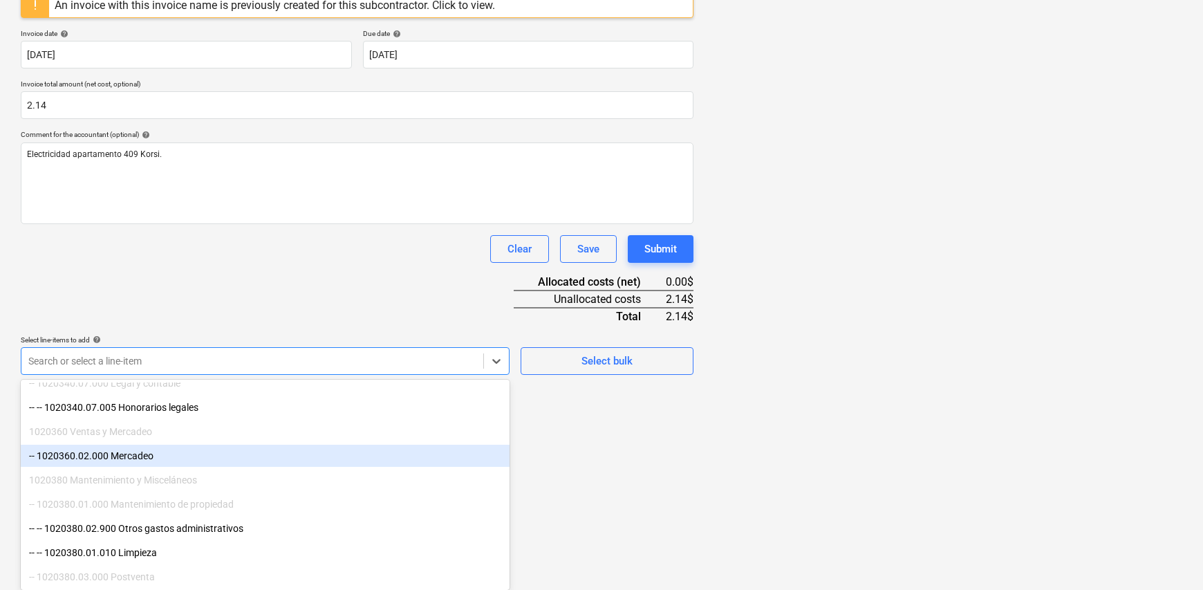
scroll to position [277, 0]
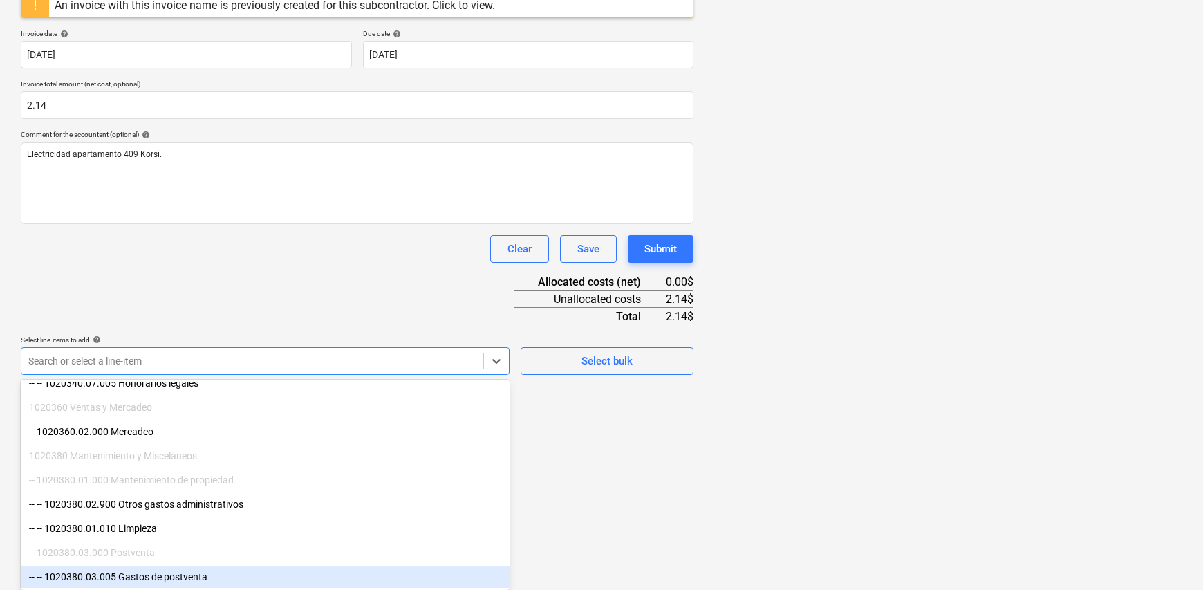
click at [198, 575] on div "-- -- 1020380.03.005 Gastos de postventa" at bounding box center [265, 577] width 489 height 22
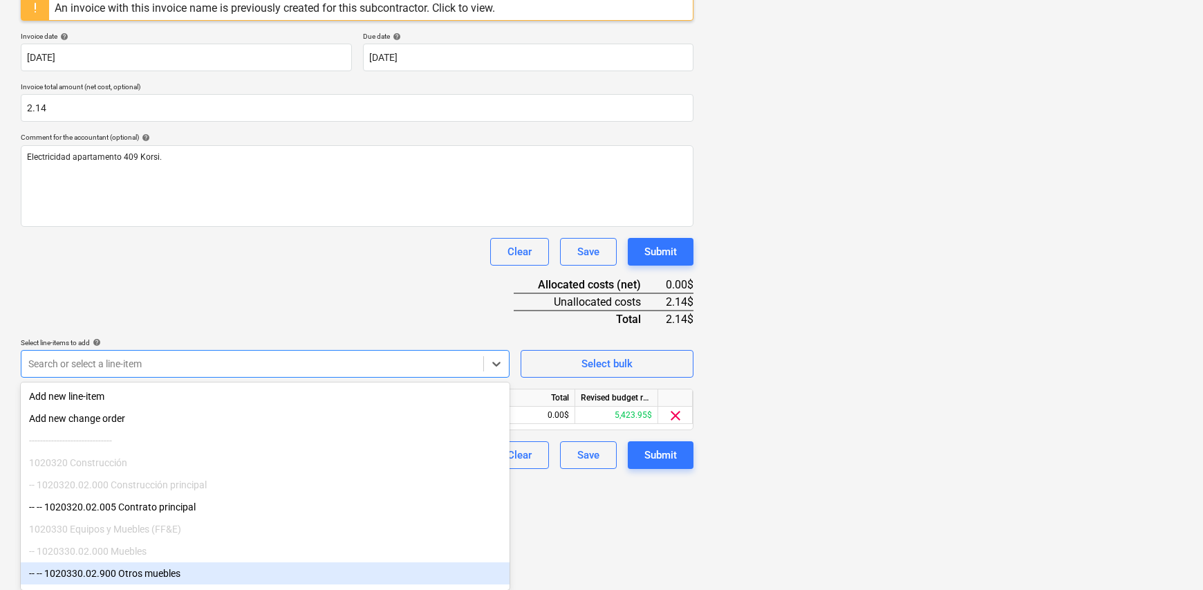
click at [610, 319] on html "Sales Projects Contacts Company Inbox Approvals format_size keyboard_arrow_down…" at bounding box center [601, 25] width 1203 height 590
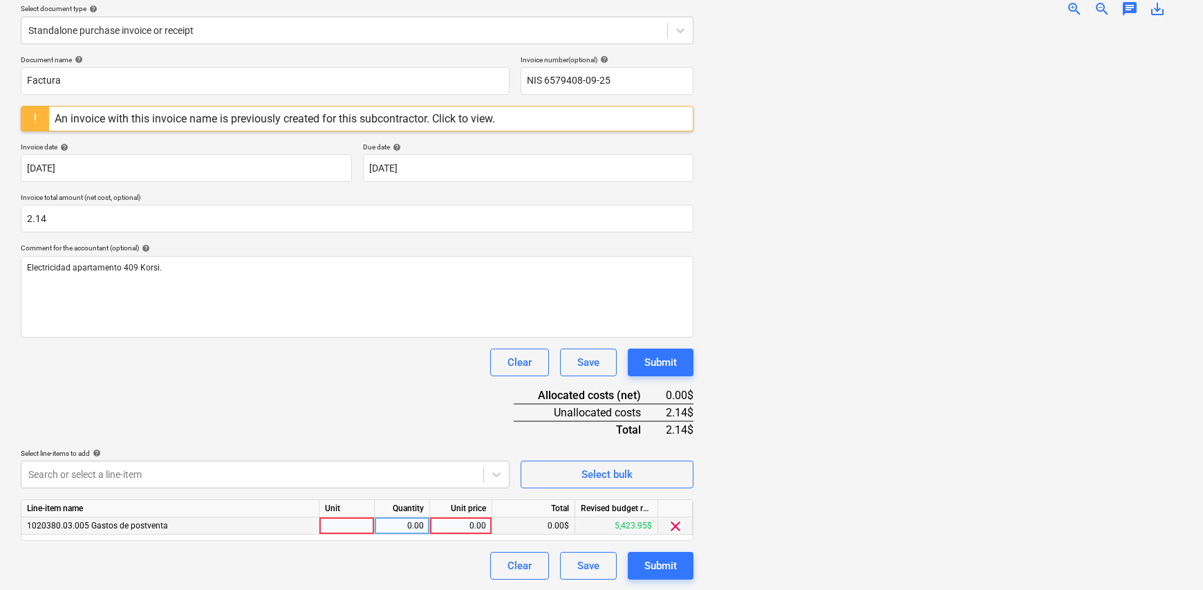
click at [354, 528] on div at bounding box center [346, 525] width 55 height 17
type input "1"
click at [392, 523] on div "0.00" at bounding box center [402, 525] width 44 height 17
click at [403, 535] on div "Line-item name Unit Quantity Unit price Total Revised budget remaining 1020380.…" at bounding box center [357, 519] width 673 height 41
click at [465, 527] on div "0.00" at bounding box center [461, 525] width 50 height 17
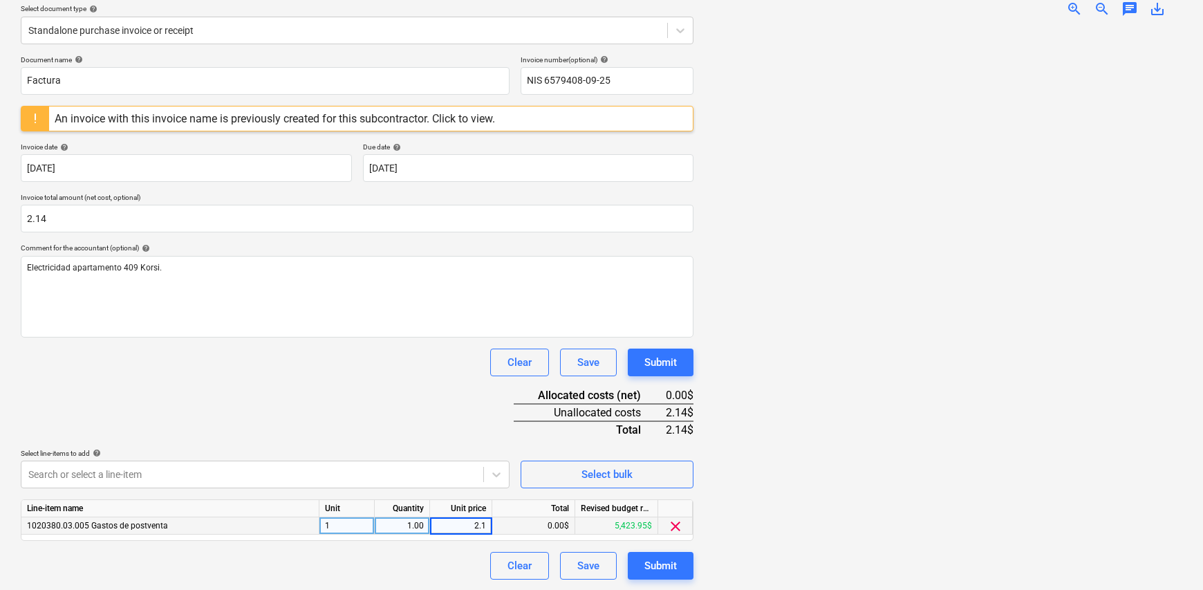
type input "2.14"
click at [404, 554] on div "Clear Save Submit" at bounding box center [357, 566] width 673 height 28
click at [668, 568] on div "Submit" at bounding box center [660, 566] width 32 height 18
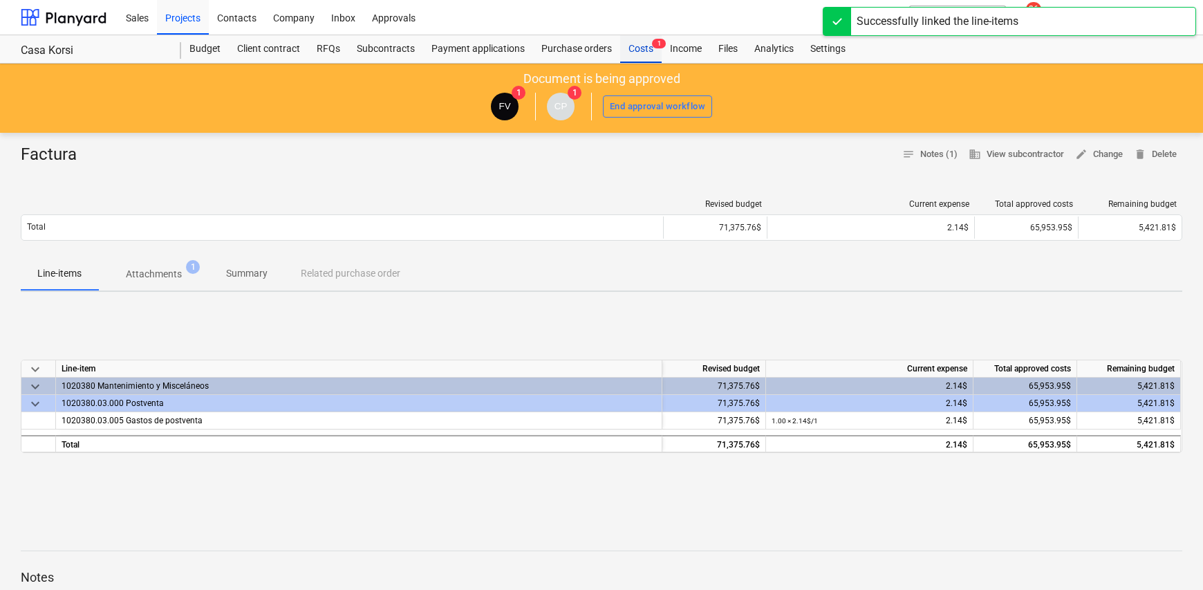
click at [640, 56] on div "Costs 1" at bounding box center [640, 49] width 41 height 28
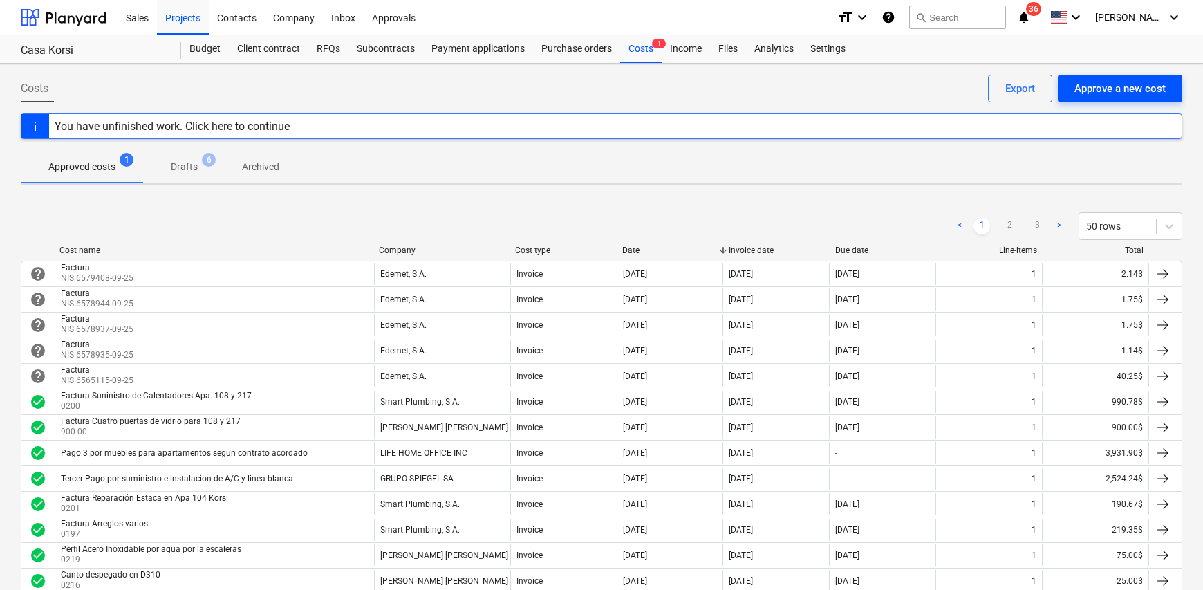
click at [1134, 91] on div "Approve a new cost" at bounding box center [1119, 89] width 91 height 18
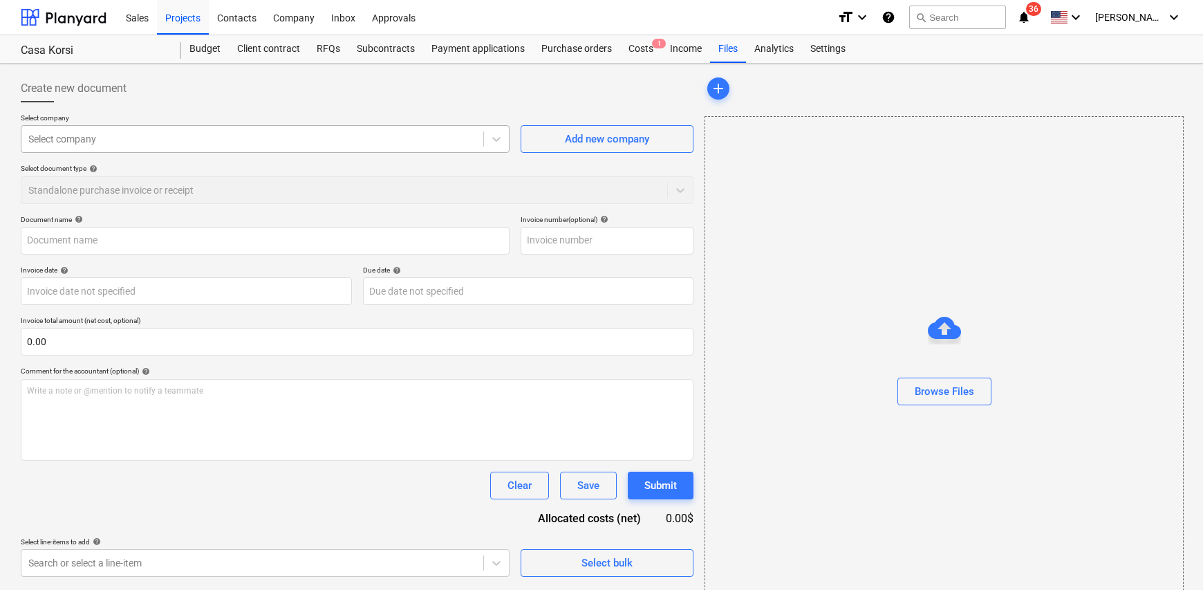
click at [81, 142] on div at bounding box center [252, 139] width 448 height 14
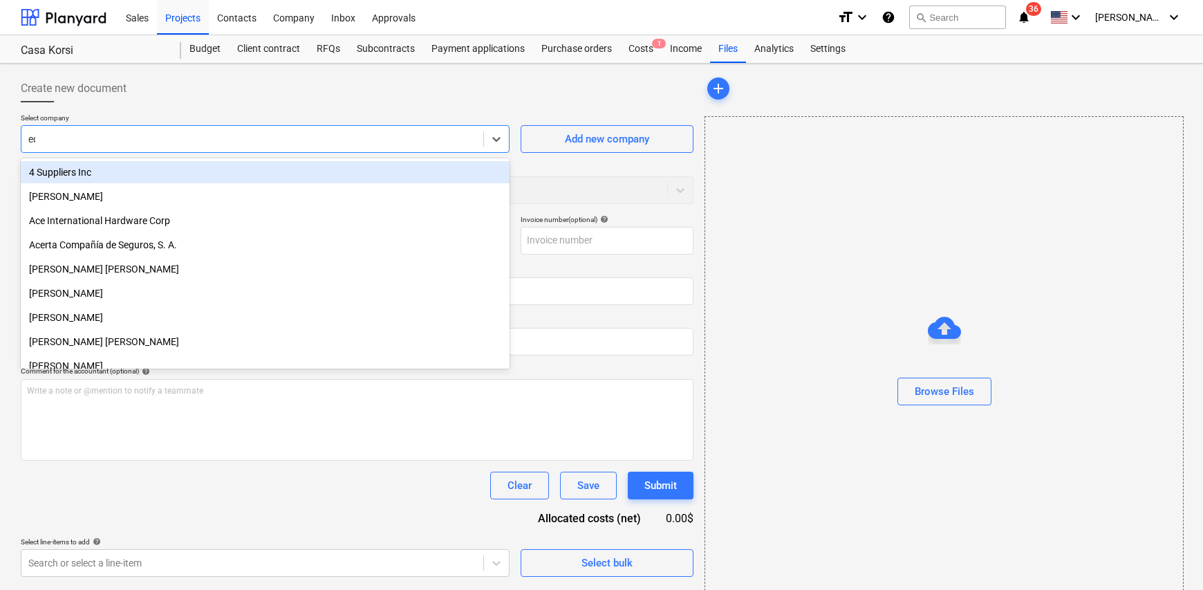
type input "ede"
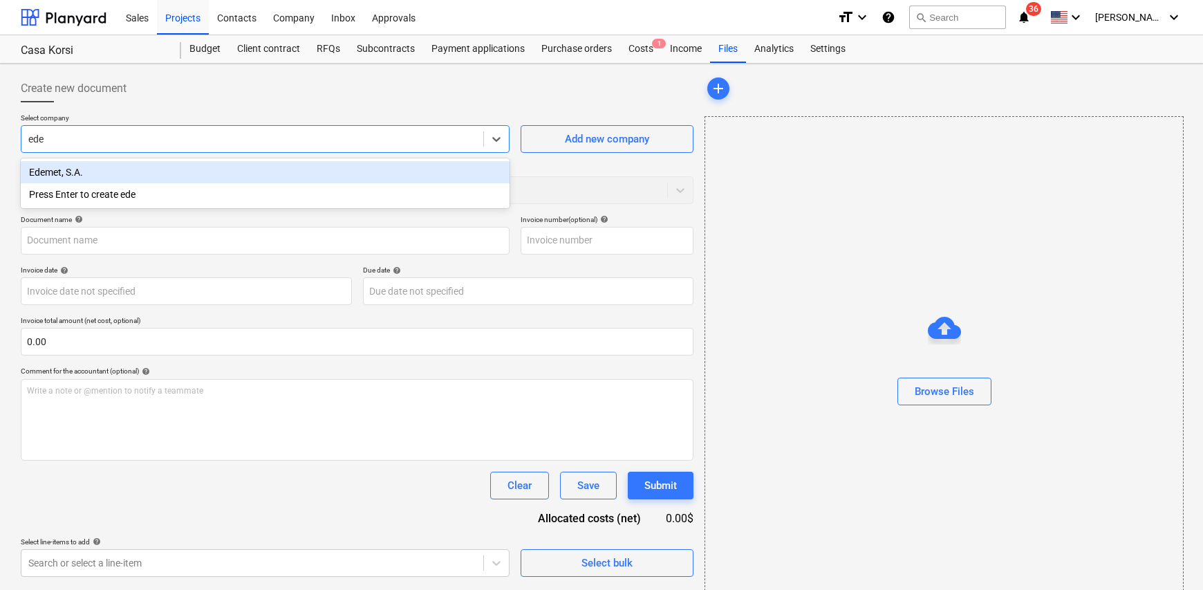
click at [100, 178] on div "Edemet, S.A." at bounding box center [265, 172] width 489 height 22
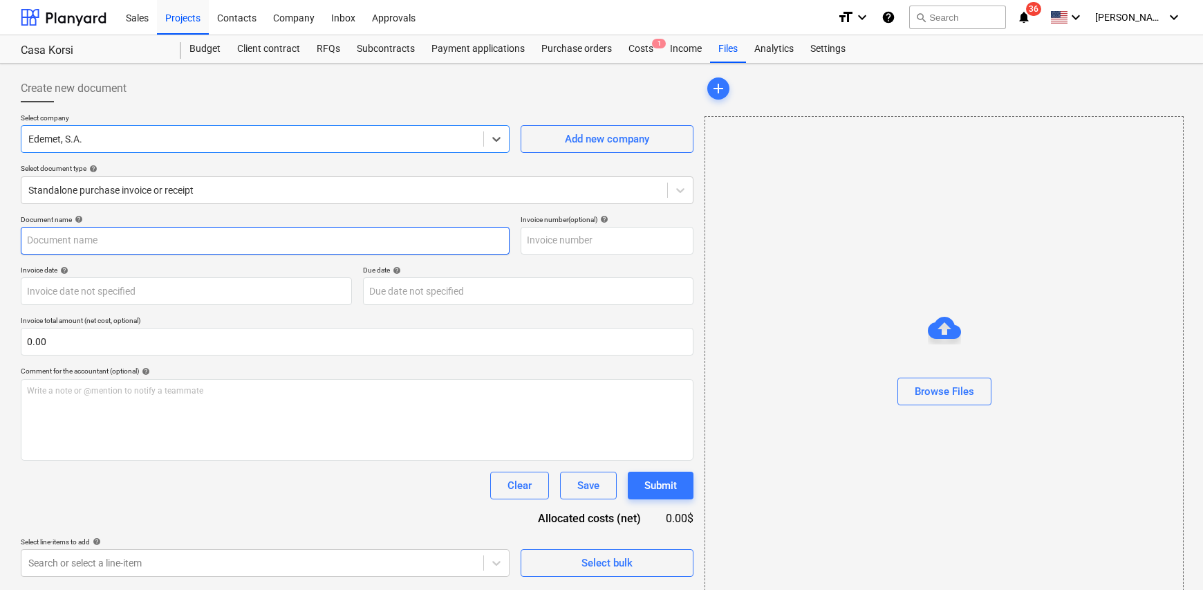
click at [158, 230] on input "text" at bounding box center [265, 241] width 489 height 28
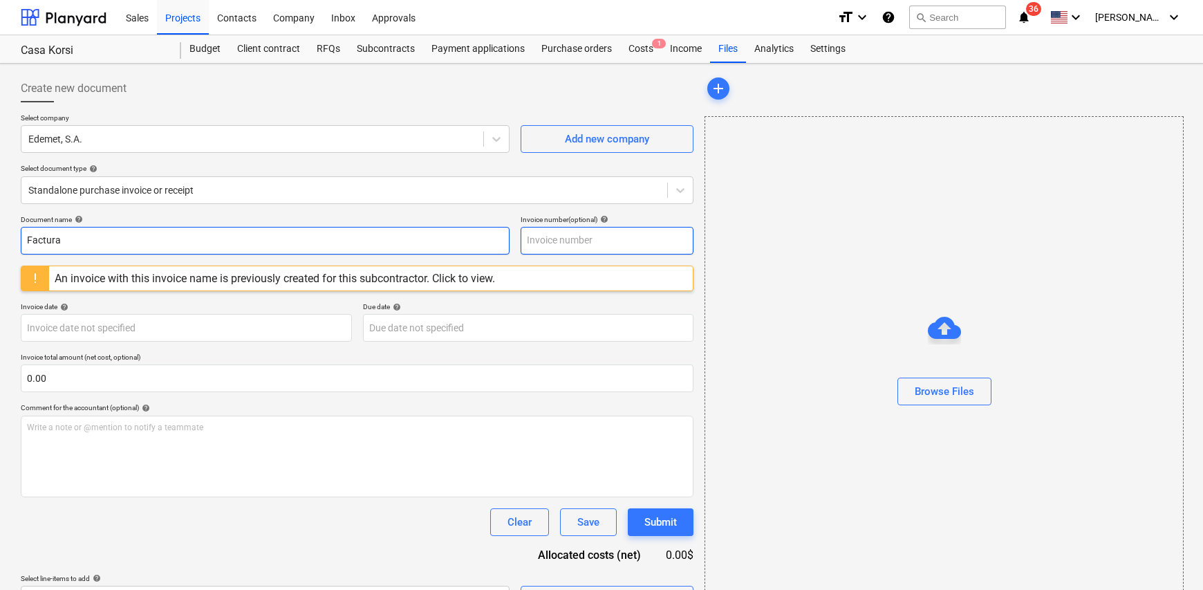
type input "Factura"
click at [545, 242] on input "text" at bounding box center [607, 241] width 173 height 28
type input "NIS 6579457-09-25"
click at [139, 320] on body "Sales Projects Contacts Company Inbox Approvals format_size keyboard_arrow_down…" at bounding box center [601, 295] width 1203 height 590
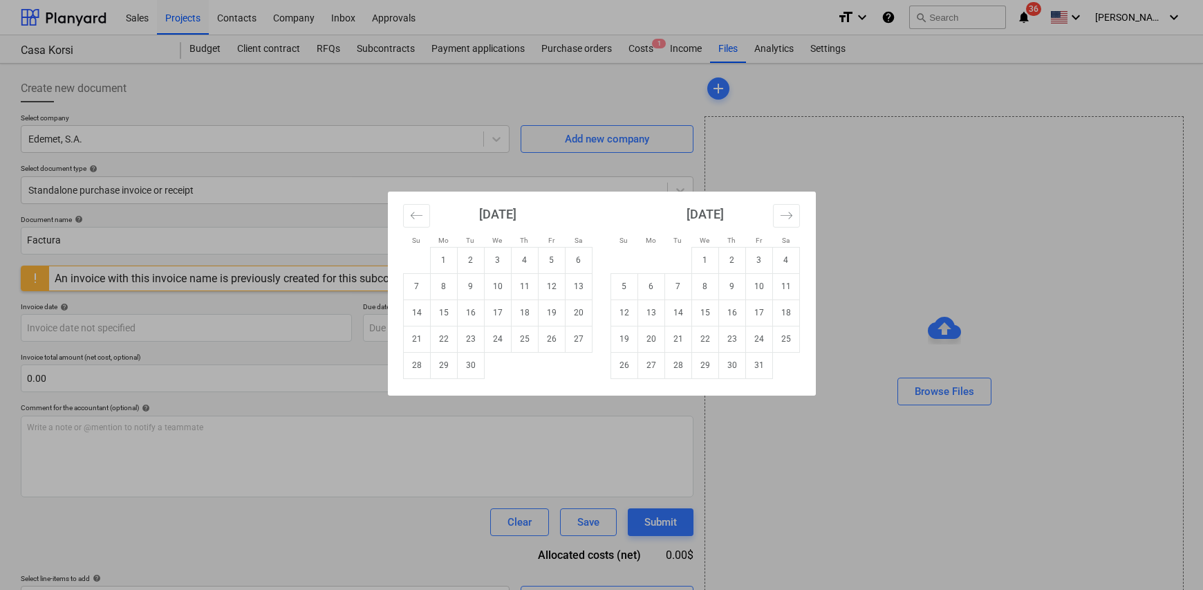
click at [552, 267] on td "5" at bounding box center [551, 260] width 27 height 26
type input "[DATE]"
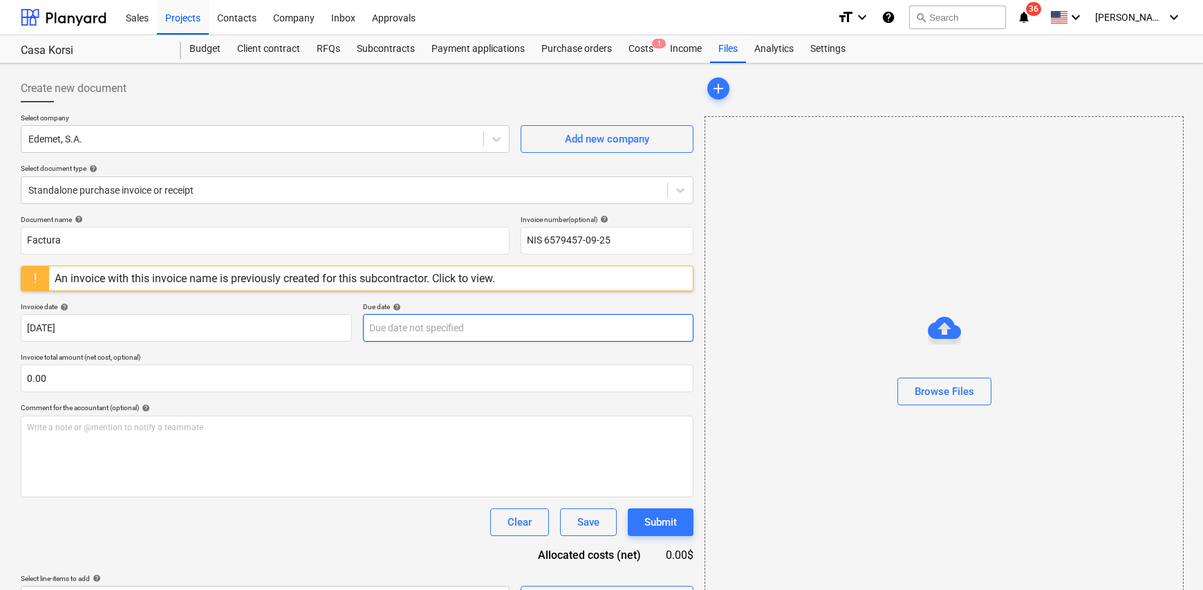
click at [399, 328] on body "Sales Projects Contacts Company Inbox Approvals format_size keyboard_arrow_down…" at bounding box center [601, 295] width 1203 height 590
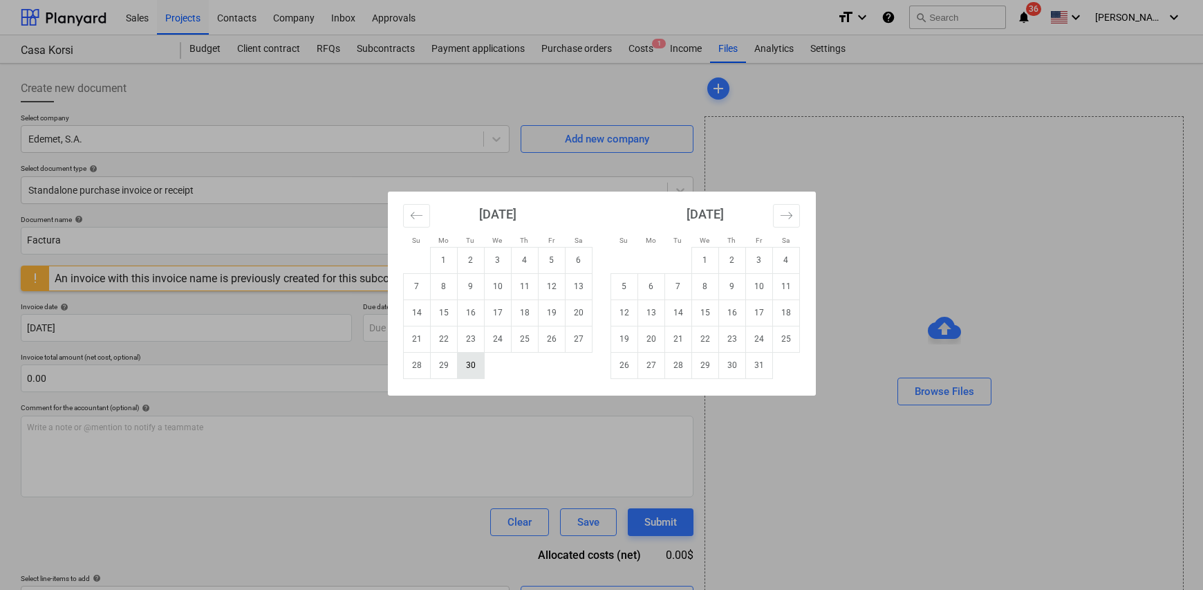
click at [473, 366] on td "30" at bounding box center [470, 365] width 27 height 26
type input "[DATE]"
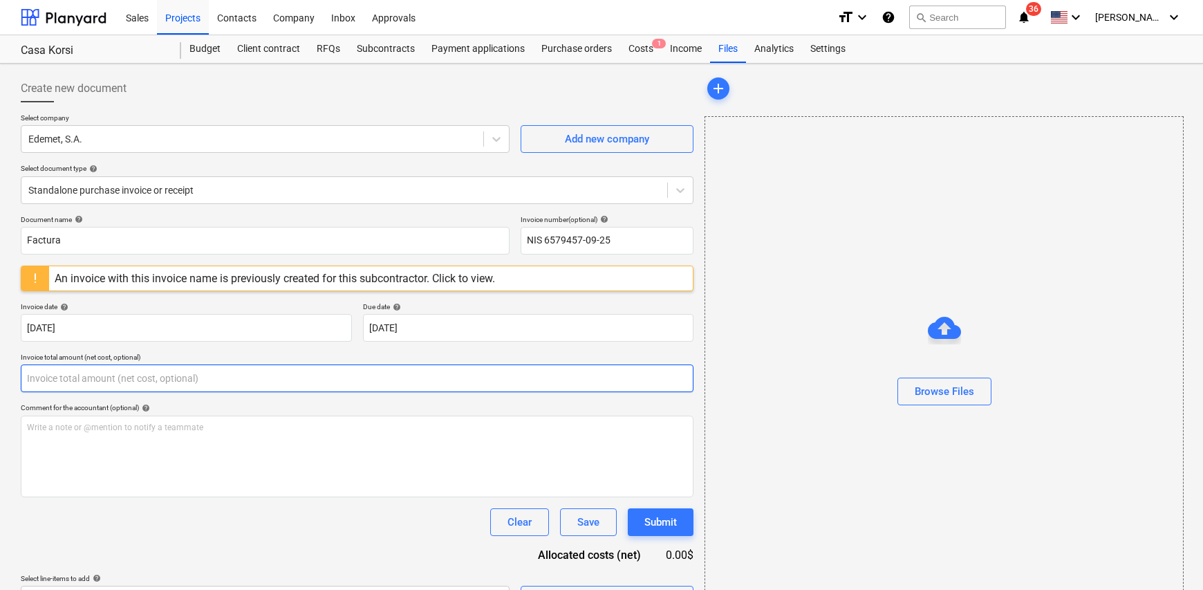
click at [40, 378] on input "text" at bounding box center [357, 378] width 673 height 28
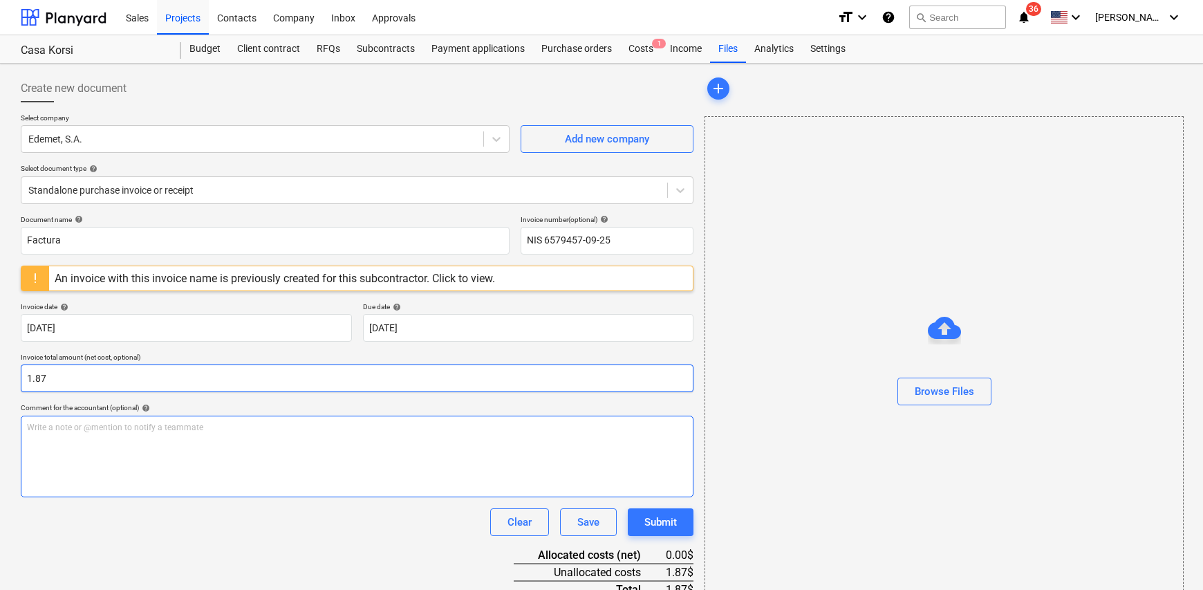
type input "1.87"
click at [53, 424] on p "Write a note or @mention to notify a teammate [PERSON_NAME]" at bounding box center [357, 428] width 660 height 12
click at [130, 429] on span "Electricidad apartamento 106 Korsi" at bounding box center [93, 427] width 133 height 10
click at [123, 422] on span "Electricidad apartamento 106 Korsi" at bounding box center [93, 427] width 133 height 10
click at [125, 429] on span "Electricidad apartamento 106 Korsi" at bounding box center [93, 427] width 133 height 10
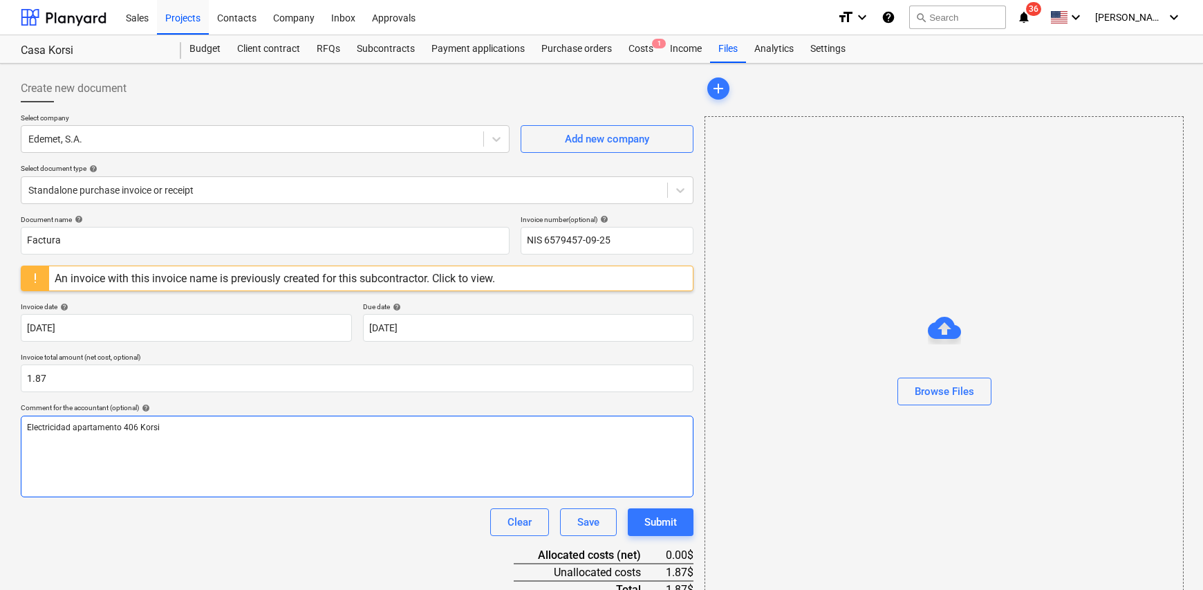
click at [320, 448] on div "Electricidad apartamento 406 Korsi" at bounding box center [357, 456] width 673 height 82
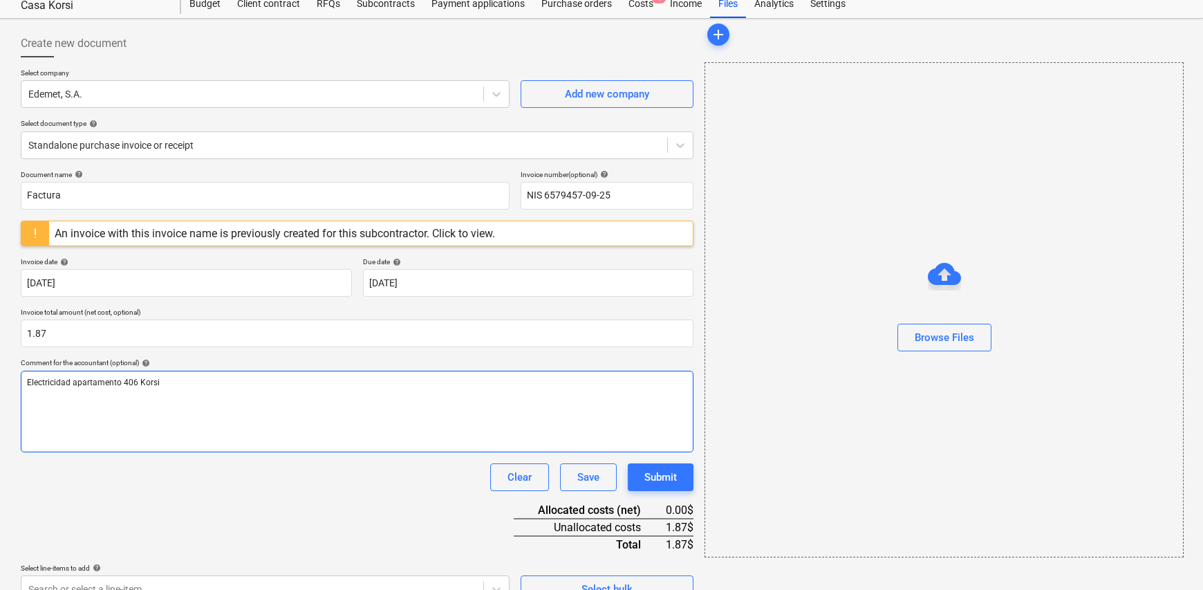
scroll to position [69, 0]
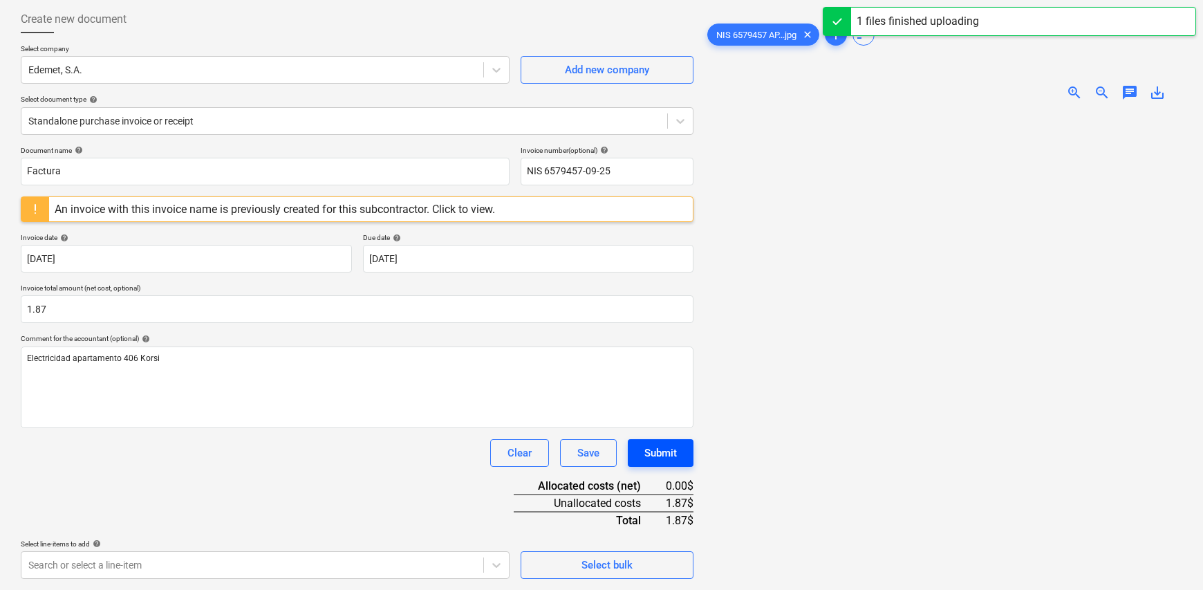
click at [671, 456] on div "Submit" at bounding box center [660, 453] width 32 height 18
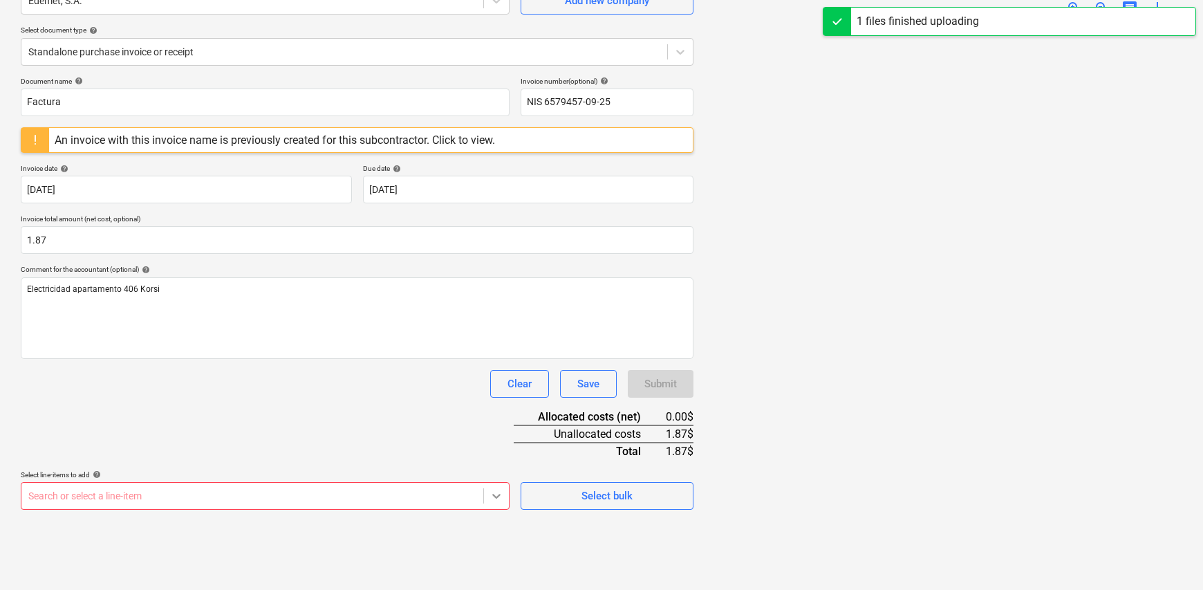
click at [505, 451] on body "Sales Projects Contacts Company Inbox Approvals format_size keyboard_arrow_down…" at bounding box center [601, 157] width 1203 height 590
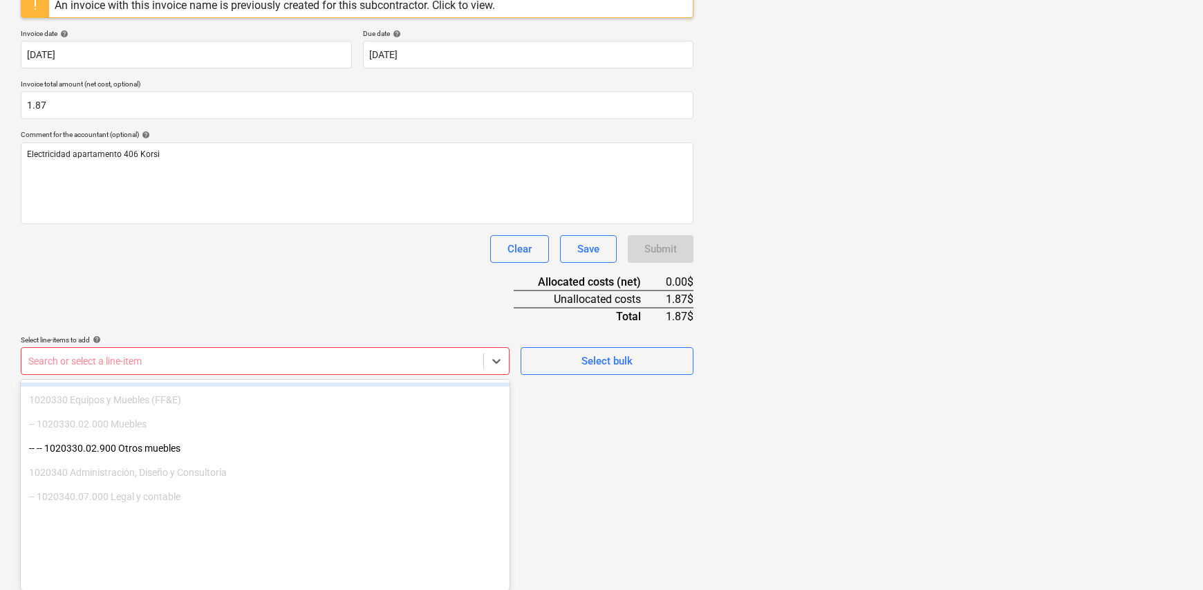
scroll to position [277, 0]
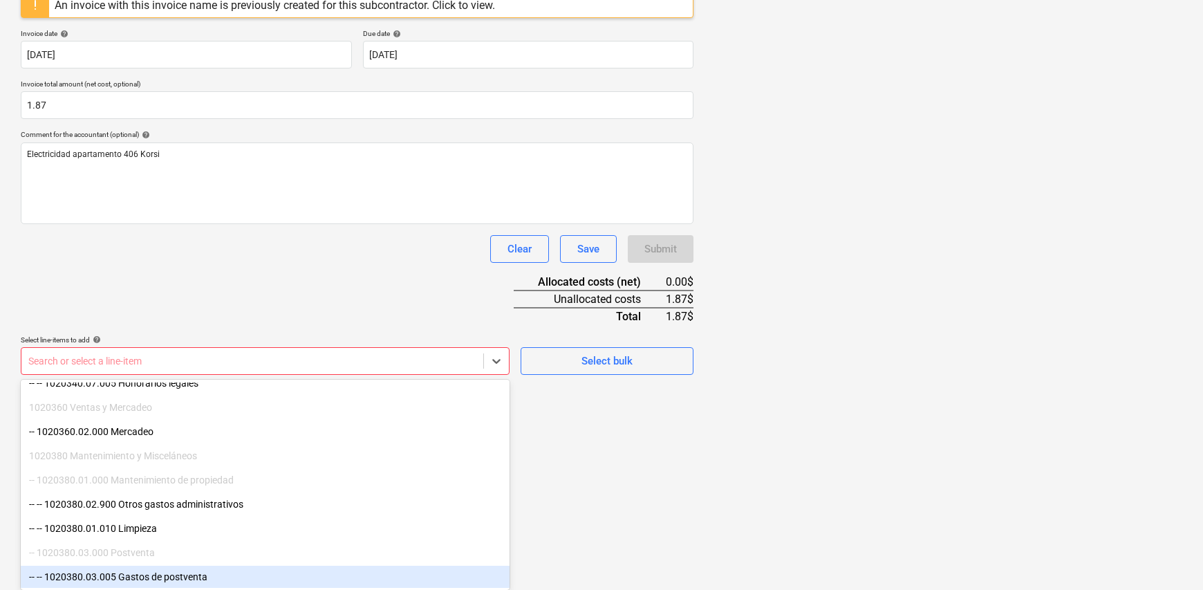
drag, startPoint x: 505, startPoint y: 496, endPoint x: 241, endPoint y: 565, distance: 273.5
click at [241, 569] on div "-- -- 1020380.03.005 Gastos de postventa" at bounding box center [265, 577] width 489 height 22
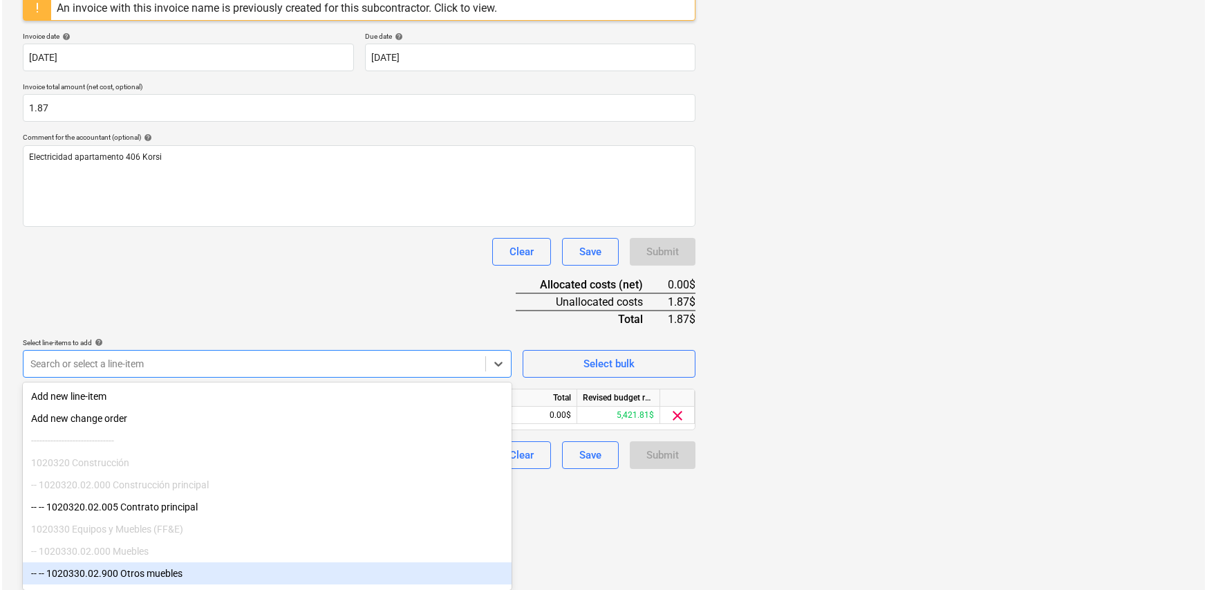
scroll to position [160, 0]
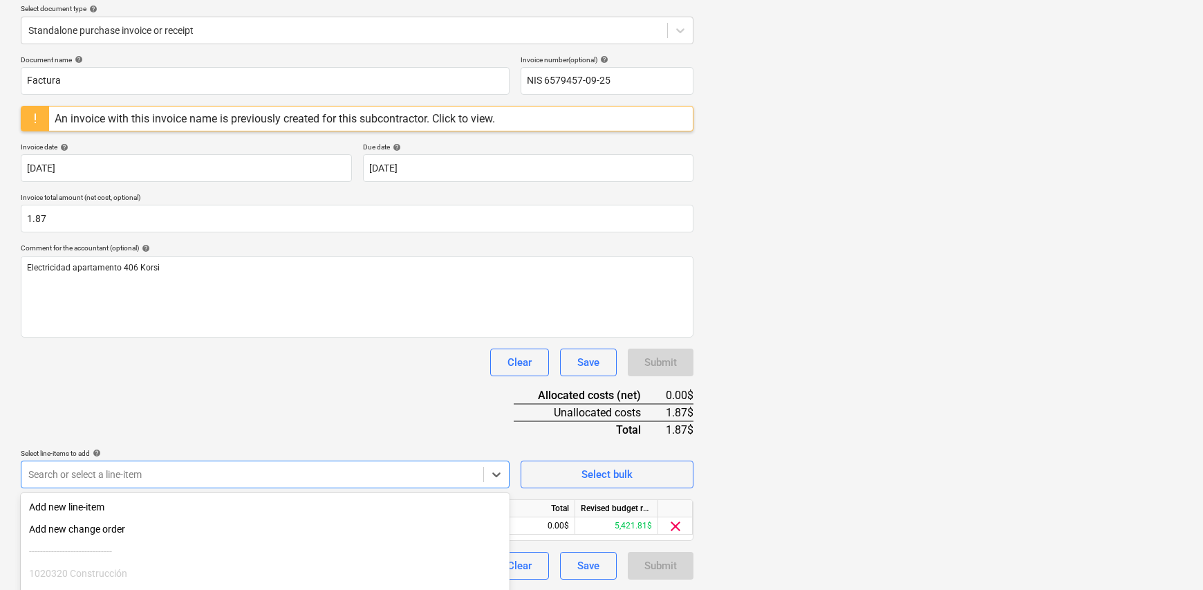
click at [756, 430] on html "Sales Projects Contacts Company Inbox Approvals format_size keyboard_arrow_down…" at bounding box center [601, 135] width 1203 height 590
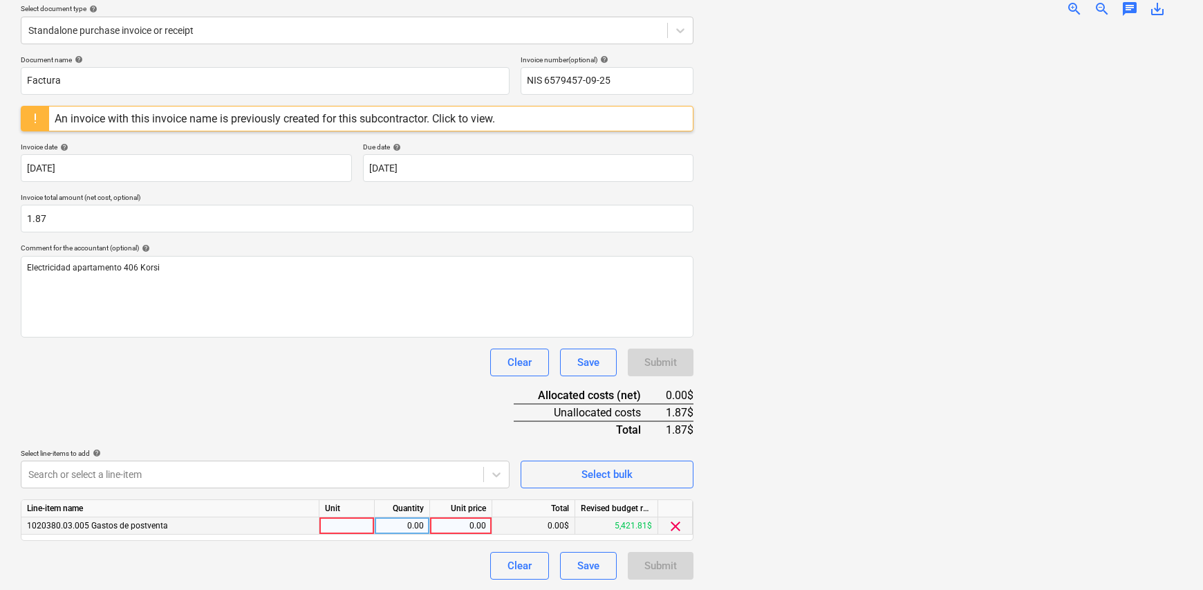
click at [345, 526] on div at bounding box center [346, 525] width 55 height 17
type input "1"
click at [399, 523] on div "0.00" at bounding box center [402, 525] width 44 height 17
click at [465, 526] on div "0.00" at bounding box center [461, 525] width 50 height 17
type input "1.87"
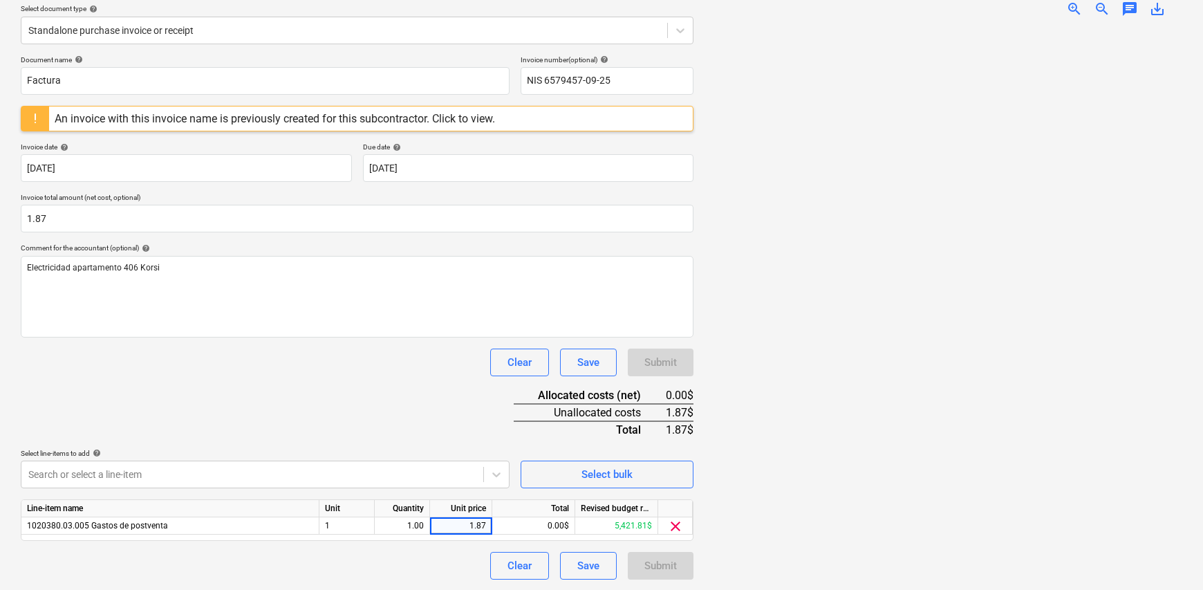
click at [350, 398] on div "Document name help Factura Invoice number (optional) help NIS 6579457-09-25 An …" at bounding box center [357, 317] width 673 height 524
click at [660, 567] on div "Submit" at bounding box center [660, 566] width 32 height 18
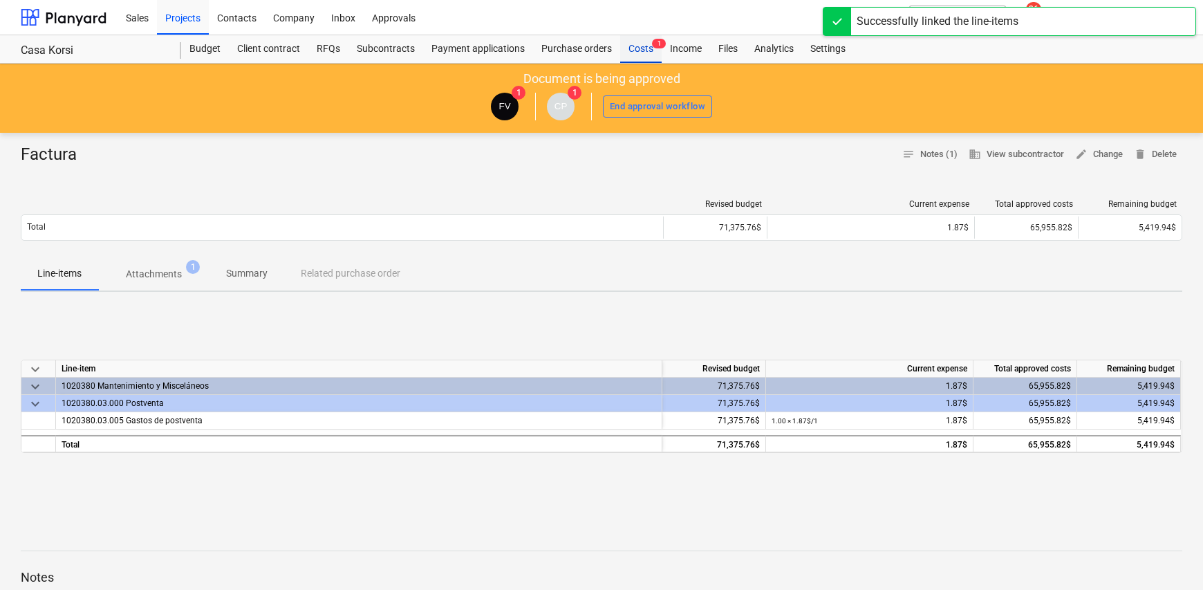
click at [637, 50] on div "Costs 1" at bounding box center [640, 49] width 41 height 28
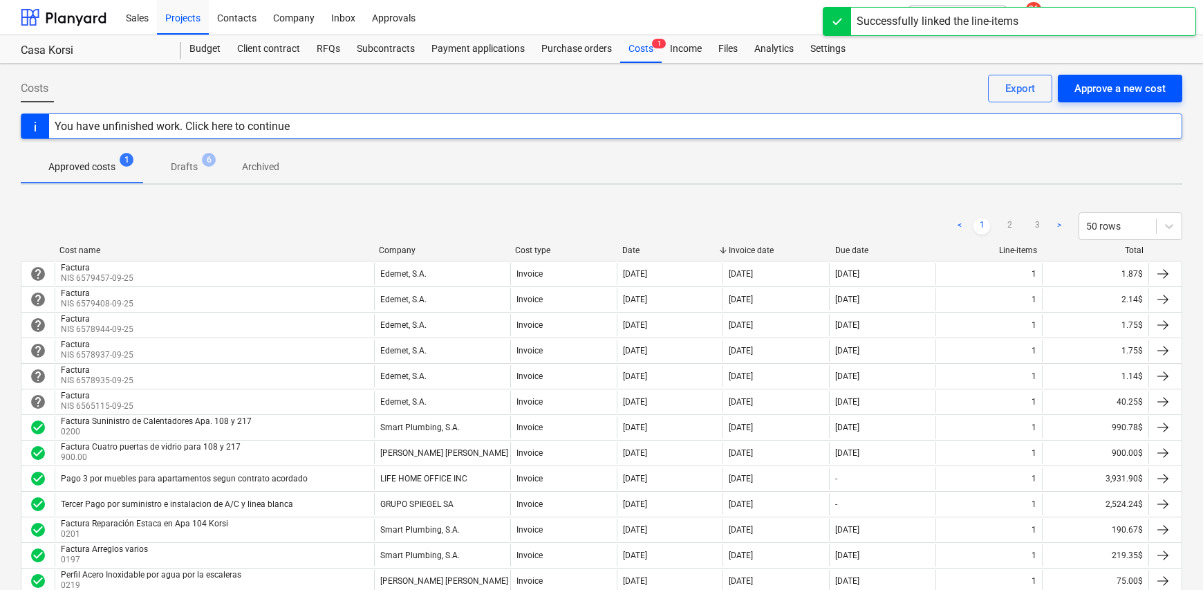
click at [1107, 93] on div "Approve a new cost" at bounding box center [1119, 89] width 91 height 18
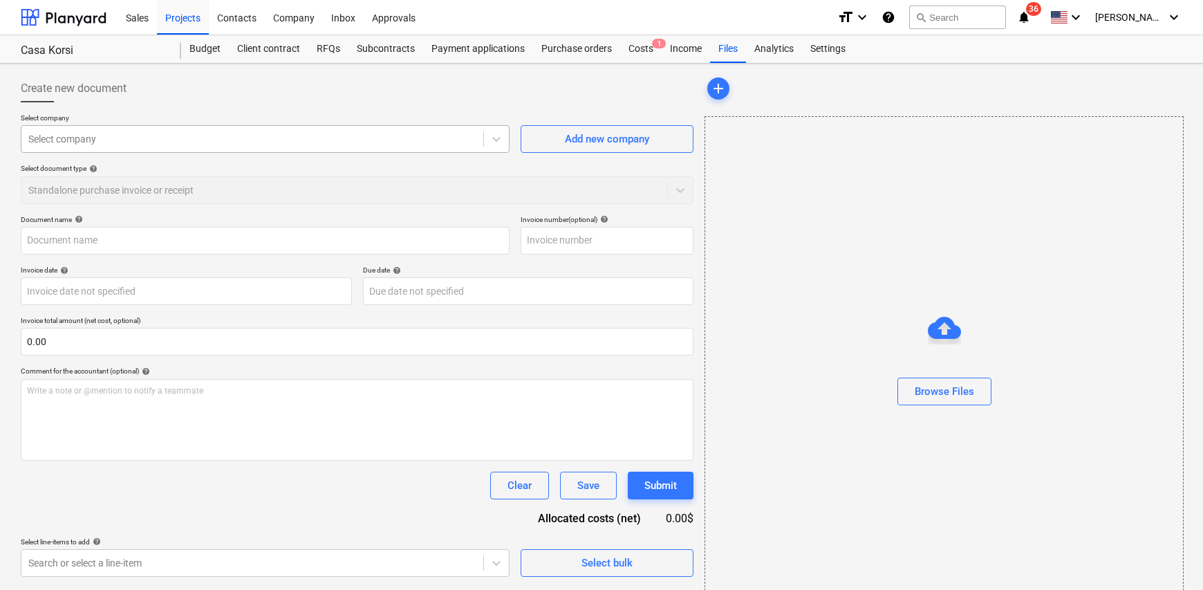
click at [292, 138] on div at bounding box center [252, 139] width 448 height 14
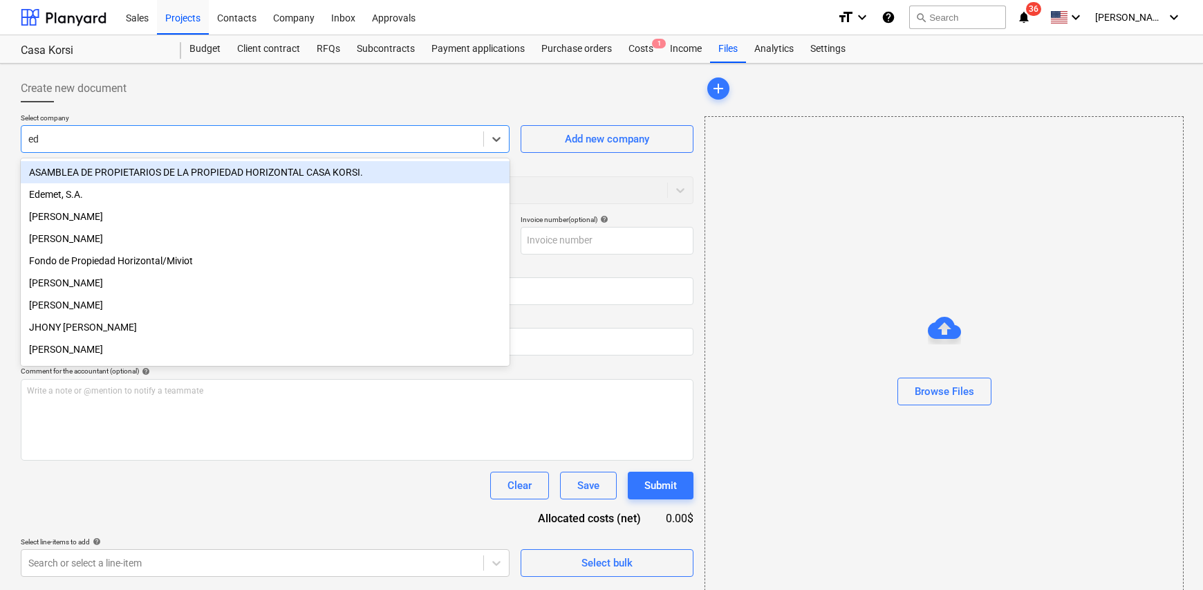
type input "ede"
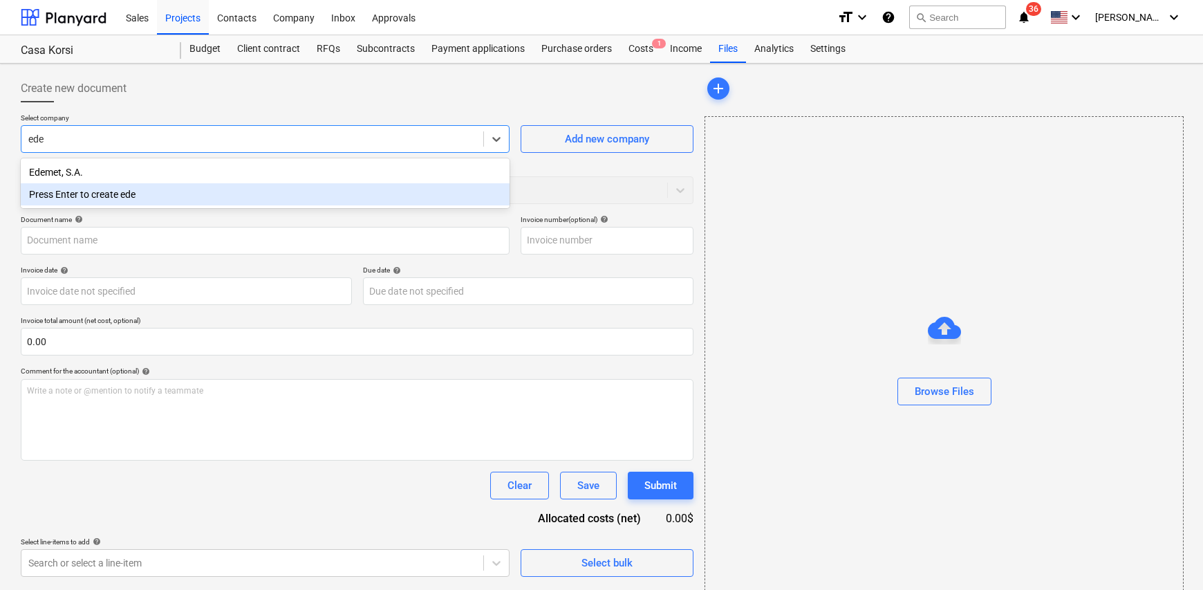
click at [225, 165] on div "Edemet, S.A." at bounding box center [265, 172] width 489 height 22
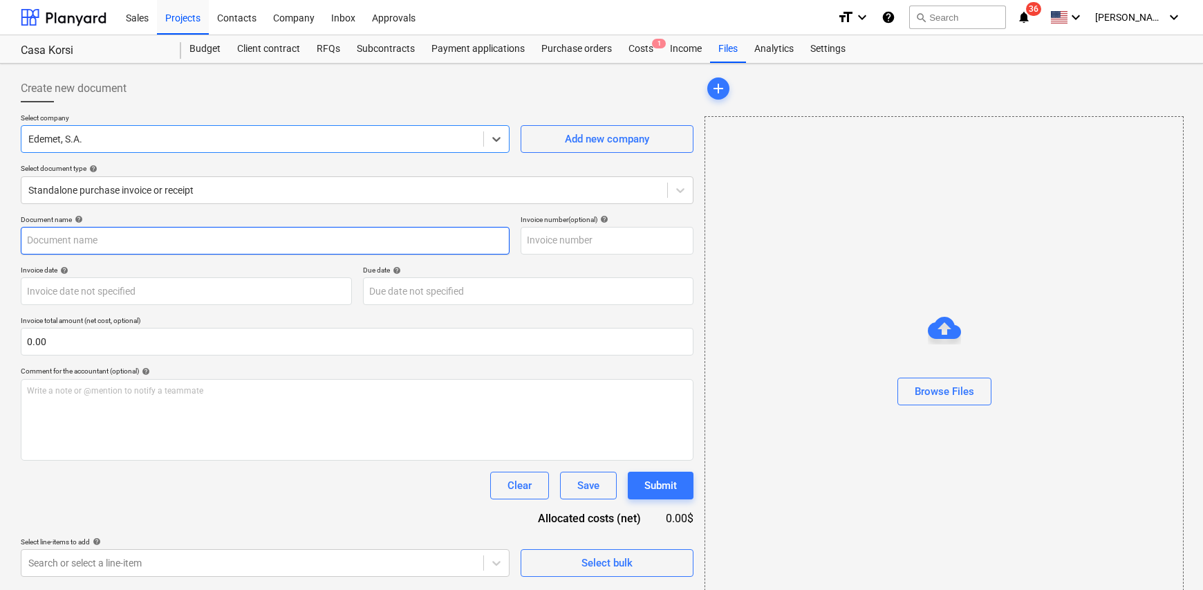
click at [82, 239] on input "text" at bounding box center [265, 241] width 489 height 28
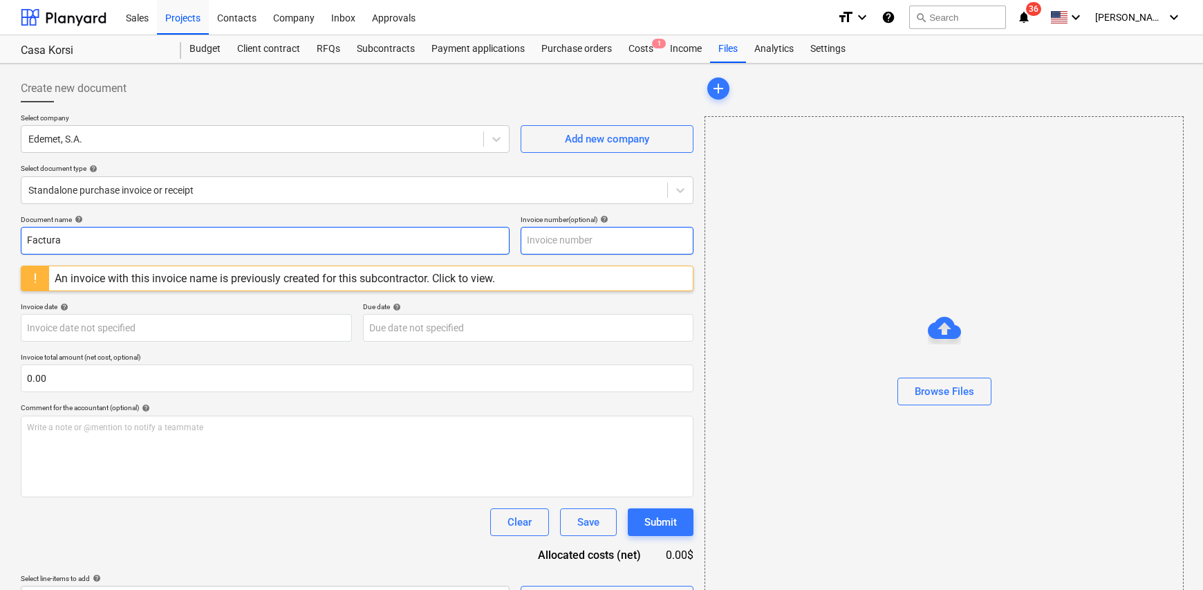
type input "Factura"
click at [540, 241] on input "text" at bounding box center [607, 241] width 173 height 28
type input "NIS 6581365-09-25"
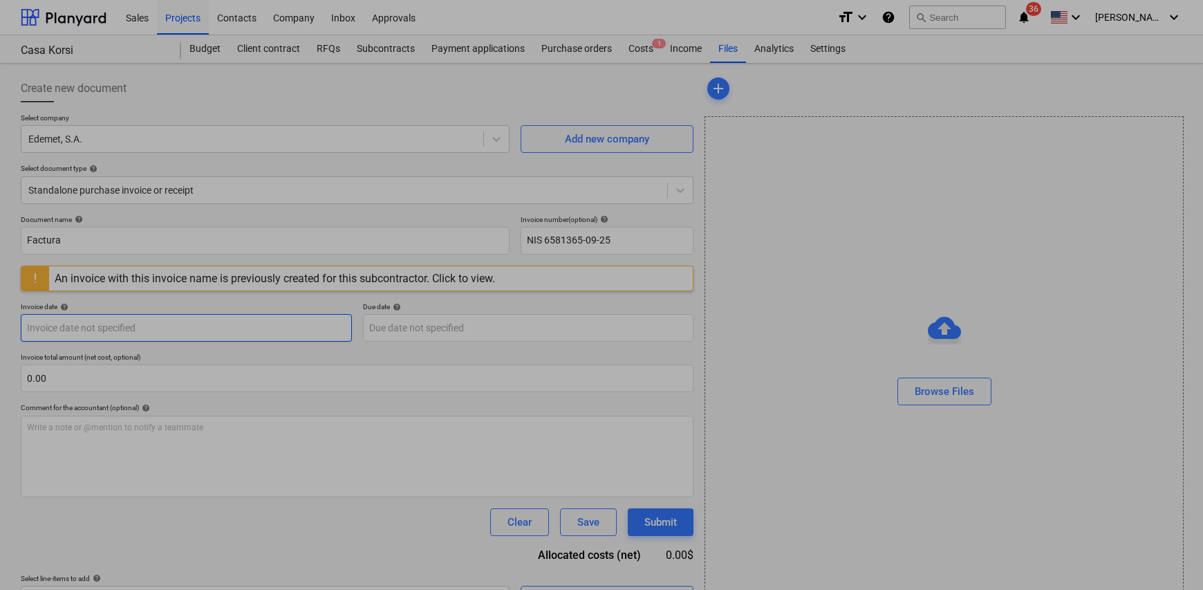
click at [104, 327] on body "Sales Projects Contacts Company Inbox Approvals format_size keyboard_arrow_down…" at bounding box center [601, 295] width 1203 height 590
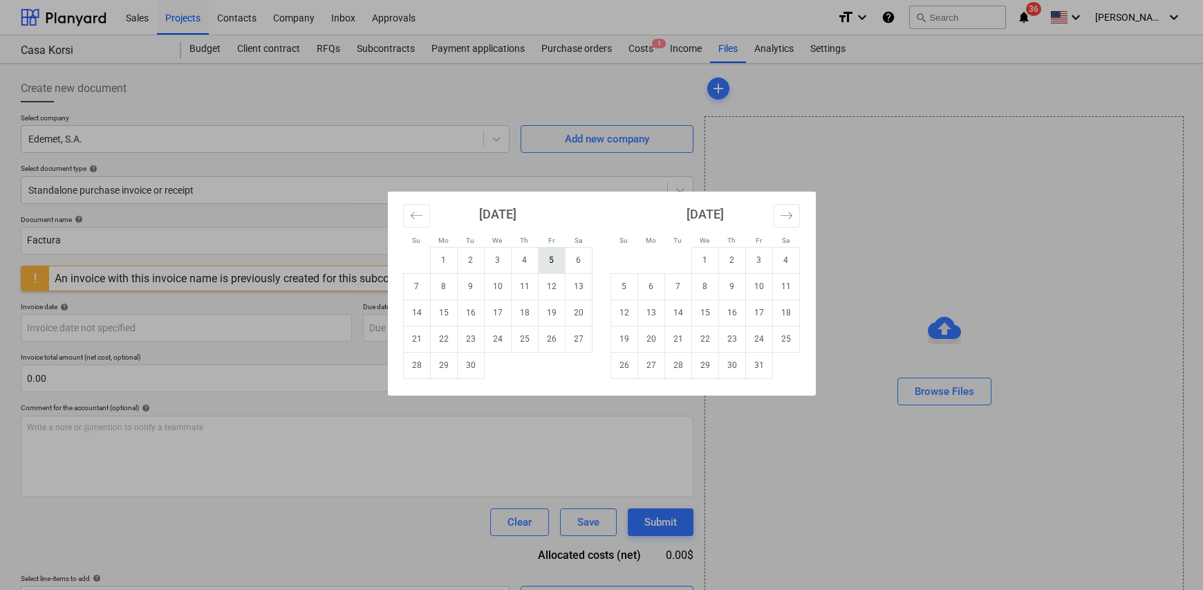
click at [558, 264] on td "5" at bounding box center [551, 260] width 27 height 26
type input "[DATE]"
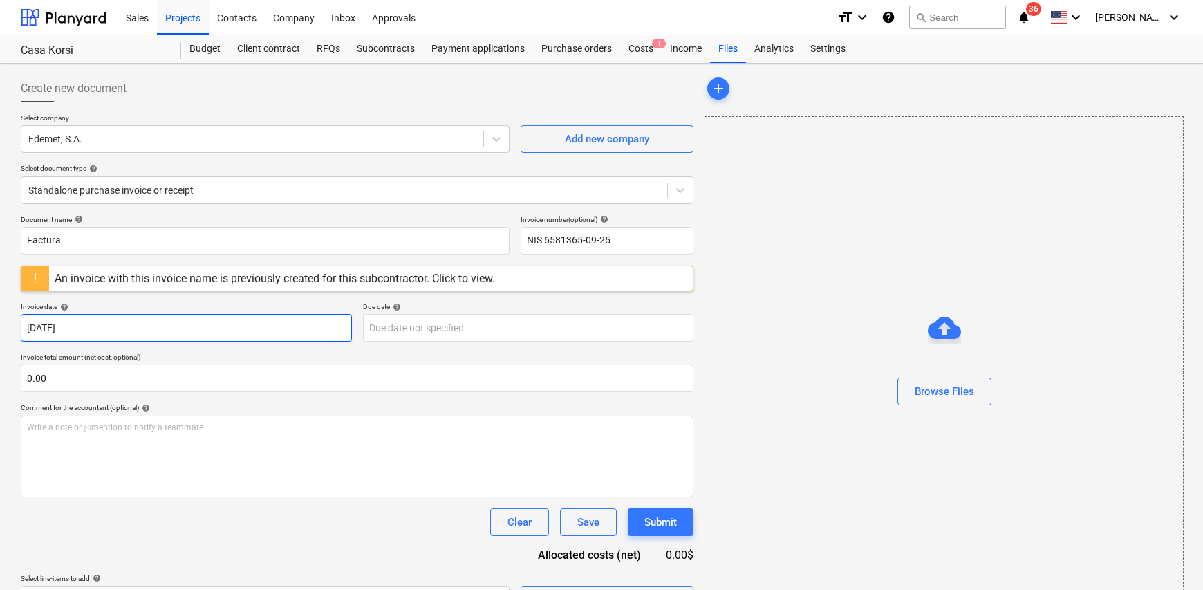
click at [90, 322] on body "Sales Projects Contacts Company Inbox Approvals format_size keyboard_arrow_down…" at bounding box center [601, 295] width 1203 height 590
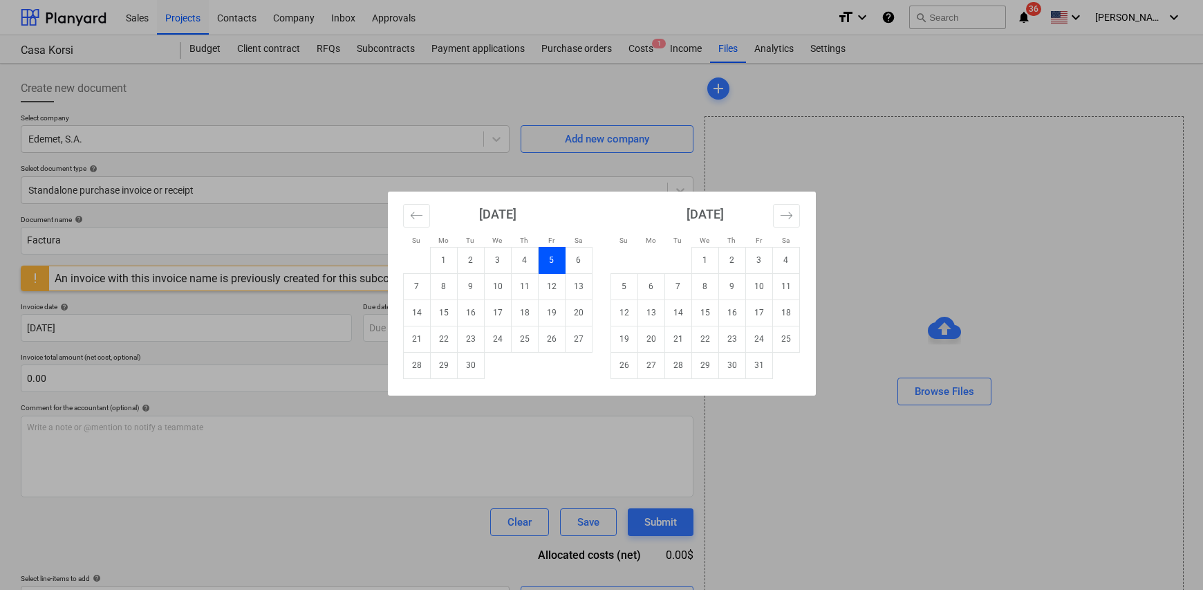
click at [375, 330] on div "Su Mo Tu We Th Fr Sa Su Mo Tu We Th Fr Sa [DATE] 1 2 3 4 5 6 7 8 9 10 11 12 13 …" at bounding box center [601, 295] width 1203 height 590
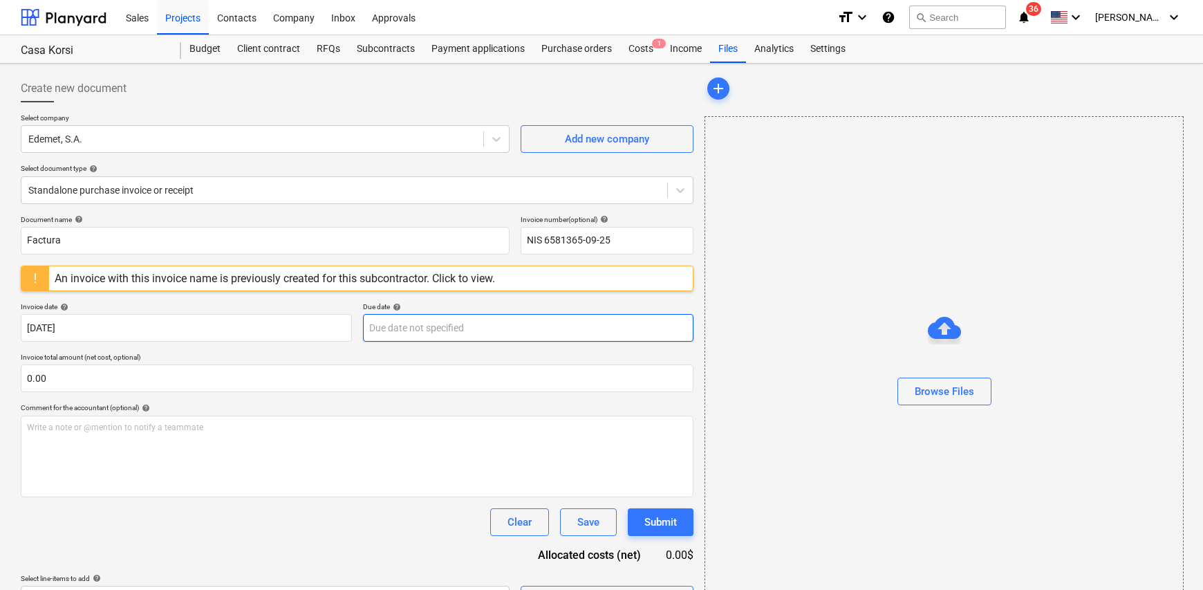
click at [379, 327] on body "Sales Projects Contacts Company Inbox Approvals format_size keyboard_arrow_down…" at bounding box center [601, 295] width 1203 height 590
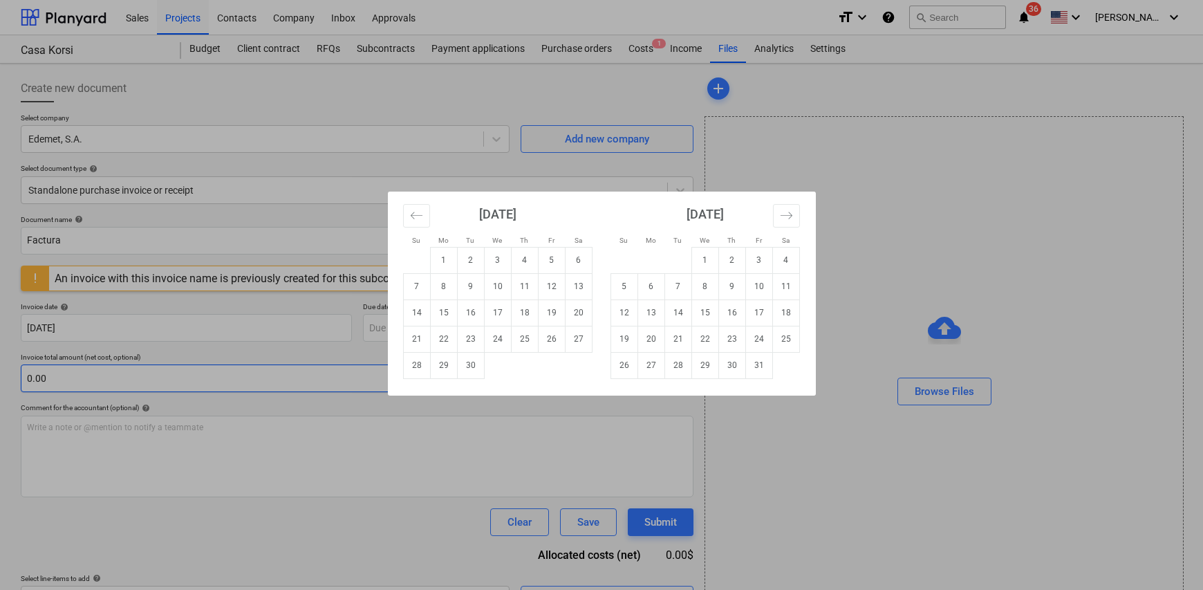
click at [465, 365] on td "30" at bounding box center [470, 365] width 27 height 26
type input "[DATE]"
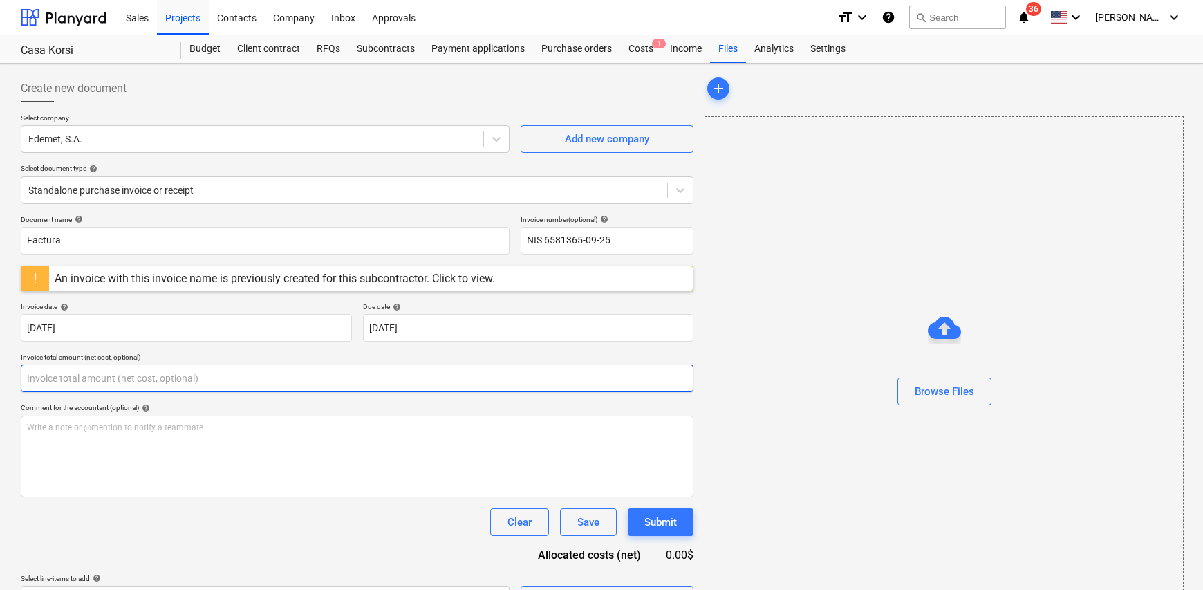
click at [131, 372] on input "text" at bounding box center [357, 378] width 673 height 28
click at [91, 370] on input "2" at bounding box center [357, 378] width 673 height 28
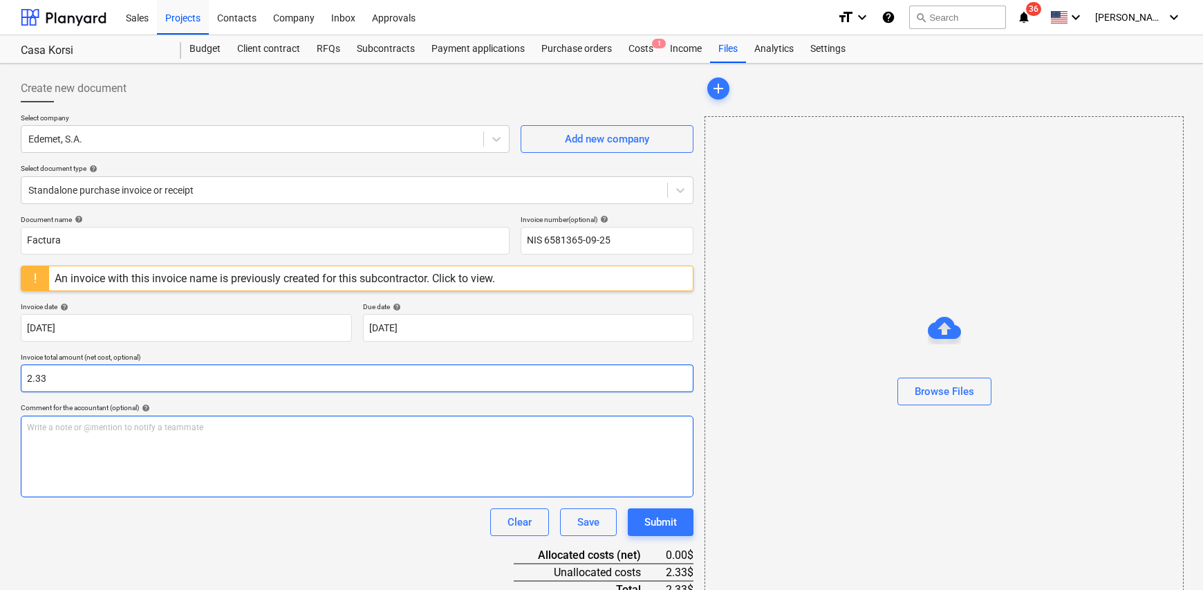
type input "2.33"
click at [63, 442] on div "Write a note or @mention to notify a teammate [PERSON_NAME]" at bounding box center [357, 456] width 673 height 82
click at [136, 427] on span "Electricidad apartamento 106 Korsi" at bounding box center [93, 427] width 133 height 10
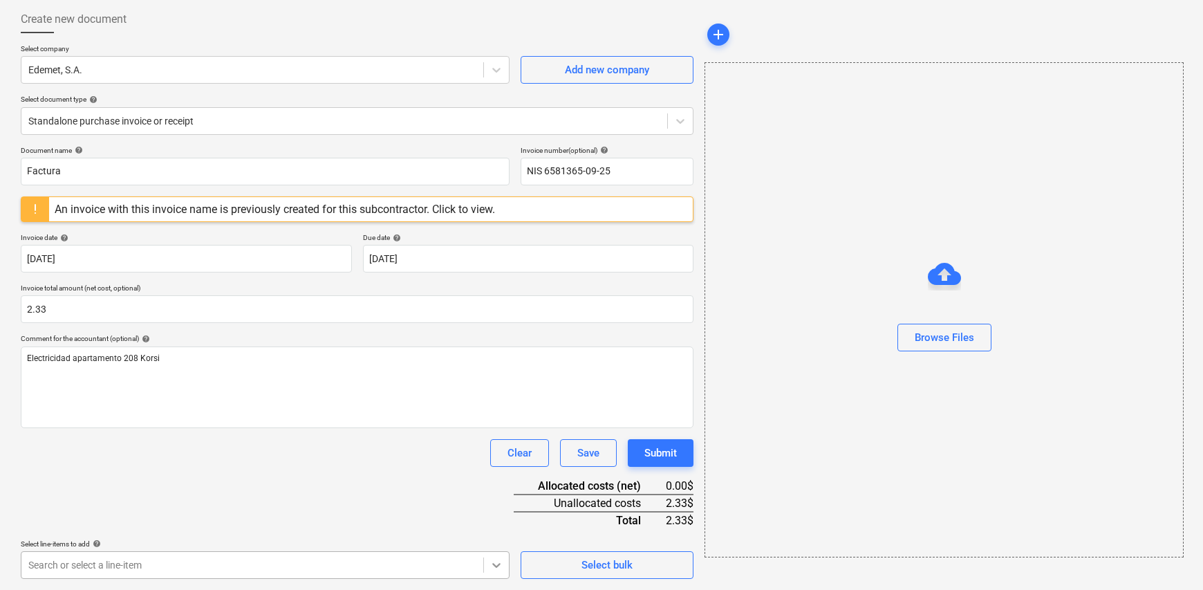
scroll to position [273, 0]
click at [503, 521] on body "Sales Projects Contacts Company Inbox Approvals format_size keyboard_arrow_down…" at bounding box center [601, 226] width 1203 height 590
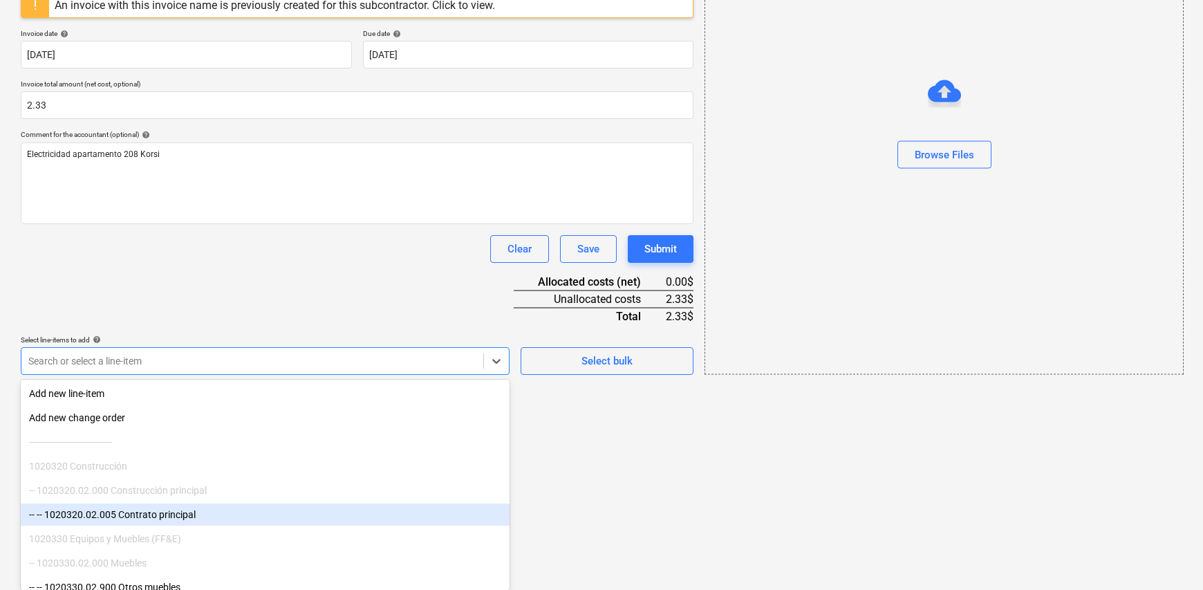
scroll to position [277, 0]
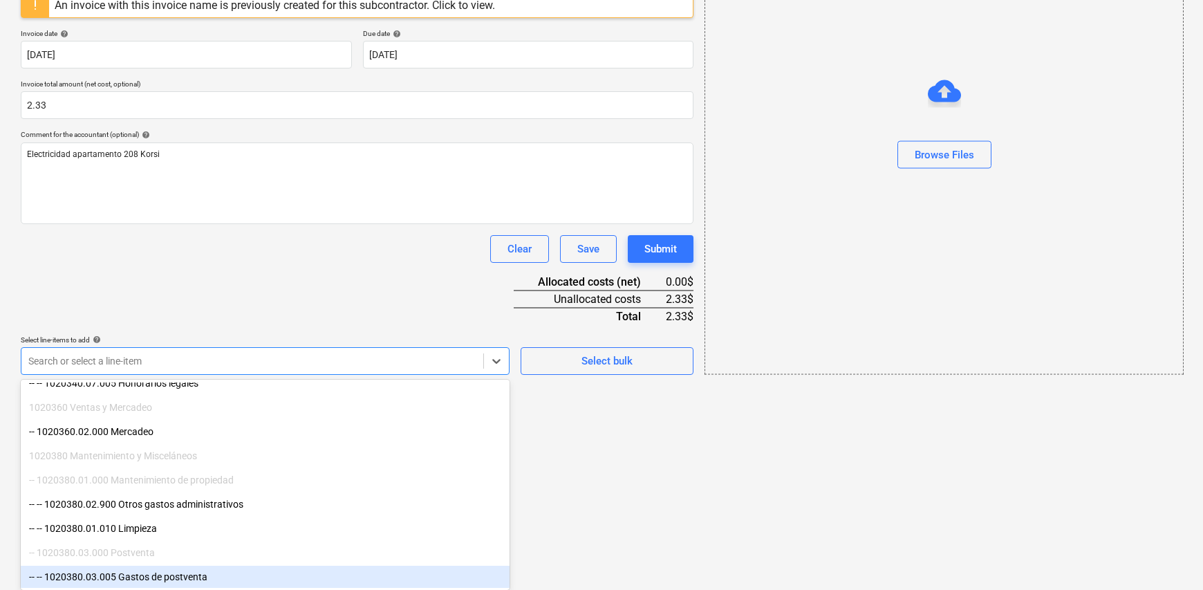
click at [203, 582] on div "-- -- 1020380.03.005 Gastos de postventa" at bounding box center [265, 577] width 489 height 22
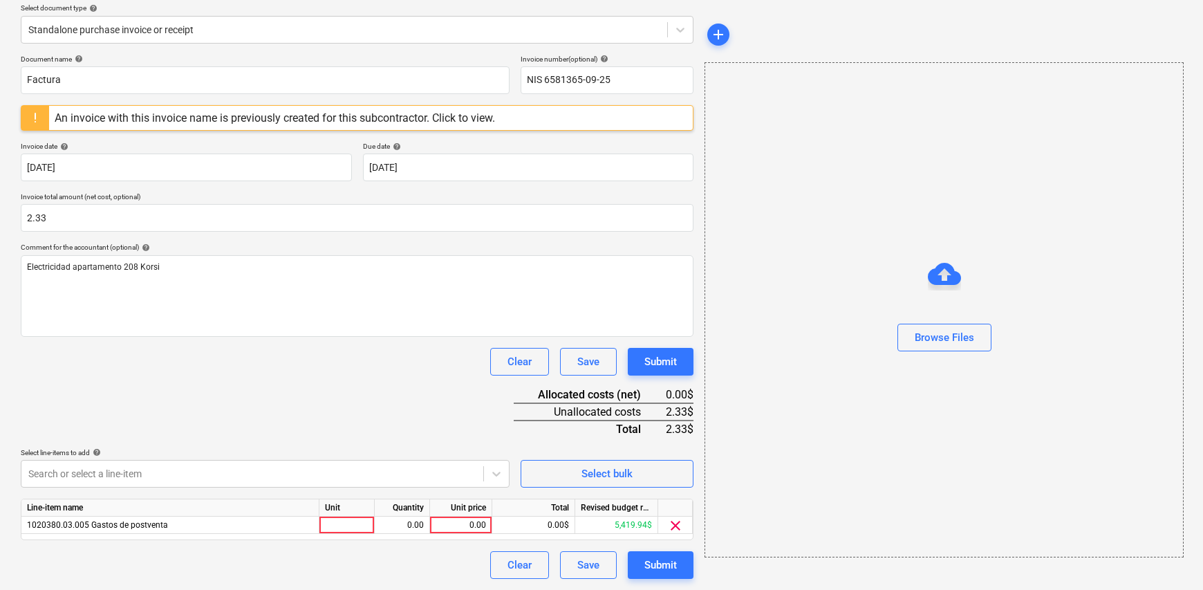
click at [573, 429] on html "Sales Projects Contacts Company Inbox Approvals format_size keyboard_arrow_down…" at bounding box center [601, 135] width 1203 height 590
click at [338, 526] on div at bounding box center [346, 525] width 55 height 17
type input "1"
click at [411, 520] on div "0.00" at bounding box center [402, 525] width 44 height 17
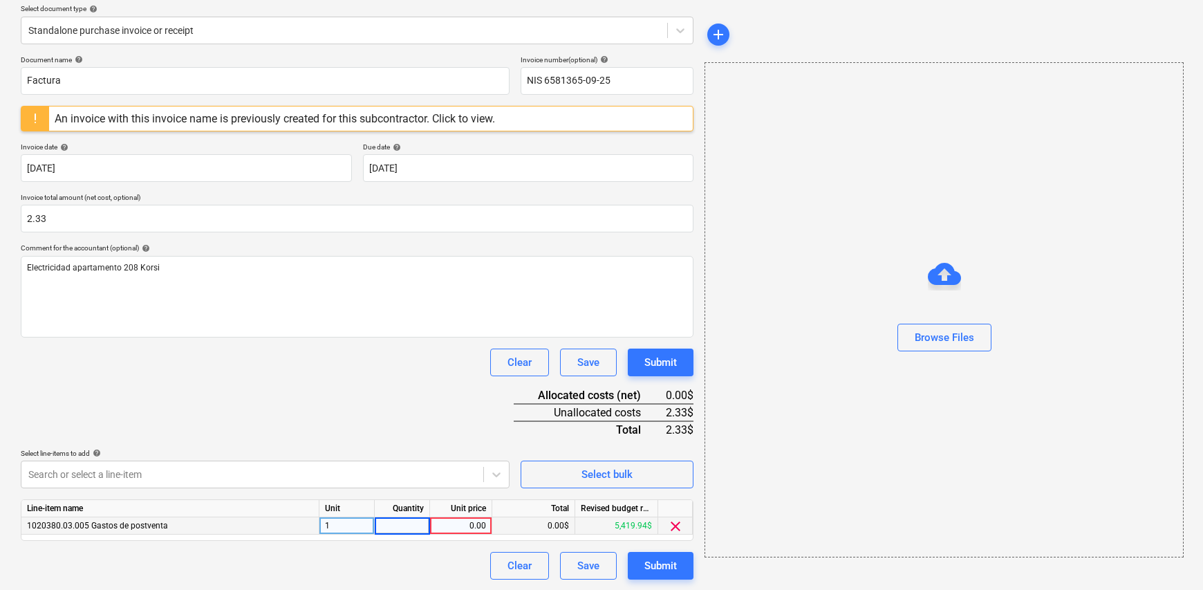
type input "1"
click at [463, 530] on div "0.00" at bounding box center [461, 525] width 50 height 17
click at [465, 520] on input at bounding box center [461, 525] width 62 height 17
type input "2.33"
click at [442, 566] on div "Clear Save Submit" at bounding box center [357, 566] width 673 height 28
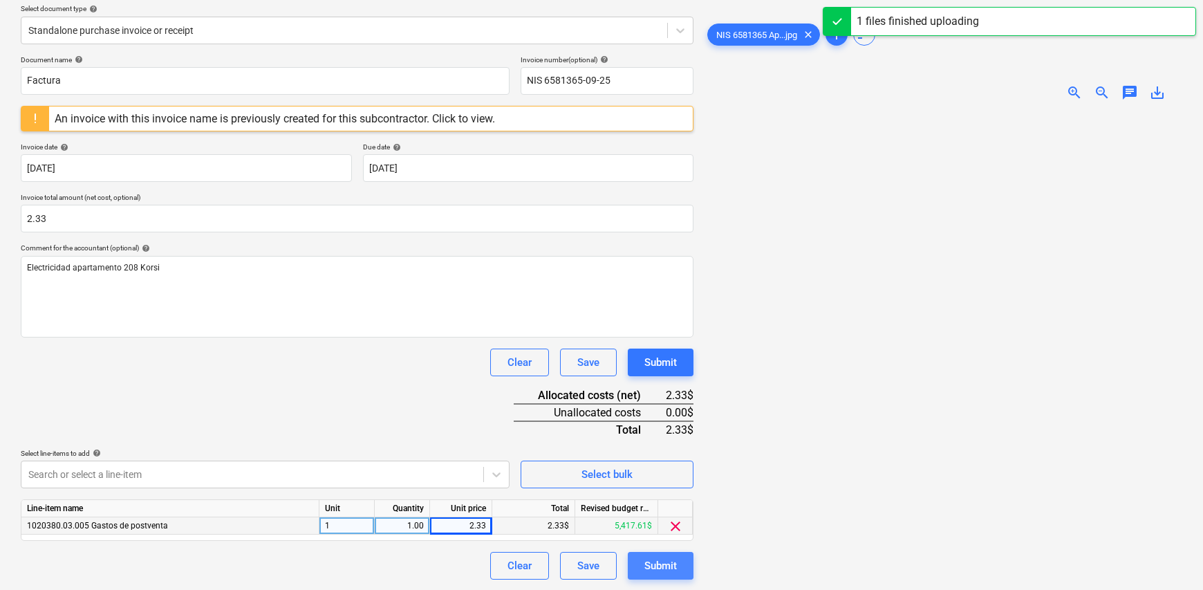
click at [672, 566] on div "Submit" at bounding box center [660, 566] width 32 height 18
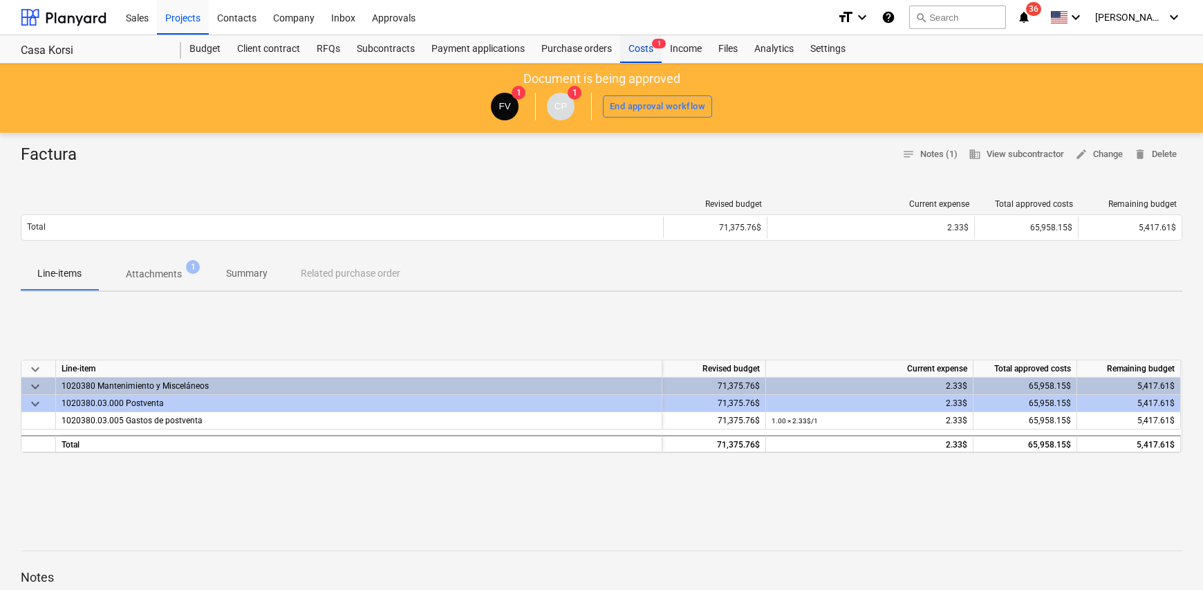
click at [624, 51] on div "Costs 1" at bounding box center [640, 49] width 41 height 28
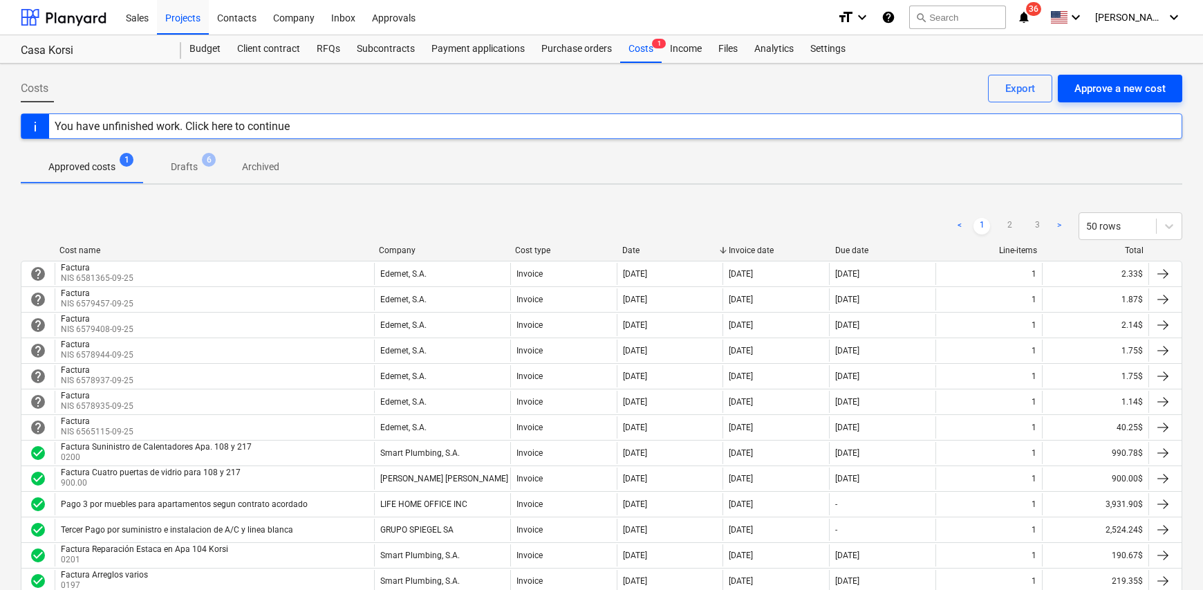
click at [1090, 80] on div "Approve a new cost" at bounding box center [1119, 89] width 91 height 18
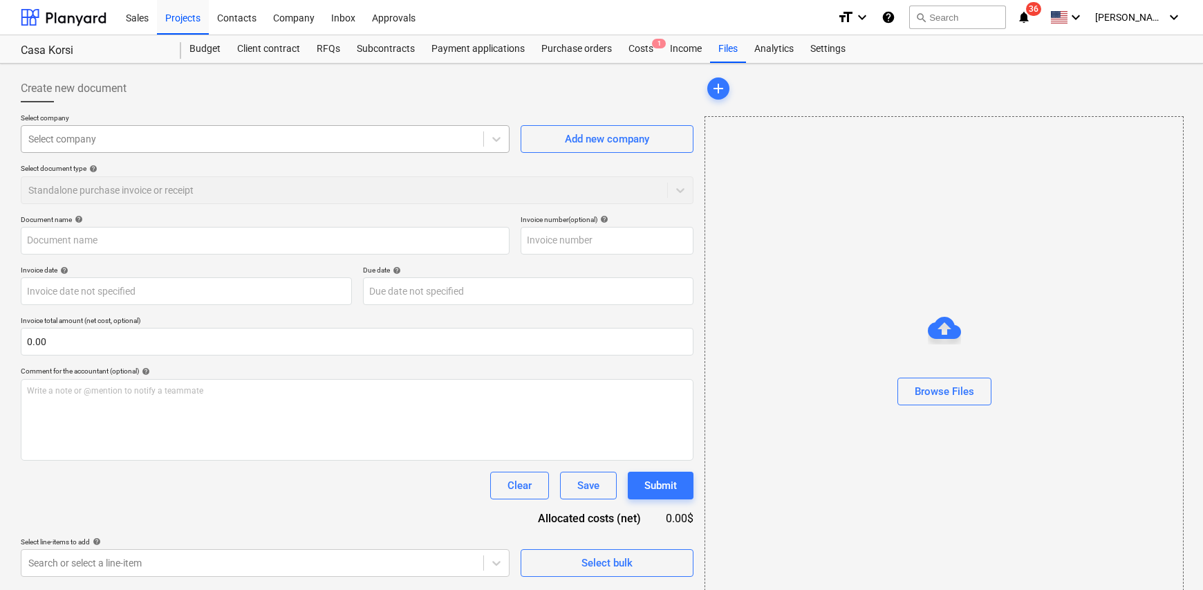
click at [81, 135] on div at bounding box center [252, 139] width 448 height 14
click at [79, 142] on div at bounding box center [252, 139] width 448 height 14
type input "eded"
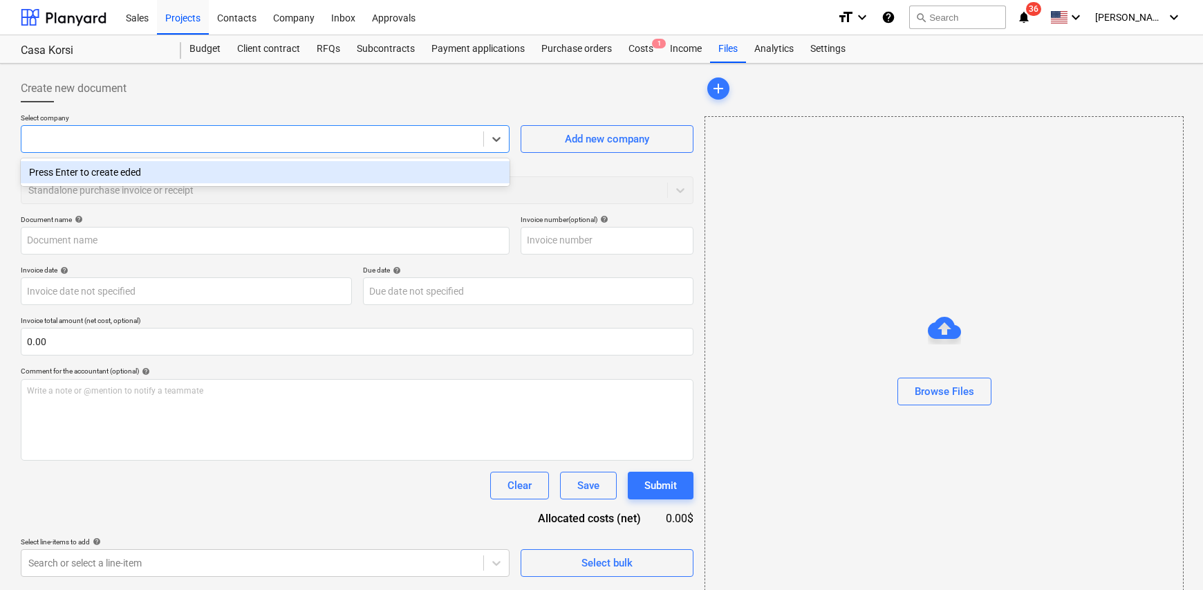
click at [69, 135] on div at bounding box center [252, 139] width 448 height 14
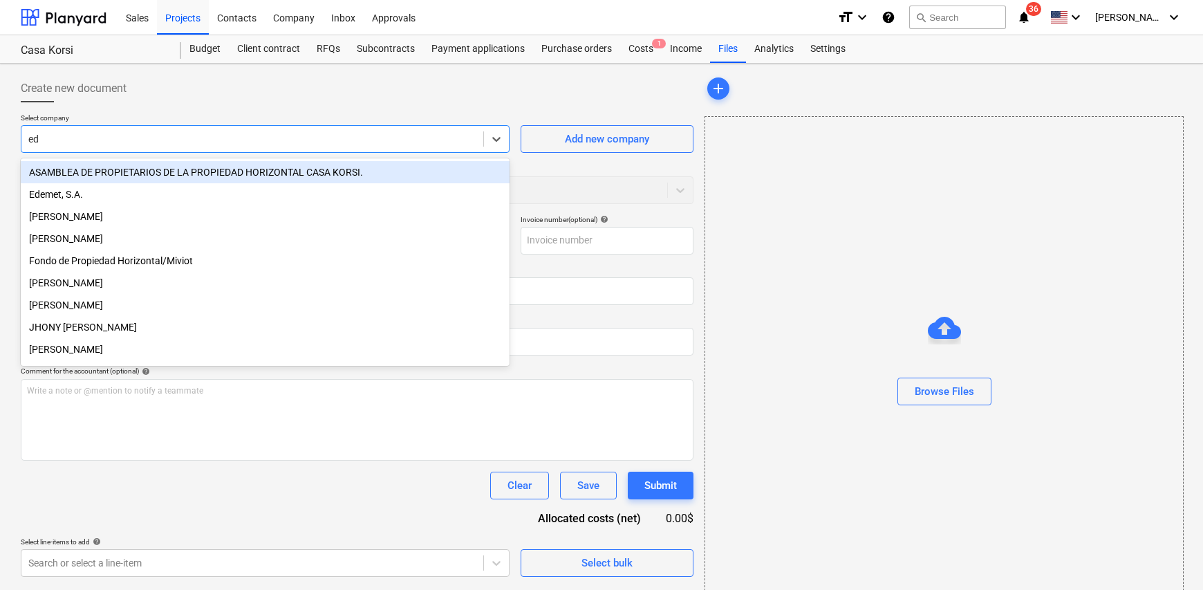
type input "ede"
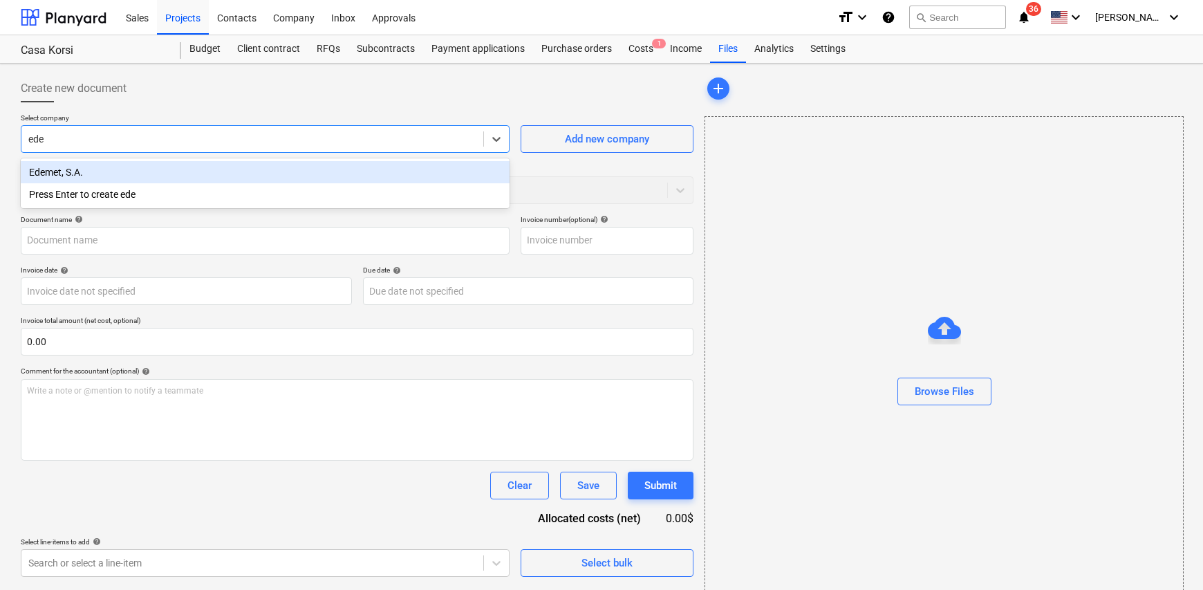
click at [90, 172] on div "Edemet, S.A." at bounding box center [265, 172] width 489 height 22
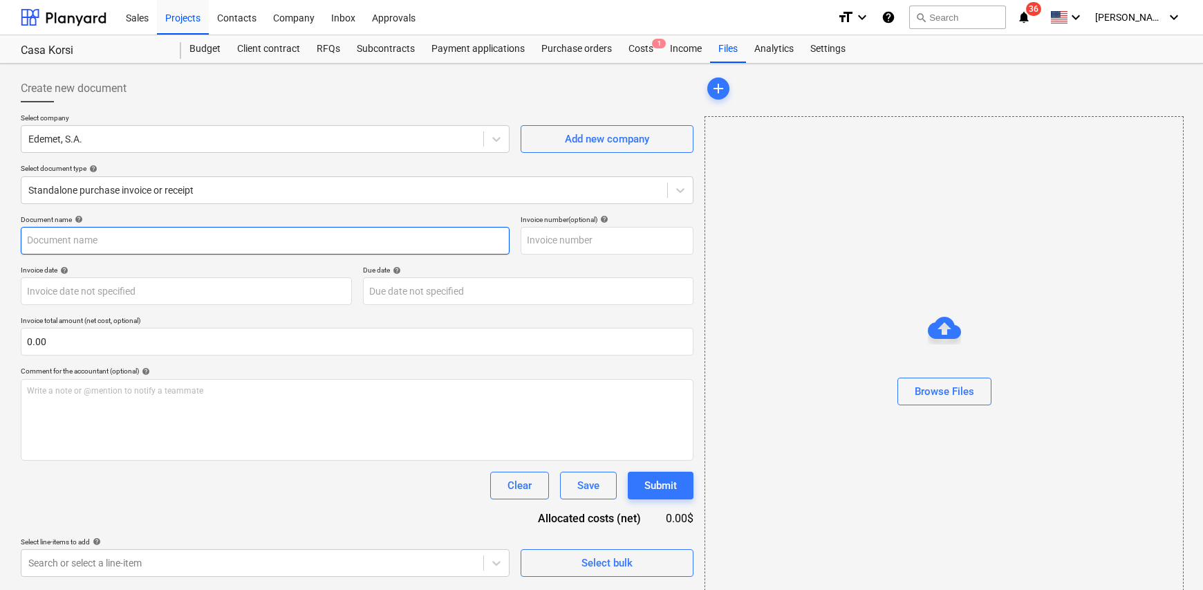
click at [73, 236] on input "text" at bounding box center [265, 241] width 489 height 28
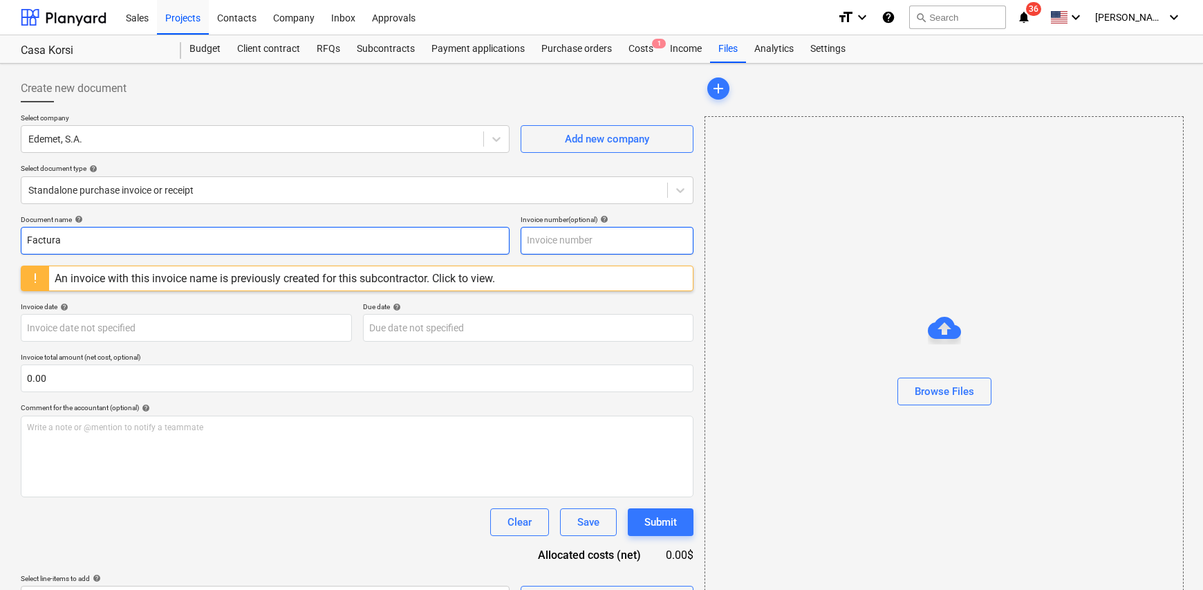
type input "Factura"
click at [555, 241] on input "text" at bounding box center [607, 241] width 173 height 28
type input "NIS 6581367-09-25"
click at [147, 331] on body "Sales Projects Contacts Company Inbox Approvals format_size keyboard_arrow_down…" at bounding box center [601, 295] width 1203 height 590
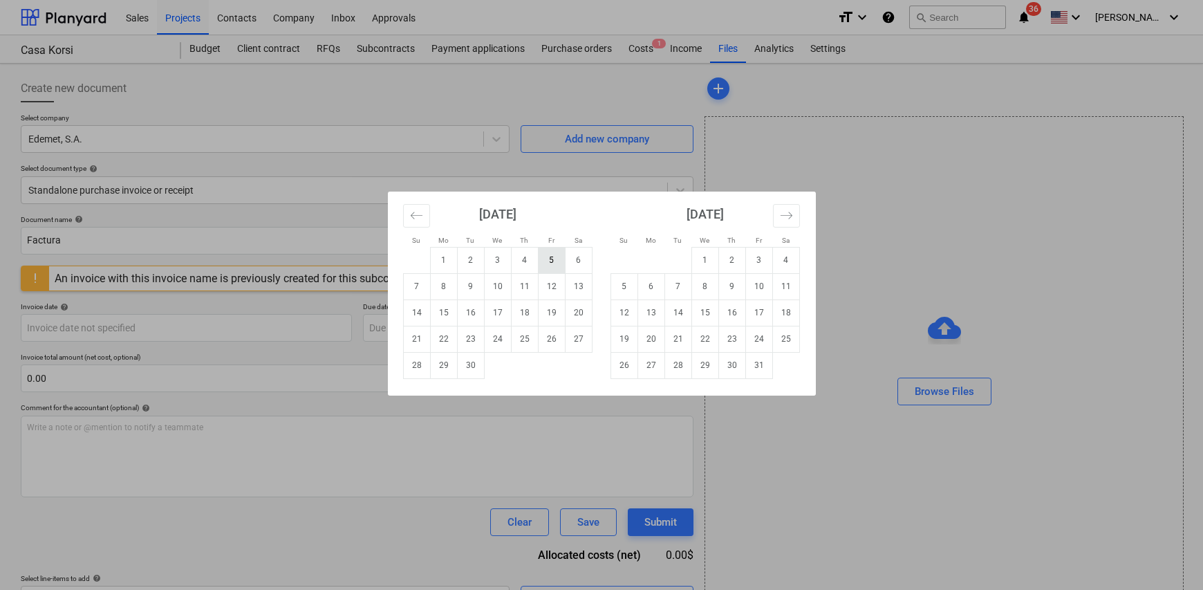
click at [560, 261] on td "5" at bounding box center [551, 260] width 27 height 26
type input "[DATE]"
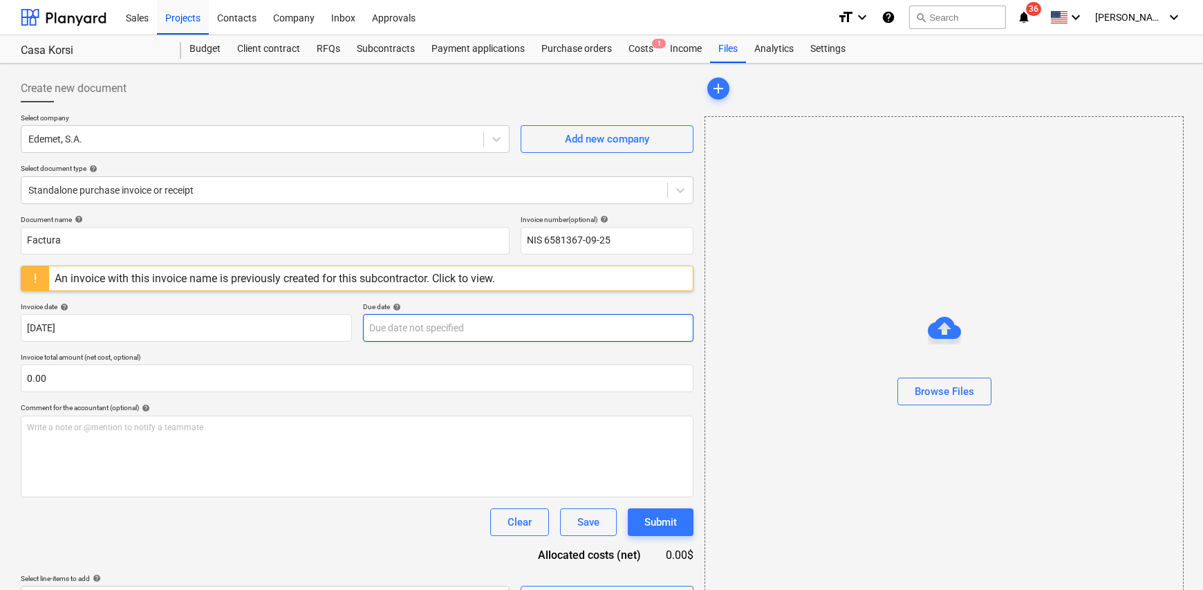
click at [418, 324] on body "Sales Projects Contacts Company Inbox Approvals format_size keyboard_arrow_down…" at bounding box center [601, 295] width 1203 height 590
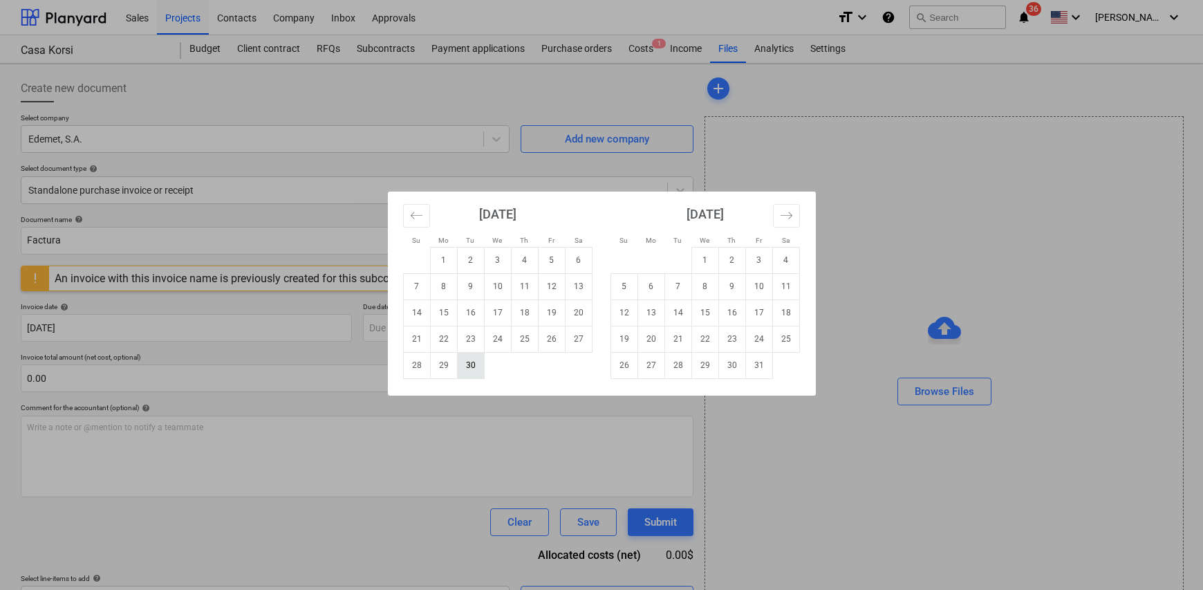
click at [476, 373] on td "30" at bounding box center [470, 365] width 27 height 26
type input "[DATE]"
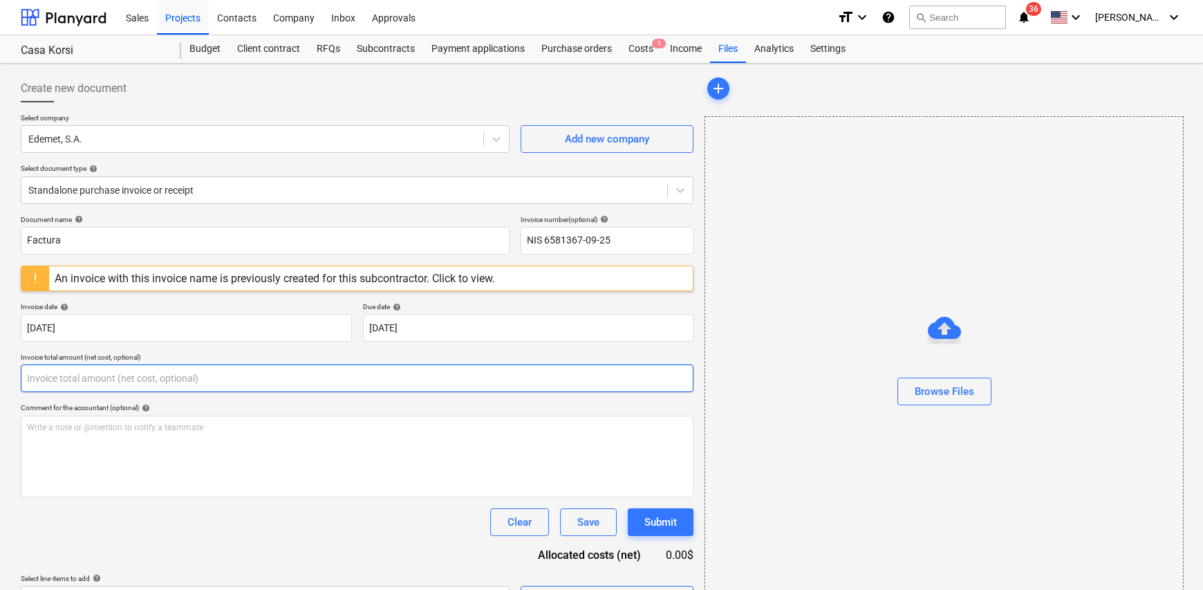
click at [159, 382] on input "text" at bounding box center [357, 378] width 673 height 28
type input "0.00"
click at [162, 377] on input "text" at bounding box center [357, 378] width 673 height 28
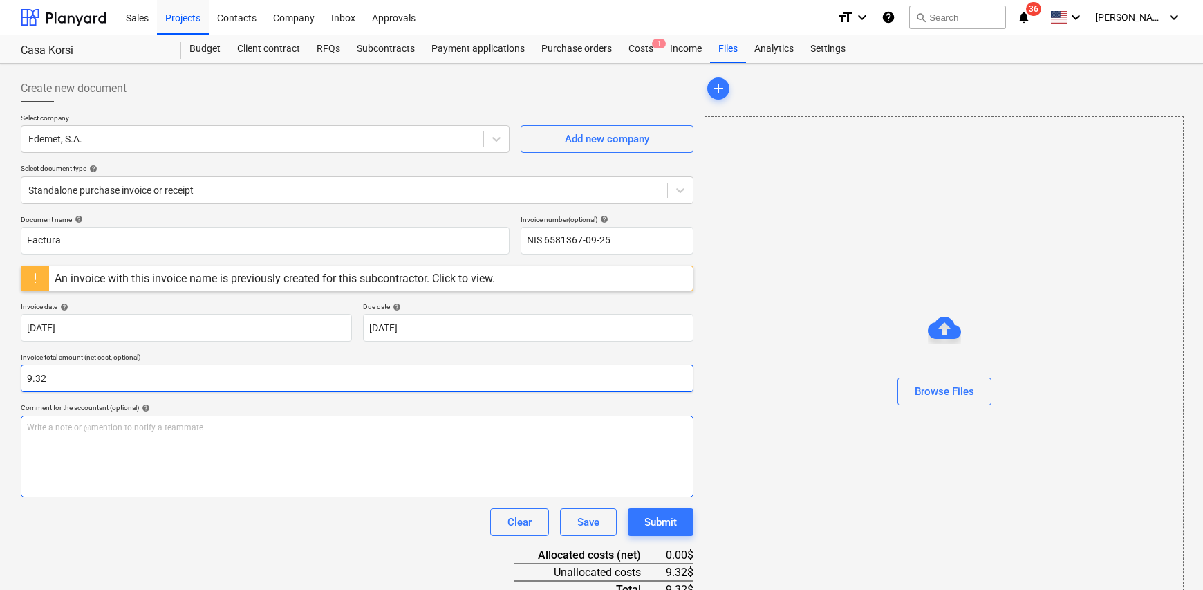
type input "9.32"
click at [69, 448] on div "Write a note or @mention to notify a teammate [PERSON_NAME]" at bounding box center [357, 456] width 673 height 82
click at [133, 427] on span "Electricidad apartamento 106 Korsi" at bounding box center [93, 427] width 133 height 10
click at [206, 430] on p "Electricidad apartamento 108 Korsi" at bounding box center [357, 428] width 660 height 12
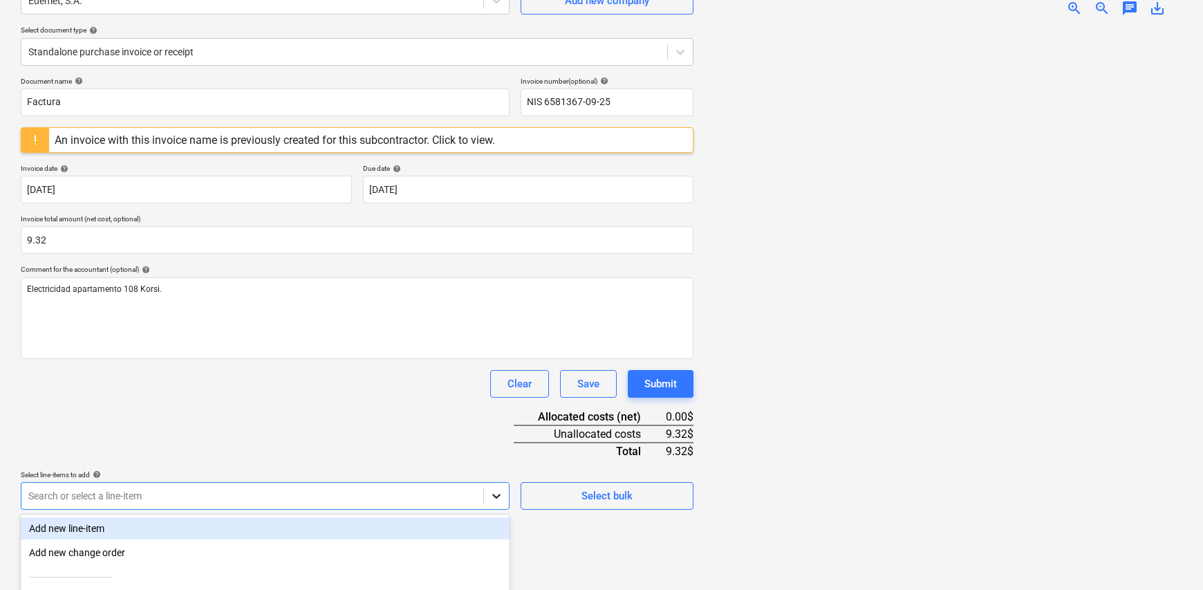
scroll to position [273, 0]
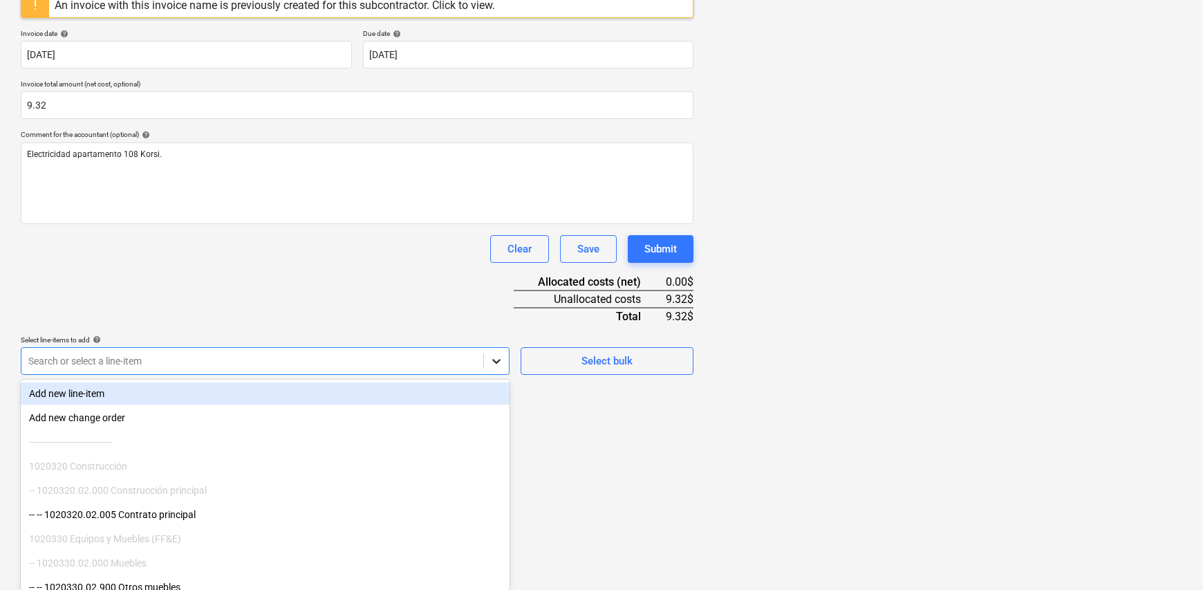
click at [492, 317] on body "Sales Projects Contacts Company Inbox Approvals format_size keyboard_arrow_down…" at bounding box center [601, 22] width 1203 height 590
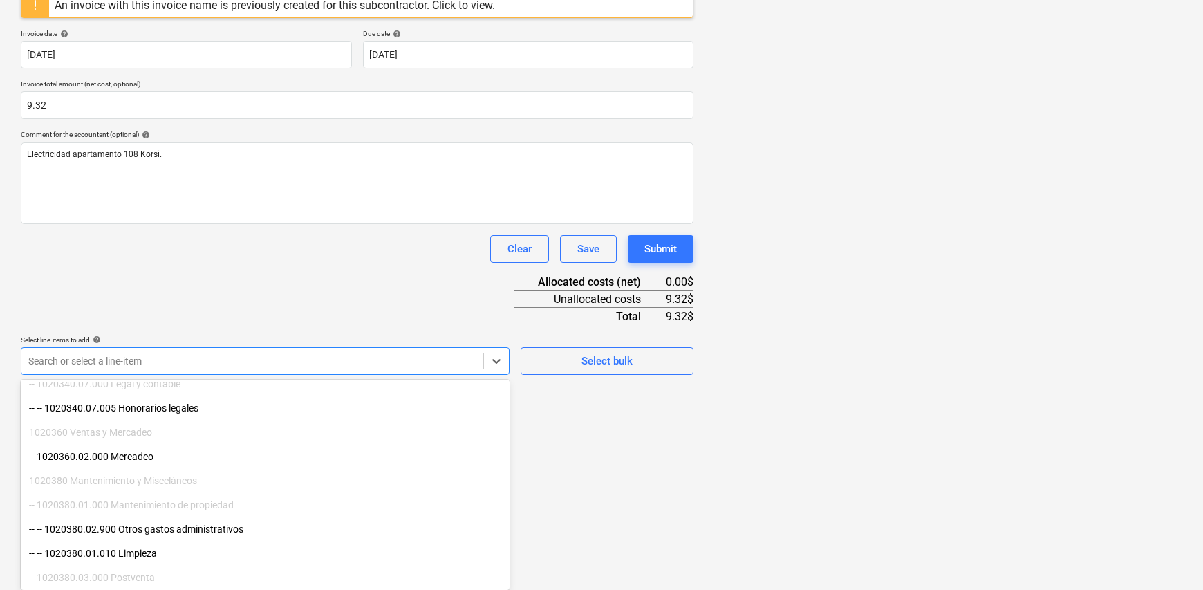
scroll to position [277, 0]
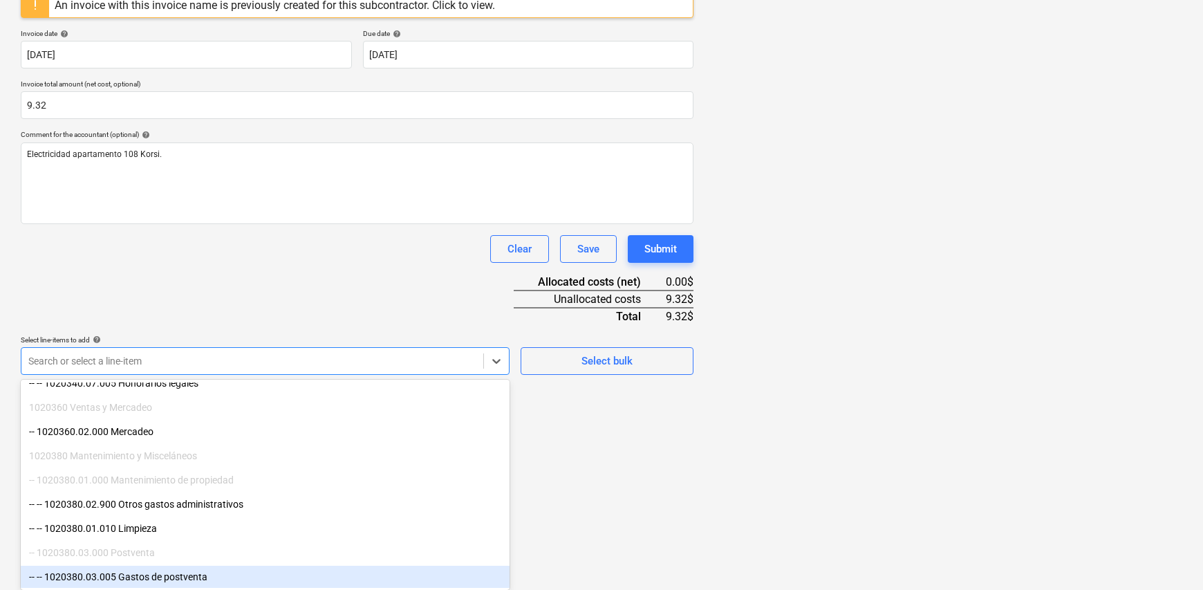
click at [190, 581] on div "-- -- 1020380.03.005 Gastos de postventa" at bounding box center [265, 577] width 489 height 22
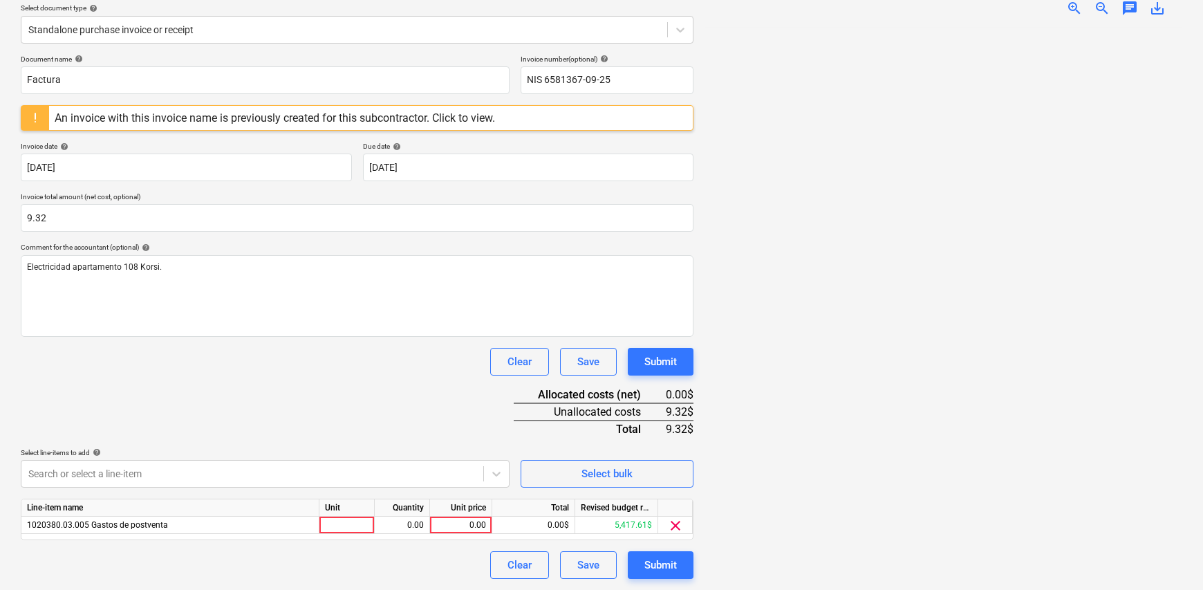
scroll to position [160, 0]
click at [581, 430] on html "Sales Projects Contacts Company Inbox Approvals format_size keyboard_arrow_down…" at bounding box center [601, 135] width 1203 height 590
click at [343, 527] on div at bounding box center [346, 525] width 55 height 17
type input "1"
click at [389, 527] on div "0.00" at bounding box center [402, 525] width 44 height 17
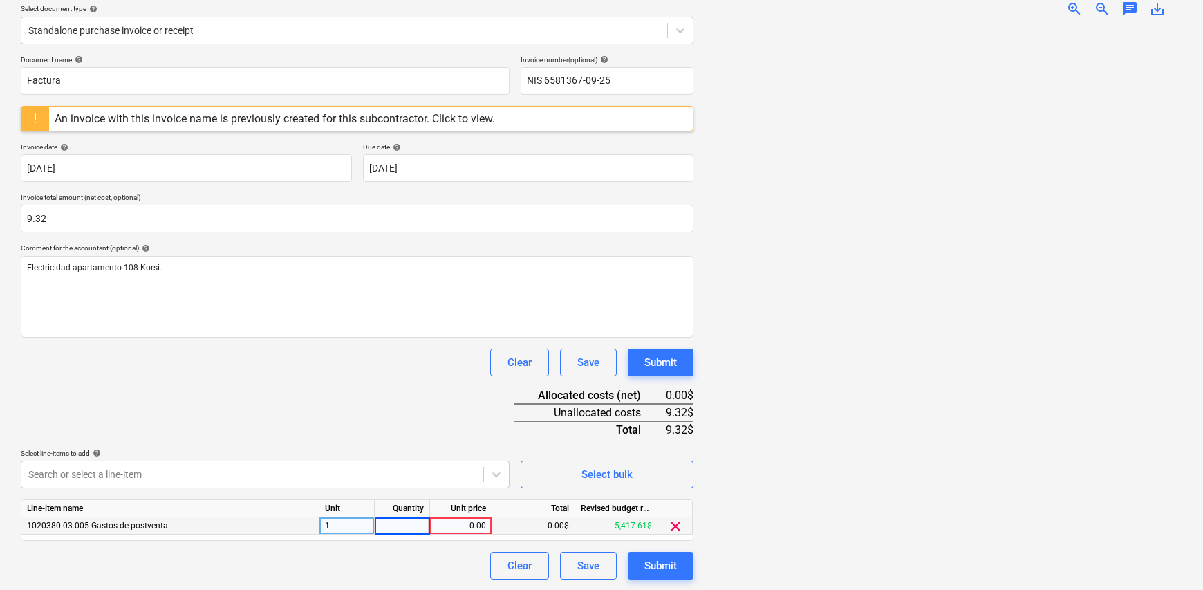
type input "1"
click at [449, 570] on div "Clear Save Submit" at bounding box center [357, 566] width 673 height 28
click at [468, 534] on div "Line-item name Unit Quantity Unit price Total Revised budget remaining 1020380.…" at bounding box center [357, 519] width 673 height 41
click at [467, 527] on div "0.00" at bounding box center [461, 525] width 50 height 17
type input "9.32"
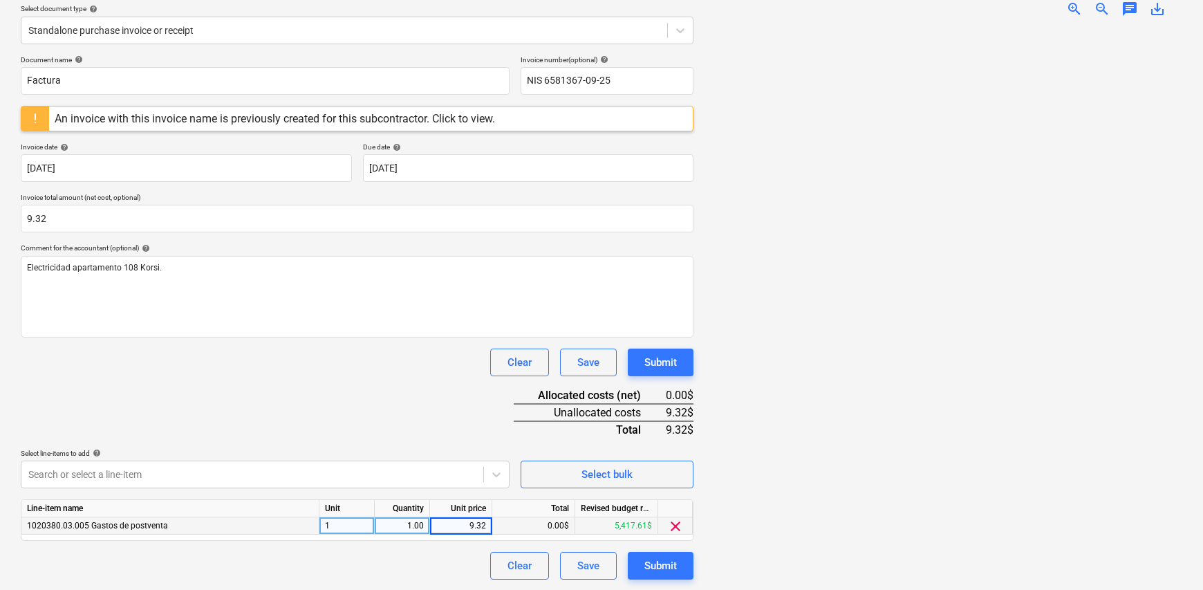
click at [436, 588] on div "Create new document Select company Edemet, S.A. Add new company Select document…" at bounding box center [601, 247] width 1203 height 687
click at [664, 565] on div "Submit" at bounding box center [660, 566] width 32 height 18
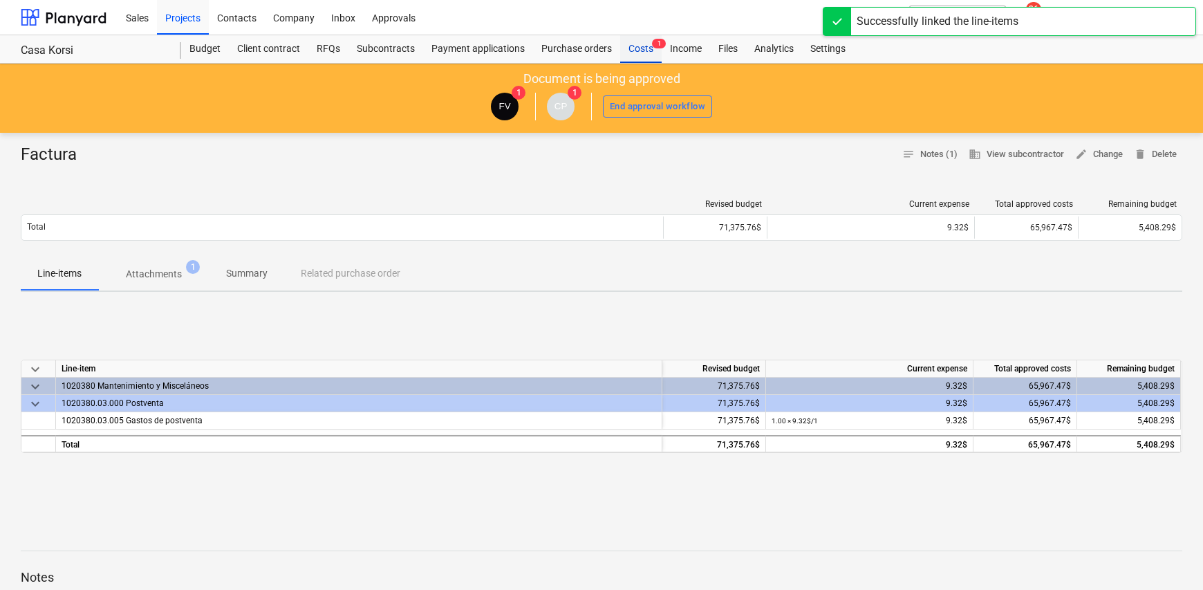
click at [637, 48] on div "Costs 1" at bounding box center [640, 49] width 41 height 28
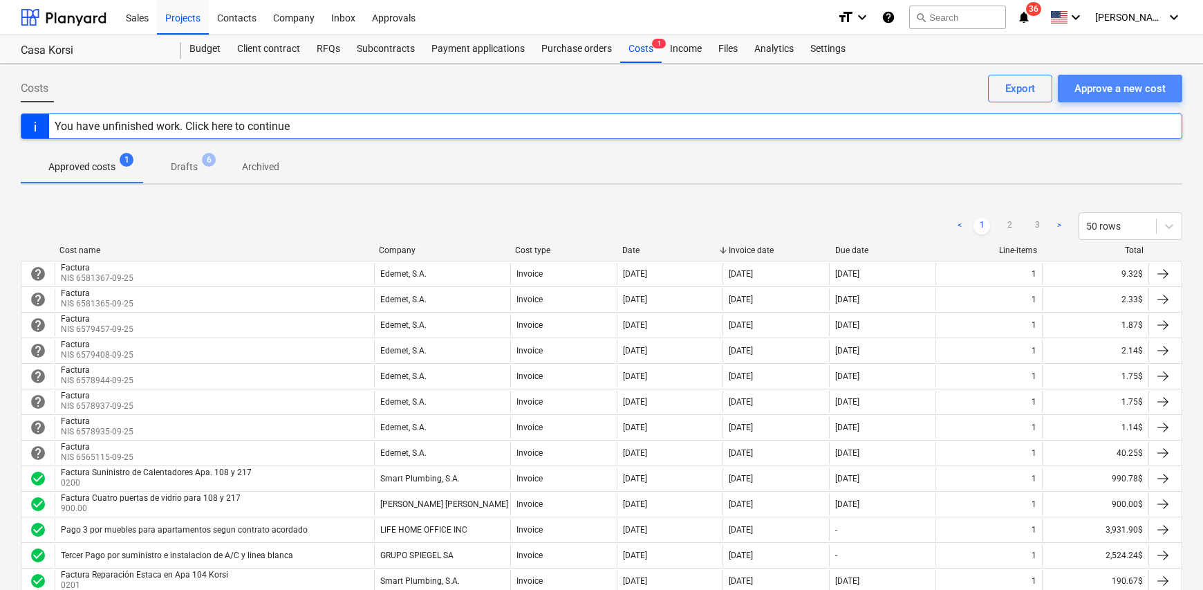
click at [1108, 94] on div "Approve a new cost" at bounding box center [1119, 89] width 91 height 18
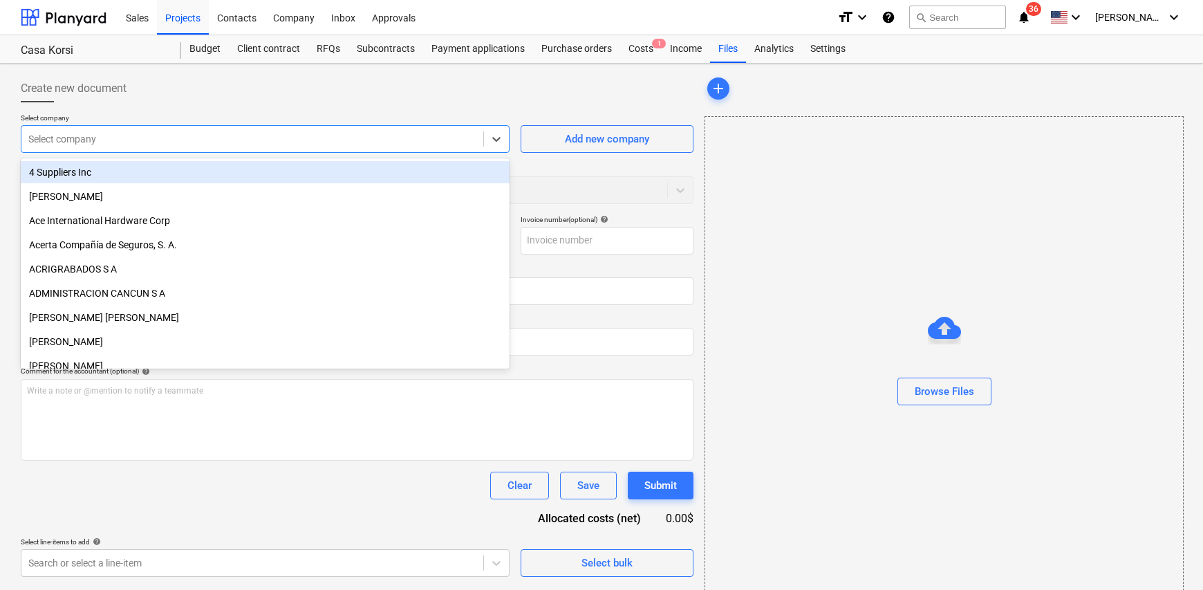
click at [69, 139] on div at bounding box center [252, 139] width 448 height 14
type input "ede"
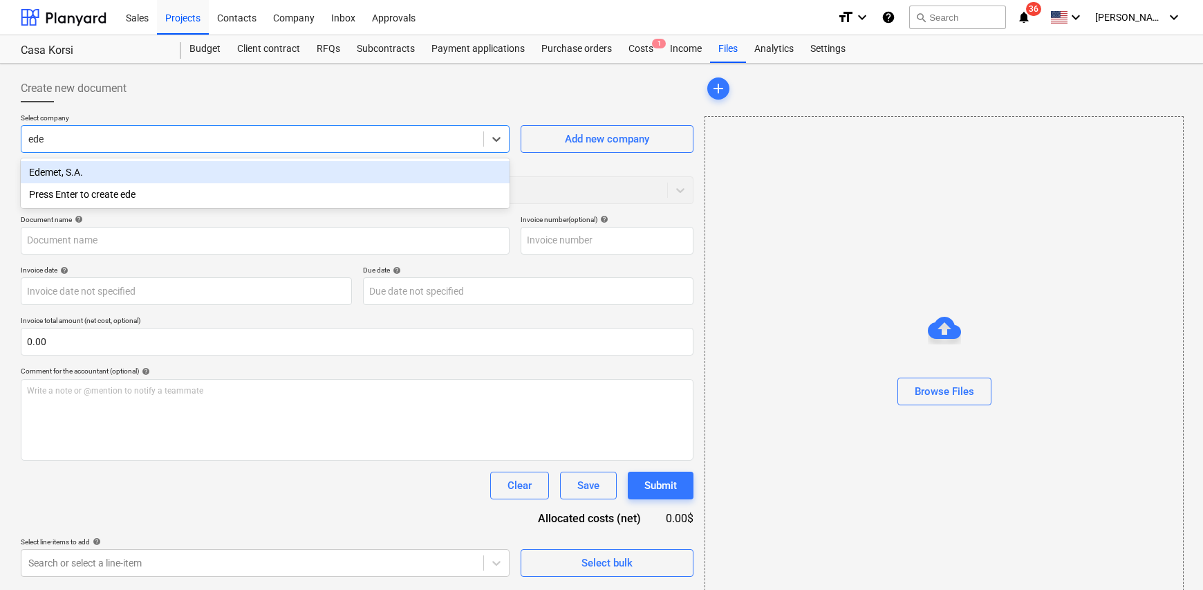
click at [97, 177] on div "Edemet, S.A." at bounding box center [265, 172] width 489 height 22
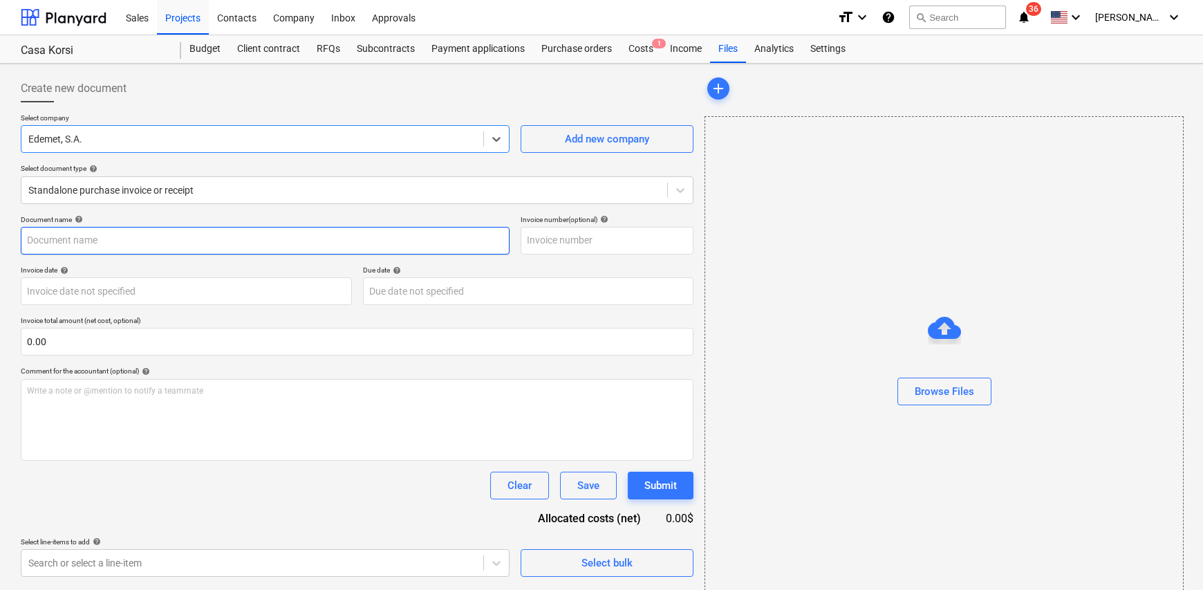
drag, startPoint x: 86, startPoint y: 238, endPoint x: 93, endPoint y: 232, distance: 9.4
click at [93, 232] on input "text" at bounding box center [265, 241] width 489 height 28
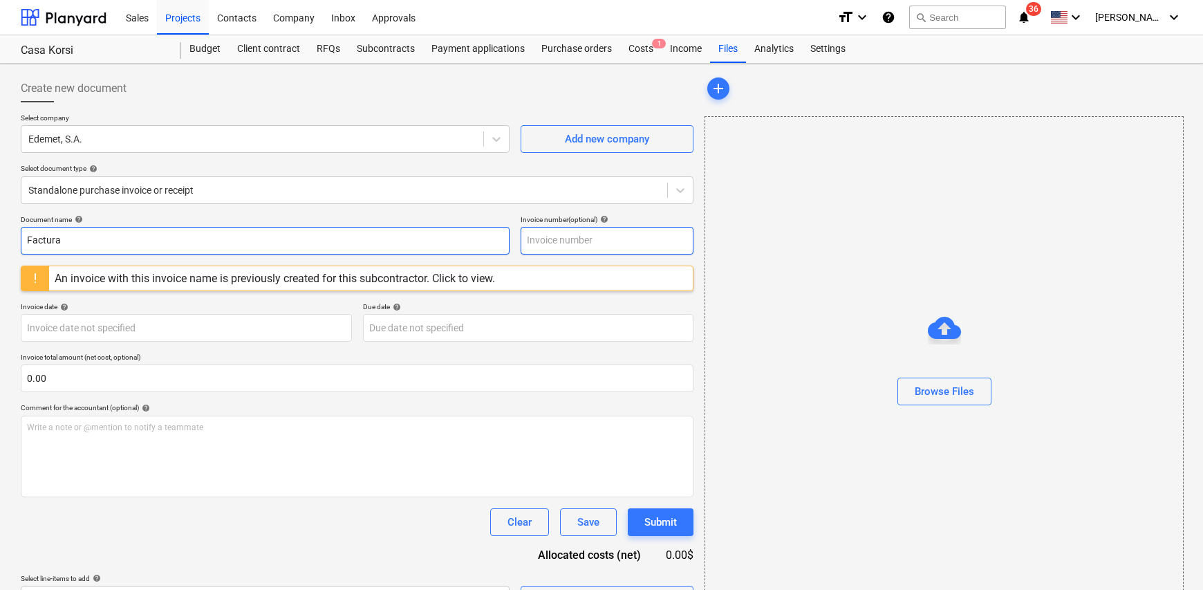
type input "Factura"
click at [566, 232] on input "text" at bounding box center [607, 241] width 173 height 28
type input "NIS 6581368-09-25"
click at [66, 329] on body "Sales Projects Contacts Company Inbox Approvals format_size keyboard_arrow_down…" at bounding box center [601, 295] width 1203 height 590
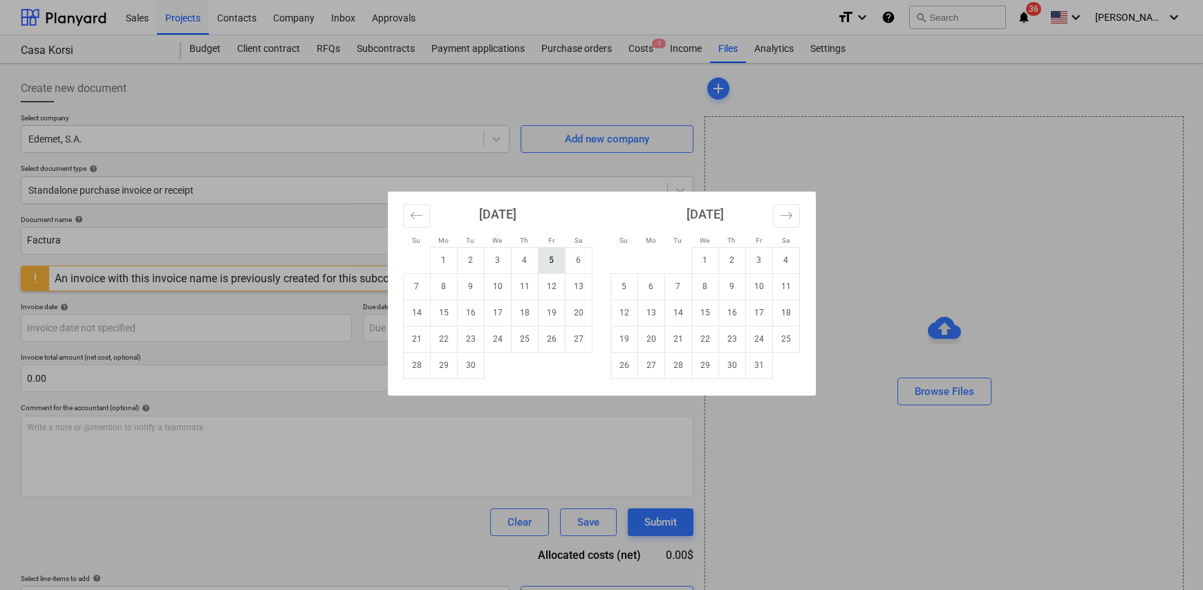
click at [553, 258] on td "5" at bounding box center [551, 260] width 27 height 26
type input "[DATE]"
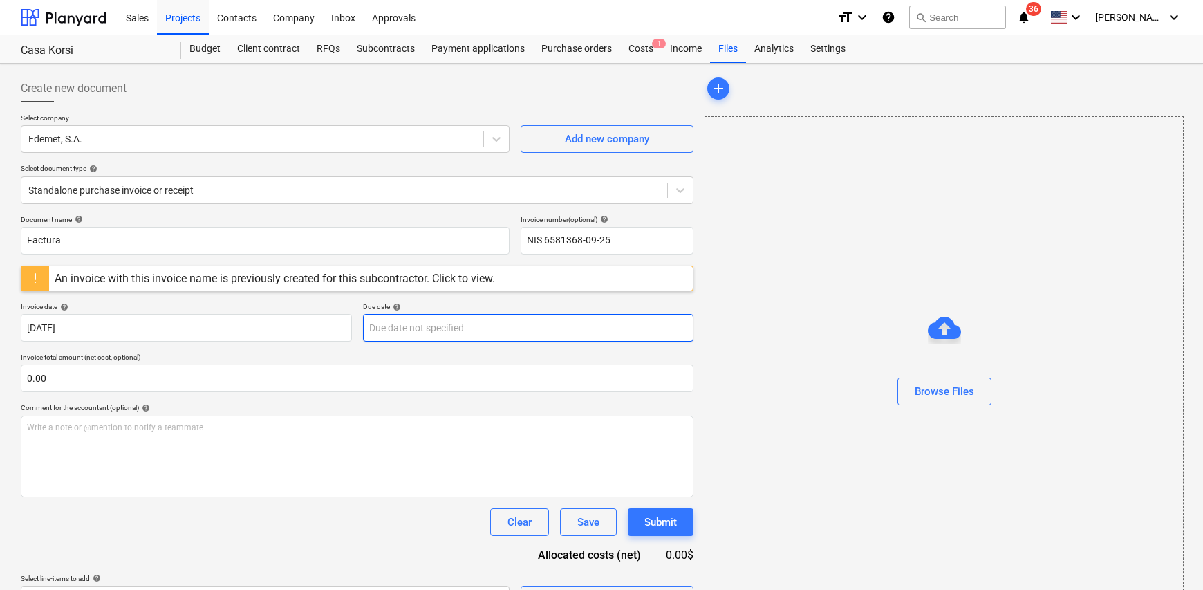
click at [427, 326] on body "Sales Projects Contacts Company Inbox Approvals format_size keyboard_arrow_down…" at bounding box center [601, 295] width 1203 height 590
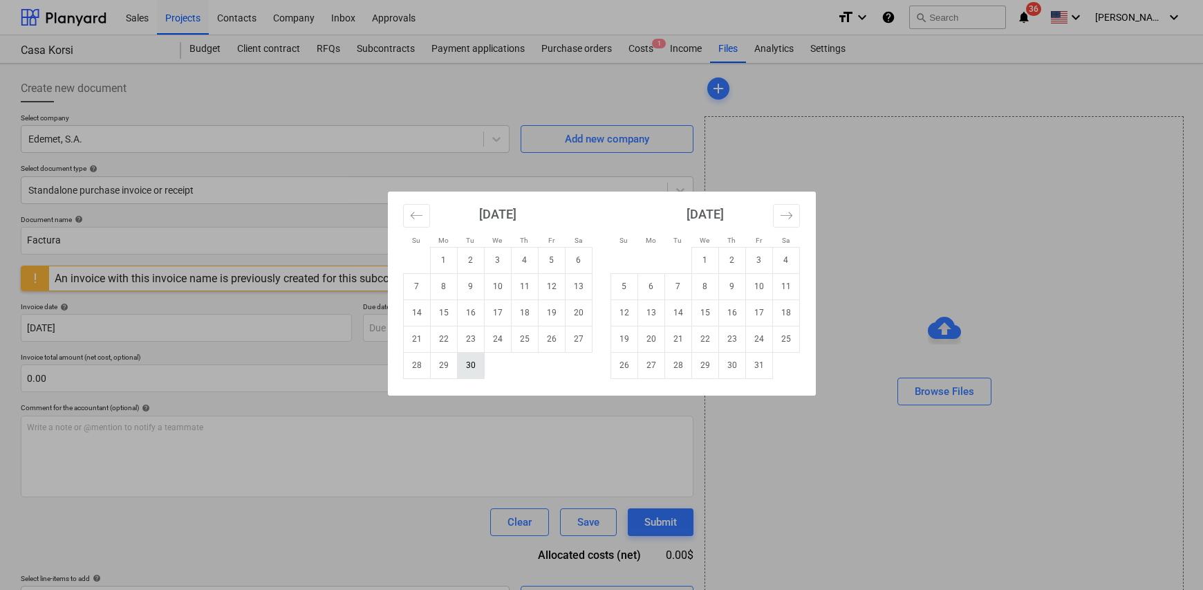
click at [475, 370] on td "30" at bounding box center [470, 365] width 27 height 26
type input "[DATE]"
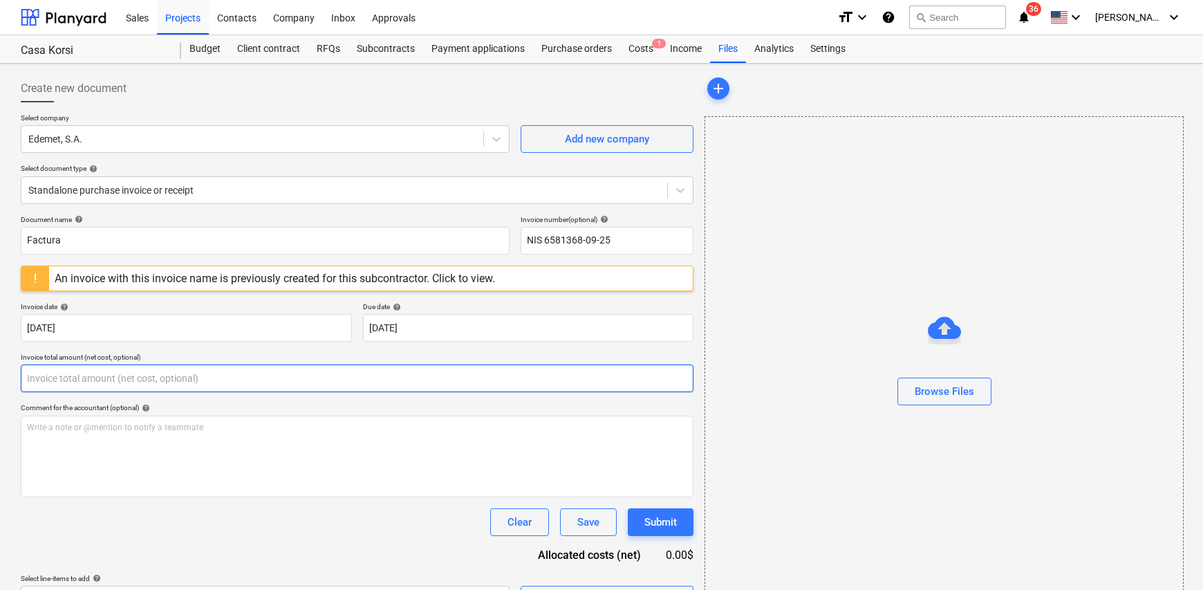
click at [95, 375] on input "text" at bounding box center [357, 378] width 673 height 28
click at [55, 381] on input "9.3" at bounding box center [357, 378] width 673 height 28
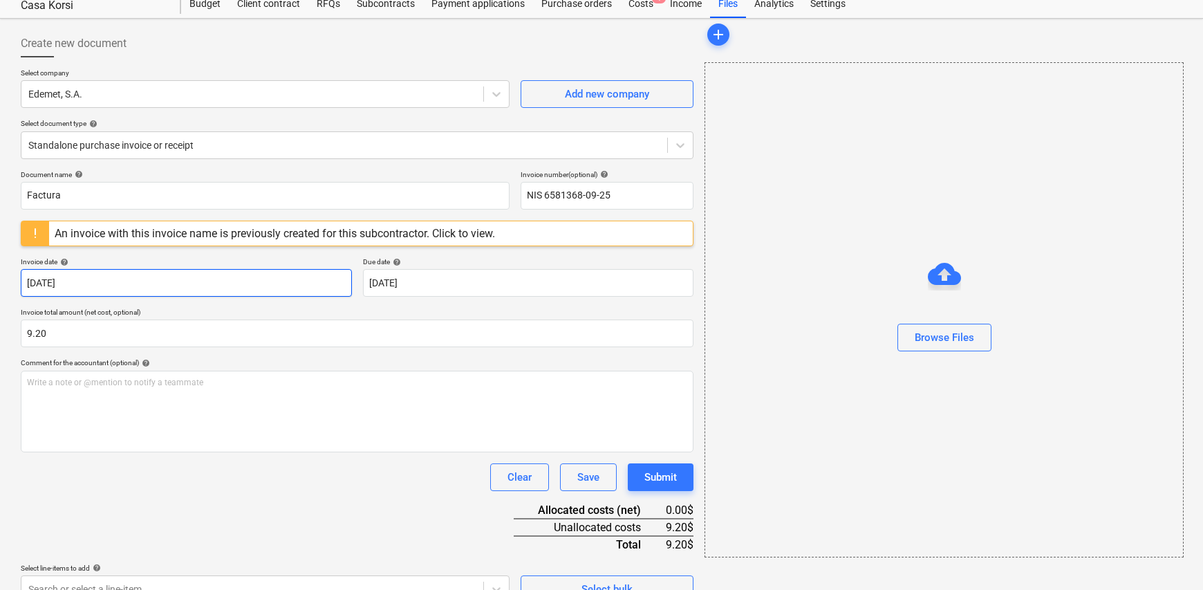
scroll to position [69, 0]
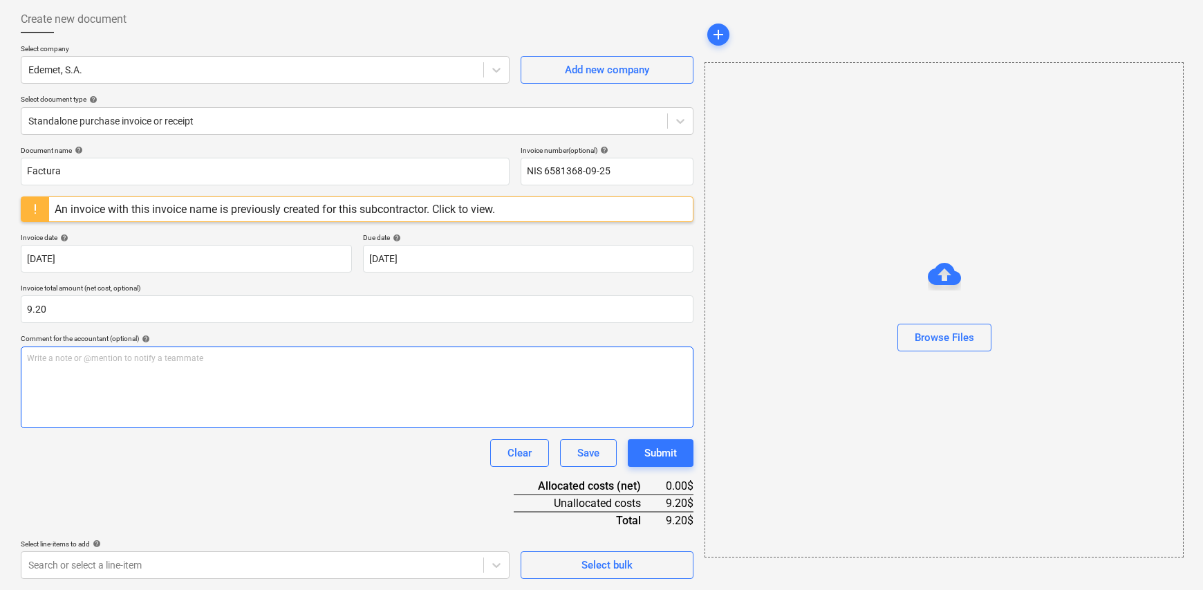
type input "9.20"
click at [101, 362] on p "Write a note or @mention to notify a teammate [PERSON_NAME]" at bounding box center [357, 359] width 660 height 12
click at [137, 358] on span "Electricidad apartamento 106 Korsi" at bounding box center [93, 358] width 133 height 10
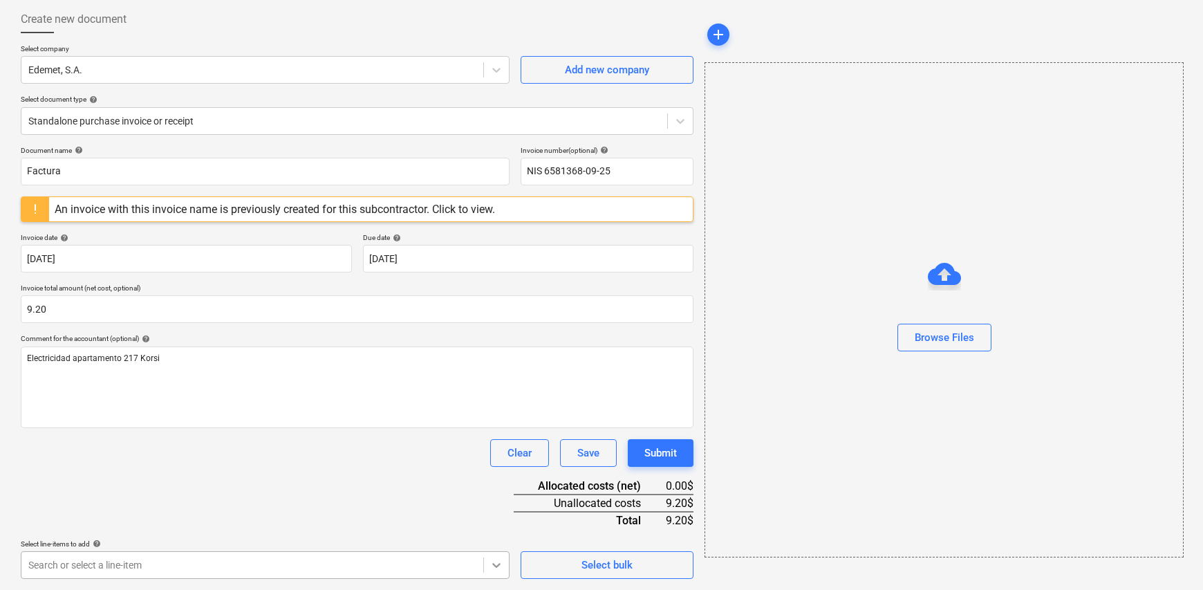
click at [489, 521] on body "Sales Projects Contacts Company Inbox Approvals format_size keyboard_arrow_down…" at bounding box center [601, 226] width 1203 height 590
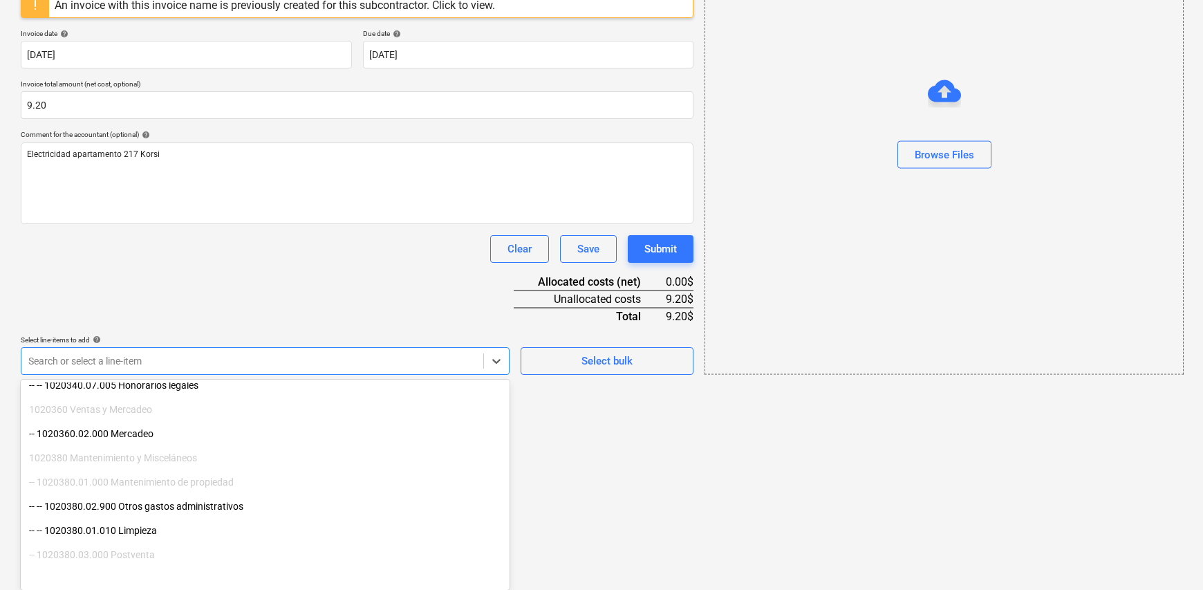
scroll to position [277, 0]
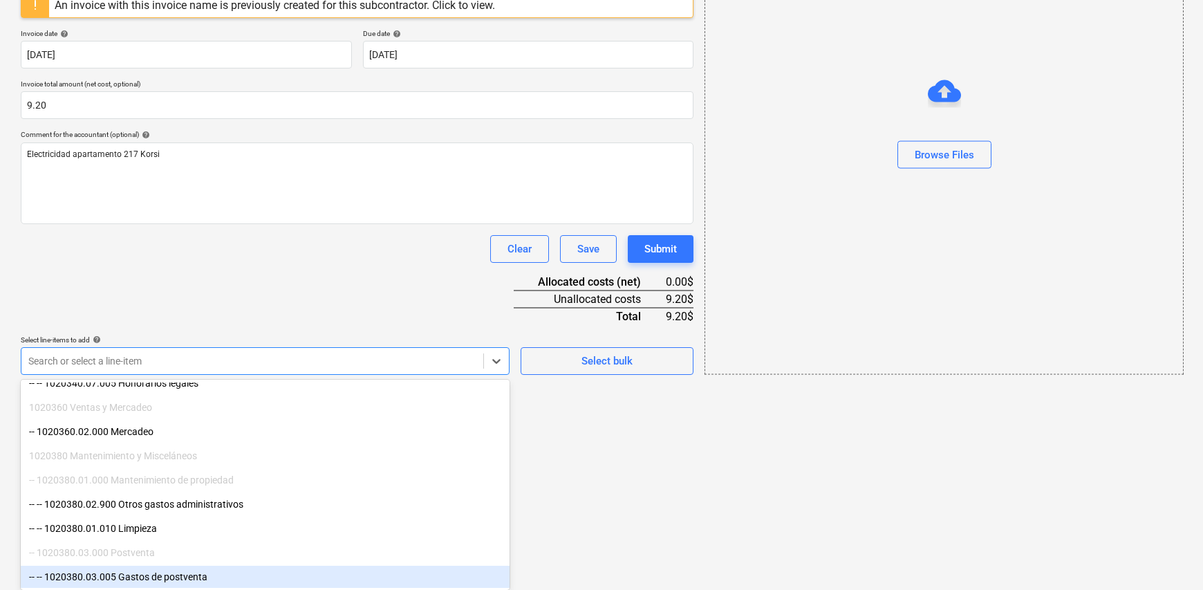
click at [205, 581] on div "-- -- 1020380.03.005 Gastos de postventa" at bounding box center [265, 577] width 489 height 22
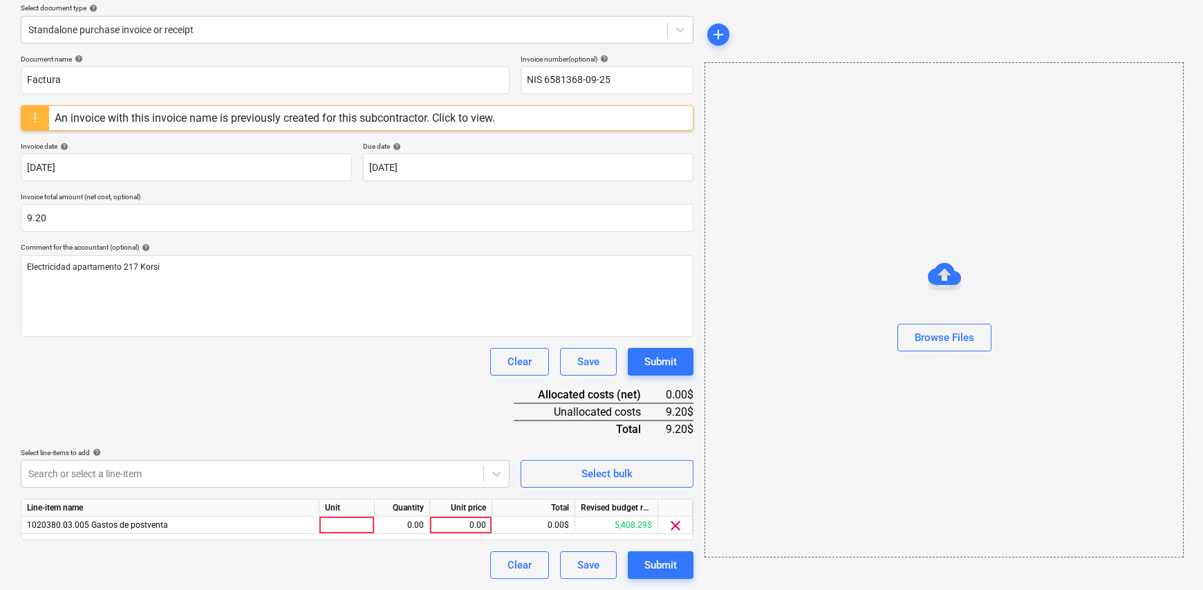
scroll to position [160, 0]
click at [626, 430] on html "Sales Projects Contacts Company Inbox Approvals format_size keyboard_arrow_down…" at bounding box center [601, 135] width 1203 height 590
click at [364, 532] on div at bounding box center [346, 525] width 55 height 17
type input "1"
click at [402, 517] on div "0.00" at bounding box center [402, 525] width 44 height 17
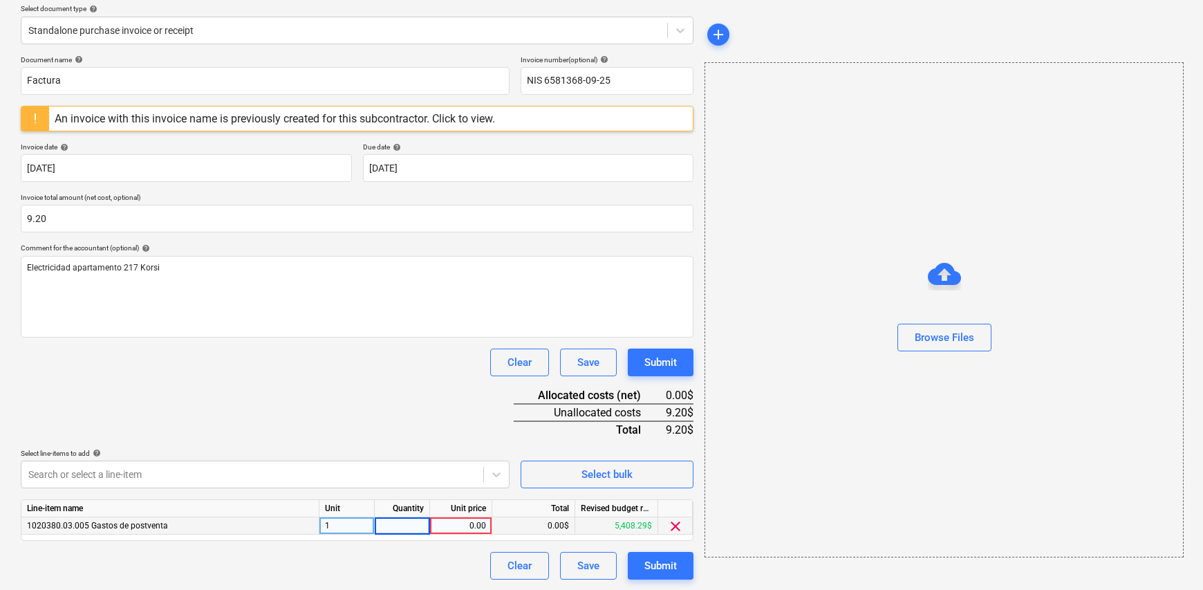
type input "1"
click at [473, 527] on div "0.00" at bounding box center [461, 525] width 50 height 17
type input "9.20"
click at [388, 409] on div "Document name help Factura Invoice number (optional) help NIS 6581368-09-25 An …" at bounding box center [357, 317] width 673 height 524
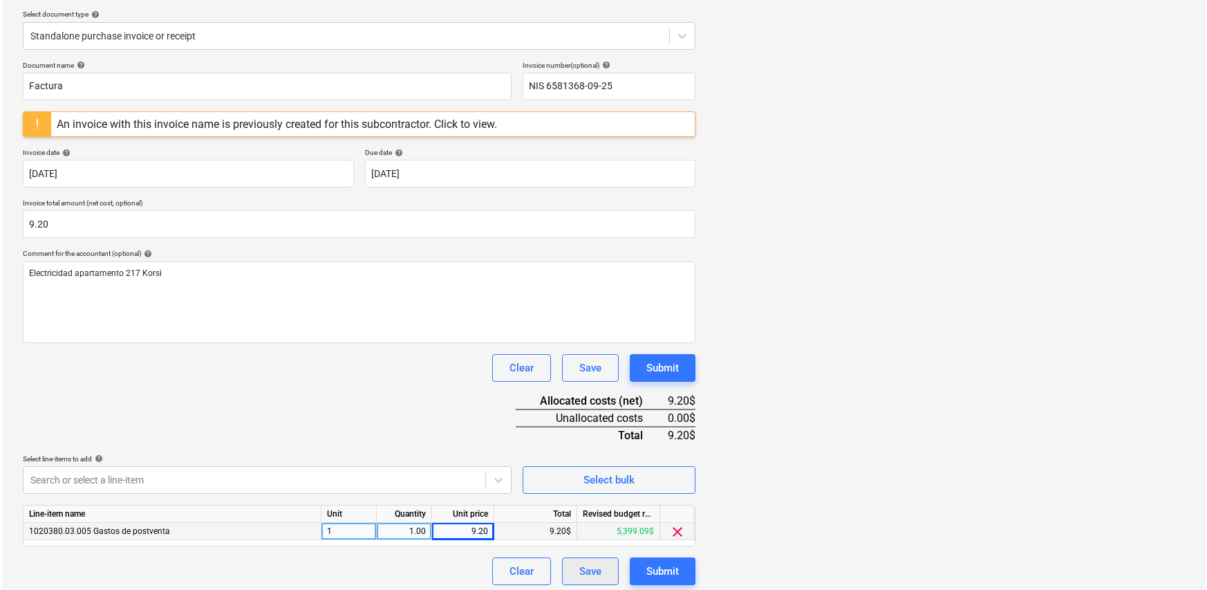
scroll to position [160, 0]
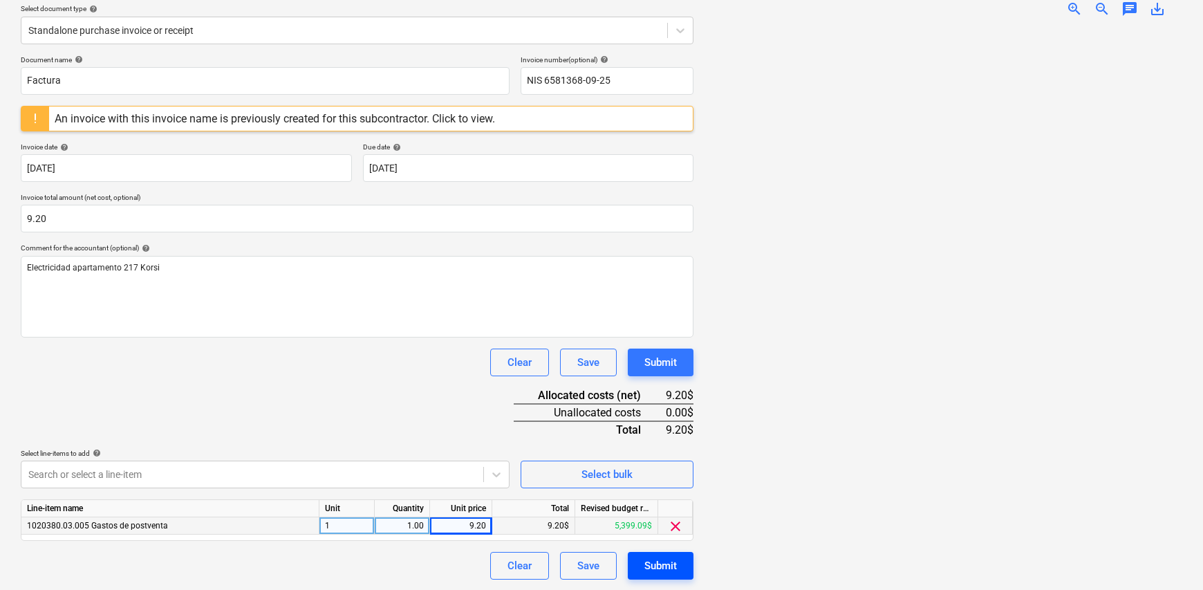
click at [661, 565] on div "Submit" at bounding box center [660, 566] width 32 height 18
